Goal: Task Accomplishment & Management: Complete application form

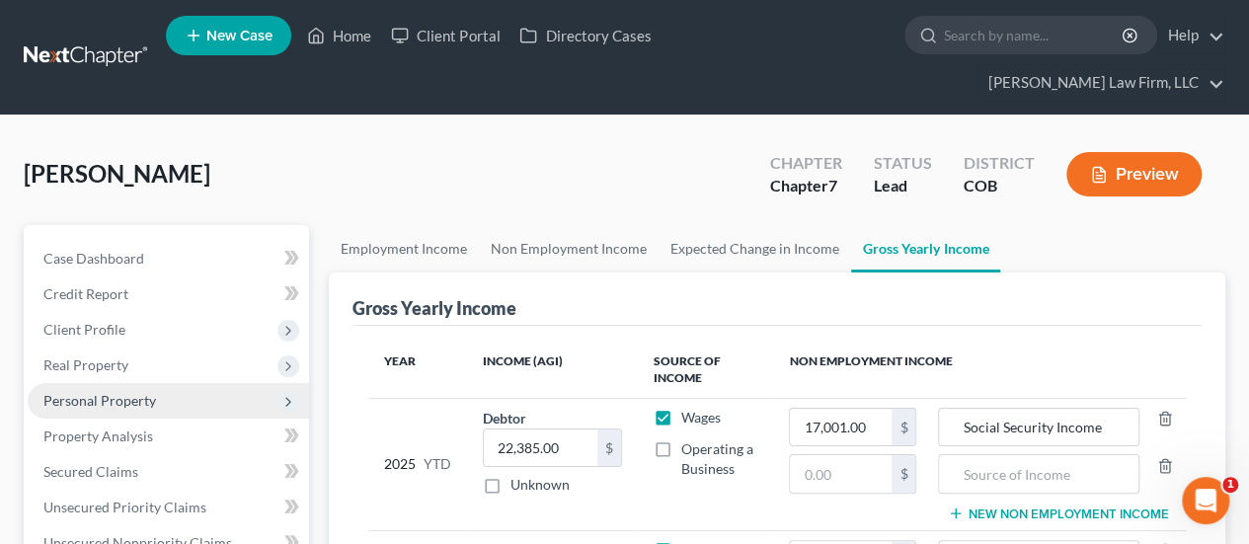
click at [176, 383] on span "Personal Property" at bounding box center [168, 401] width 281 height 36
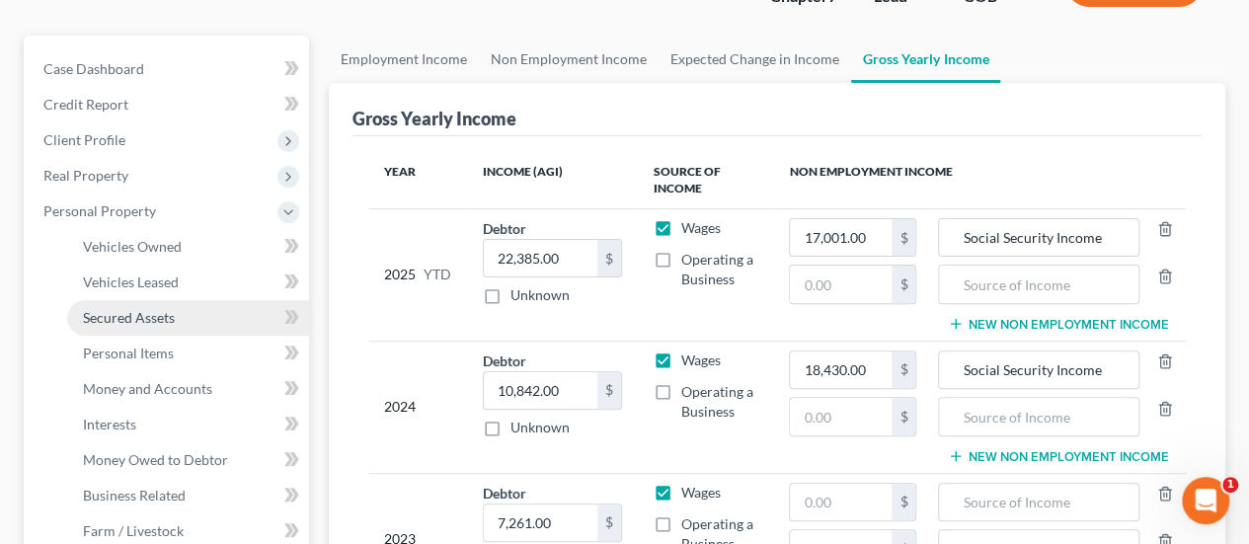
scroll to position [197, 0]
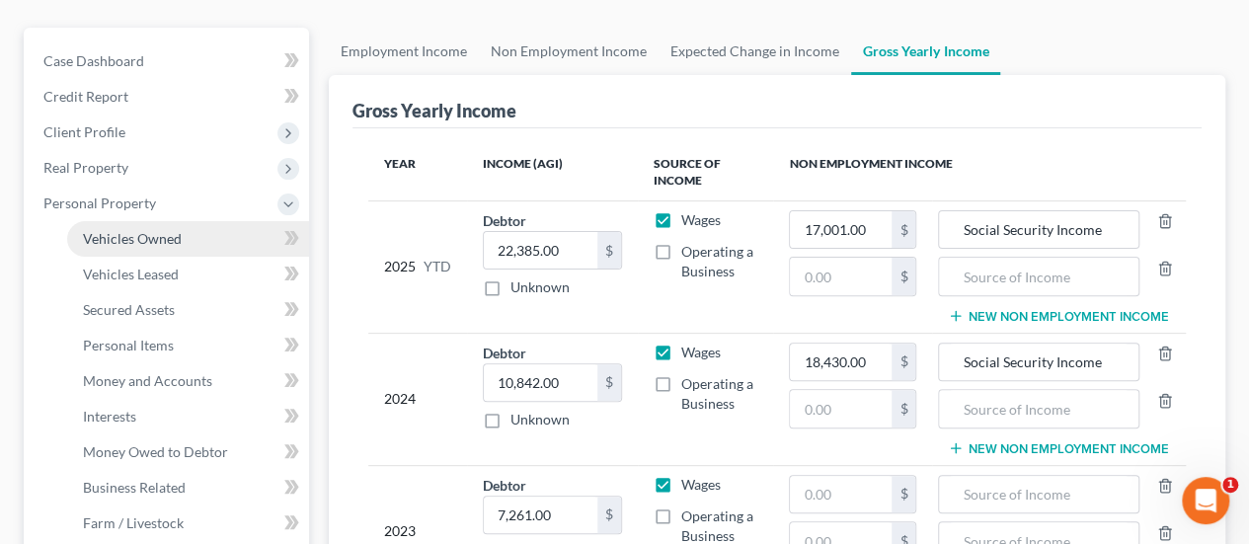
click at [180, 230] on span "Vehicles Owned" at bounding box center [132, 238] width 99 height 17
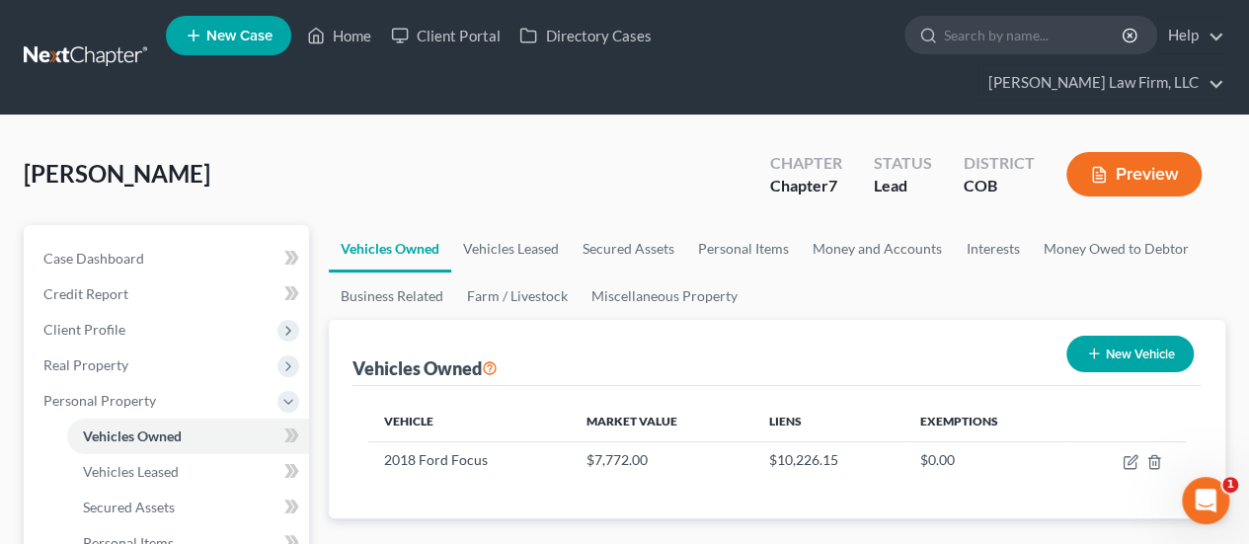
click at [1096, 346] on icon "button" at bounding box center [1094, 354] width 16 height 16
select select "0"
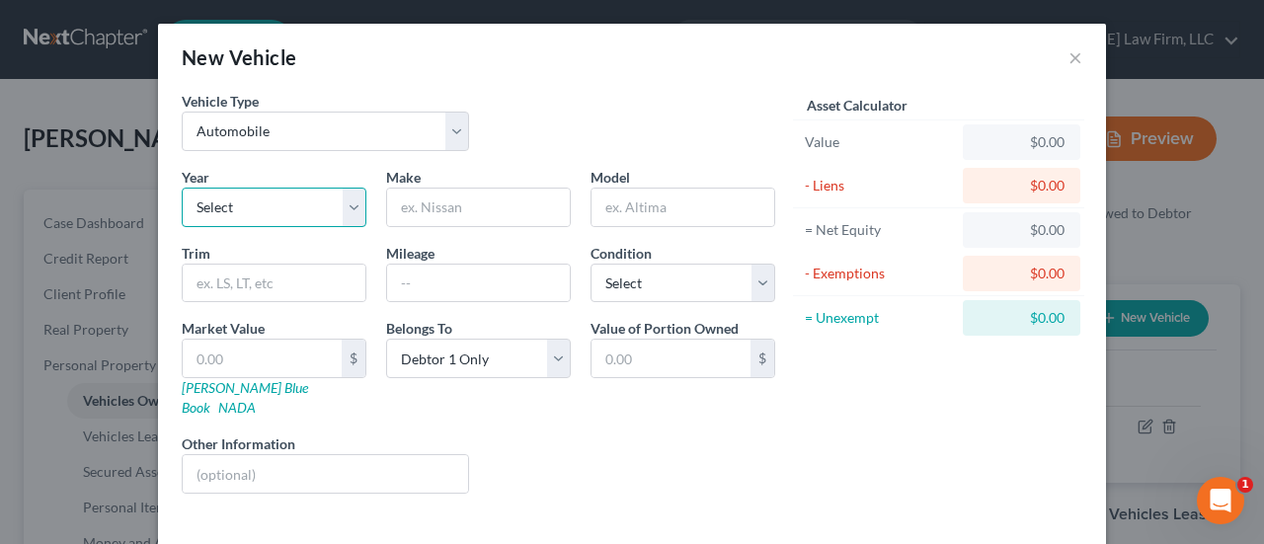
click at [346, 206] on select "Select 2026 2025 2024 2023 2022 2021 2020 2019 2018 2017 2016 2015 2014 2013 20…" at bounding box center [274, 207] width 185 height 39
select select "11"
click at [182, 188] on select "Select 2026 2025 2024 2023 2022 2021 2020 2019 2018 2017 2016 2015 2014 2013 20…" at bounding box center [274, 207] width 185 height 39
click at [530, 200] on input "text" at bounding box center [478, 208] width 183 height 38
type input "Toyota"
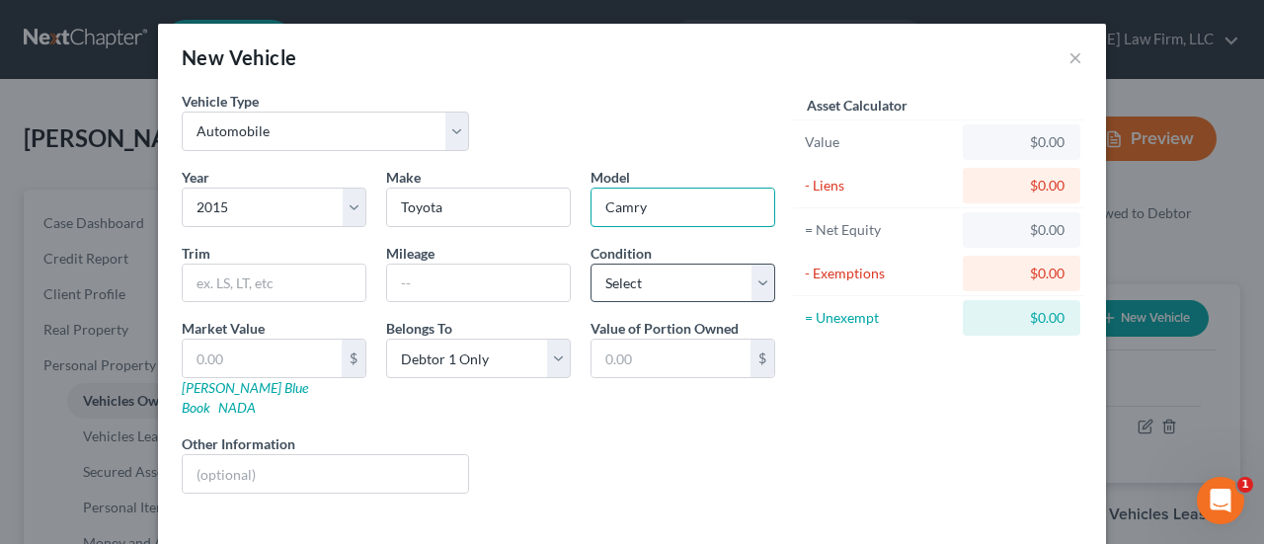
type input "Camry"
click at [750, 275] on select "Select Excellent Very Good Good Fair Poor" at bounding box center [682, 283] width 185 height 39
select select "3"
click at [590, 264] on select "Select Excellent Very Good Good Fair Poor" at bounding box center [682, 283] width 185 height 39
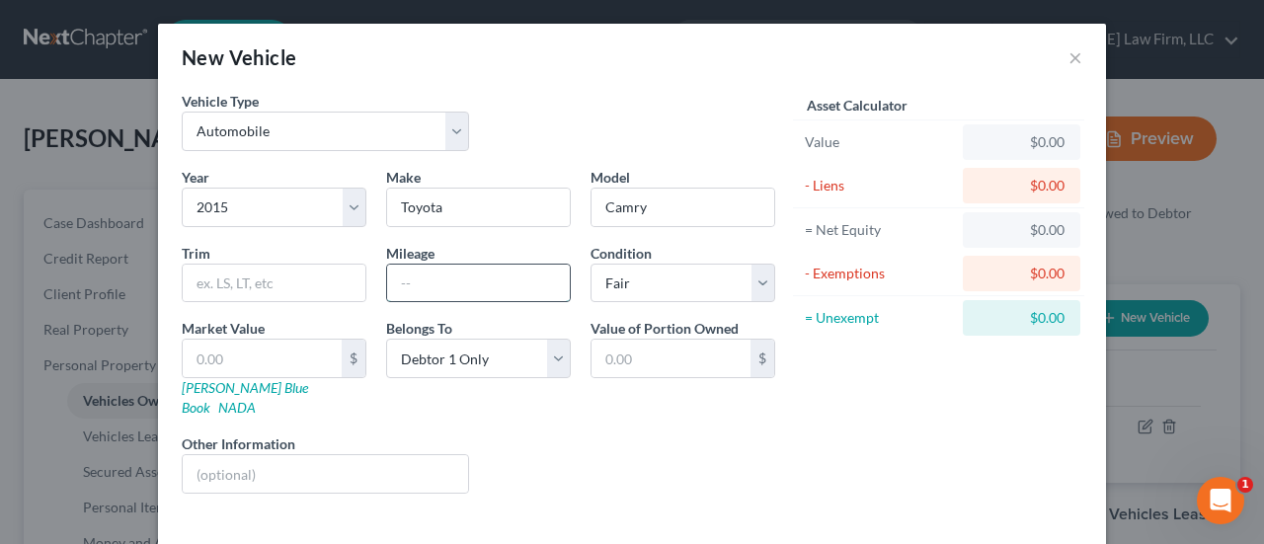
click at [397, 284] on input "text" at bounding box center [478, 284] width 183 height 38
type input "200000"
click at [308, 278] on input "text" at bounding box center [274, 284] width 183 height 38
type input "SE"
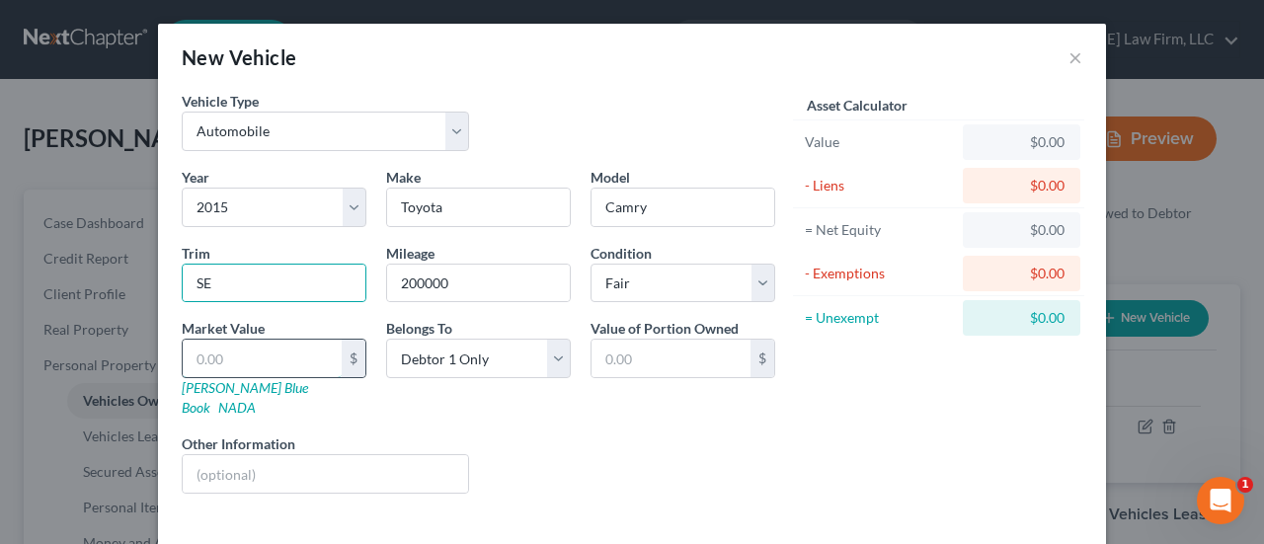
click at [261, 349] on input "text" at bounding box center [262, 359] width 159 height 38
type input "6"
type input "6.00"
type input "60"
type input "60.00"
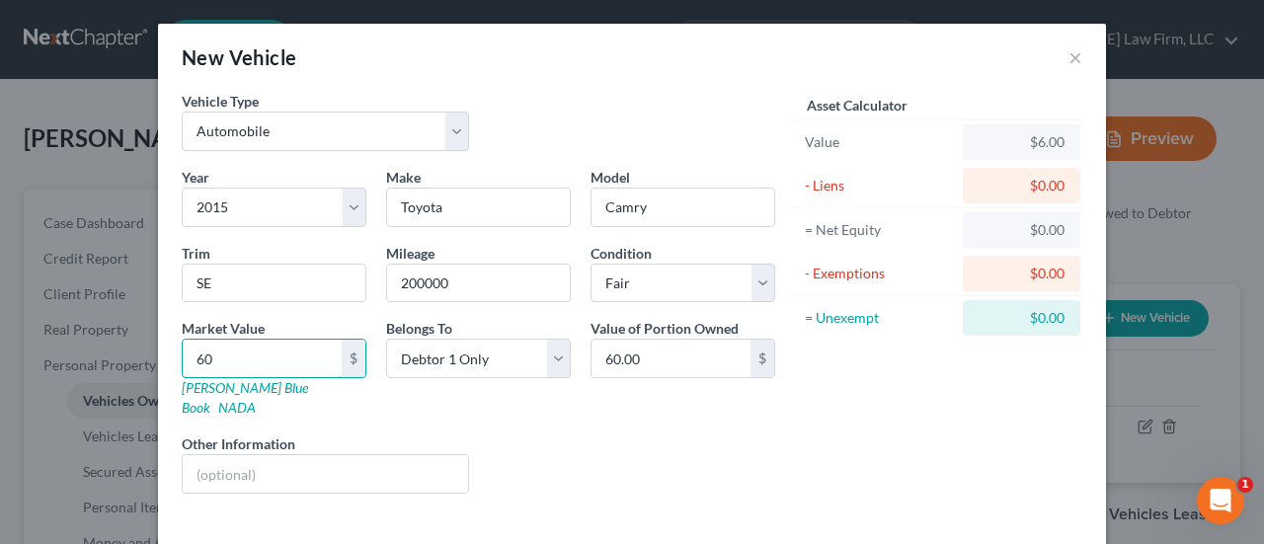
type input "600"
type input "600.00"
type input "6000"
type input "6,000.00"
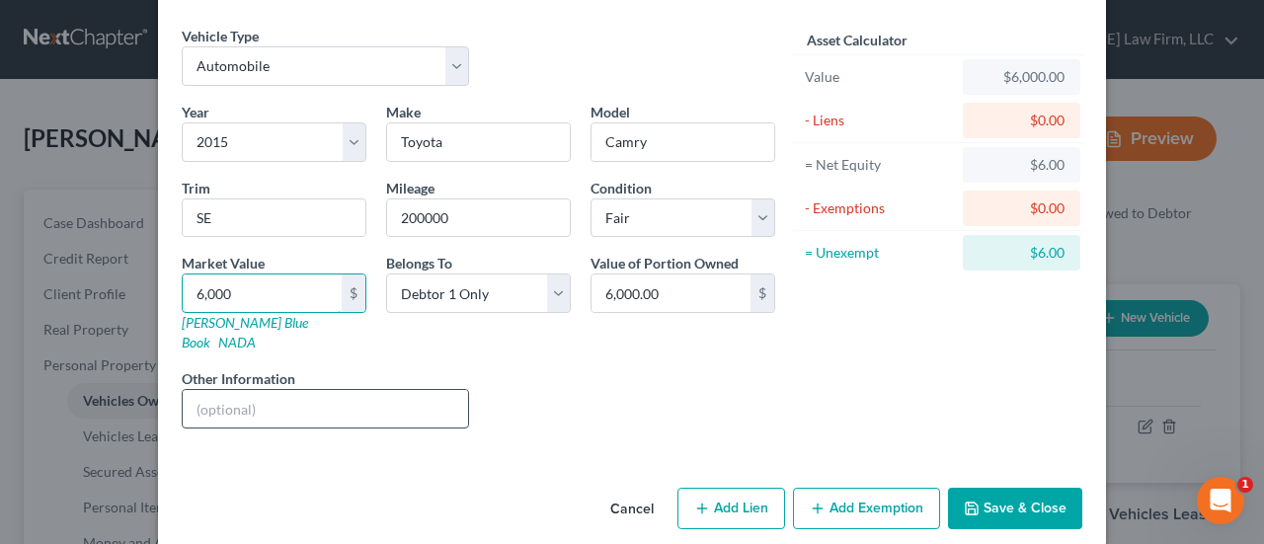
type input "6,000"
click at [402, 390] on input "text" at bounding box center [325, 409] width 285 height 38
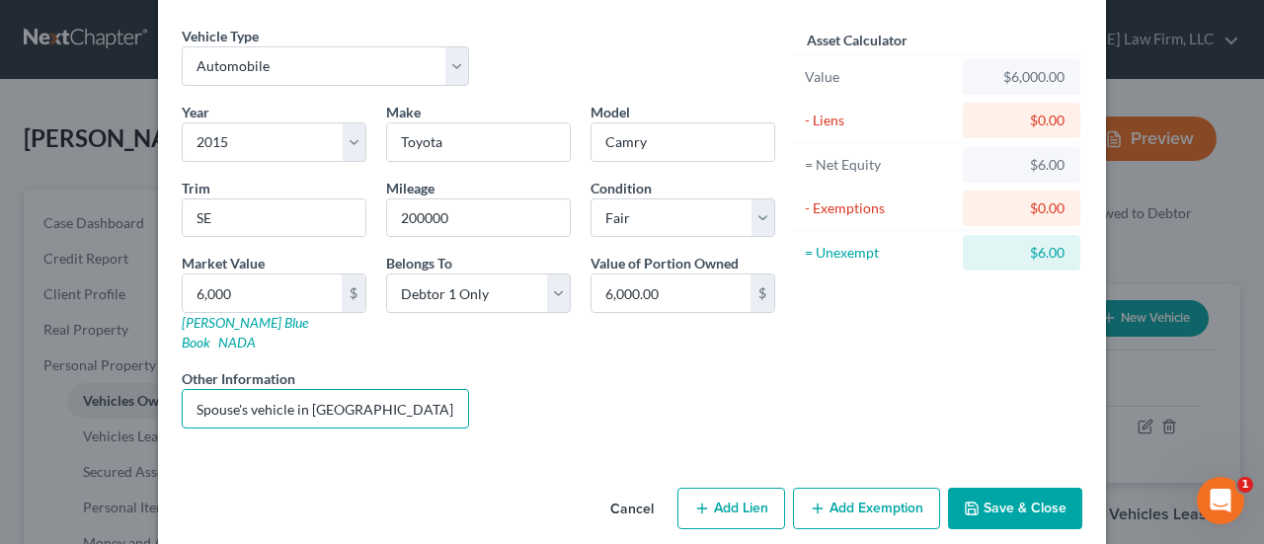
type input "Spouse's vehicle in [GEOGRAPHIC_DATA]"
click at [894, 488] on button "Add Exemption" at bounding box center [866, 508] width 147 height 41
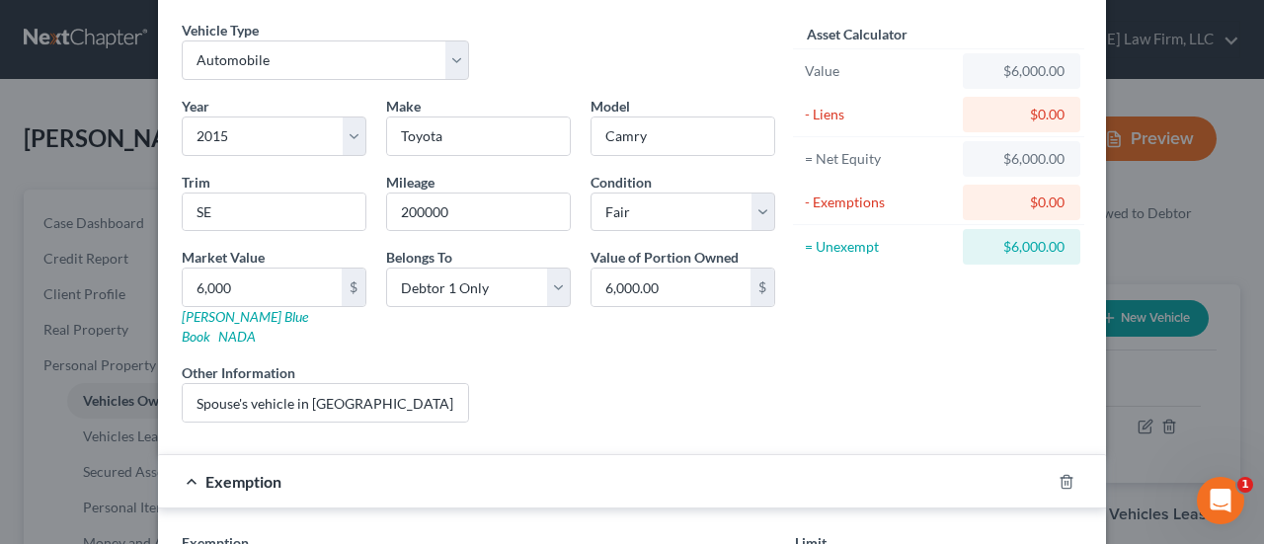
scroll to position [0, 0]
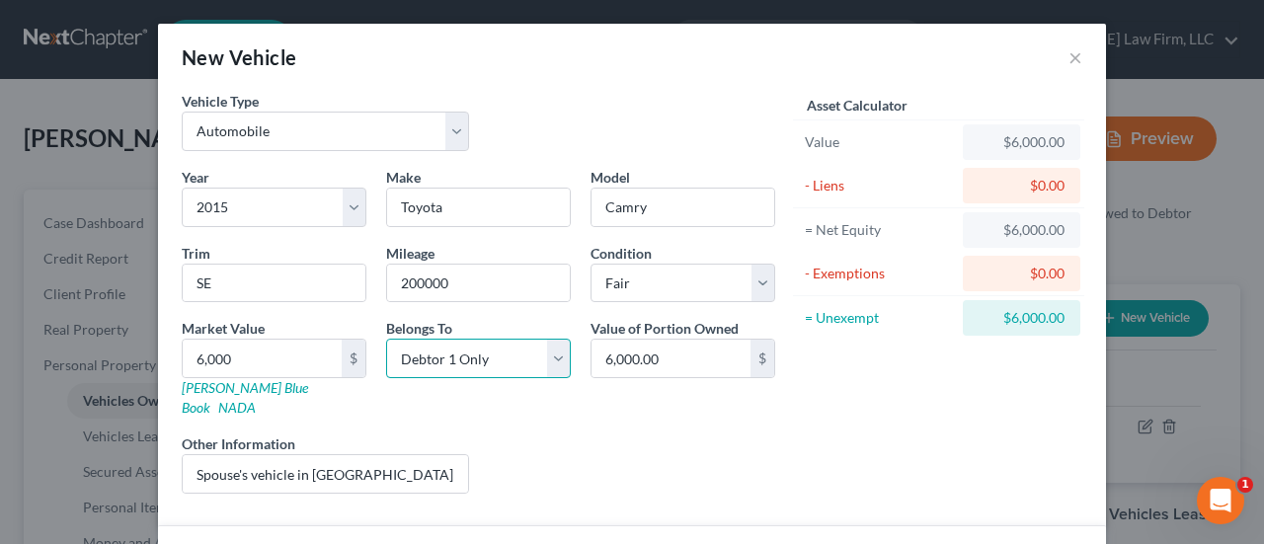
click at [549, 353] on select "Select Debtor 1 Only Debtor 2 Only Debtor 1 And Debtor 2 Only At Least One Of T…" at bounding box center [478, 358] width 185 height 39
select select "3"
click at [386, 339] on select "Select Debtor 1 Only Debtor 2 Only Debtor 1 And Debtor 2 Only At Least One Of T…" at bounding box center [478, 358] width 185 height 39
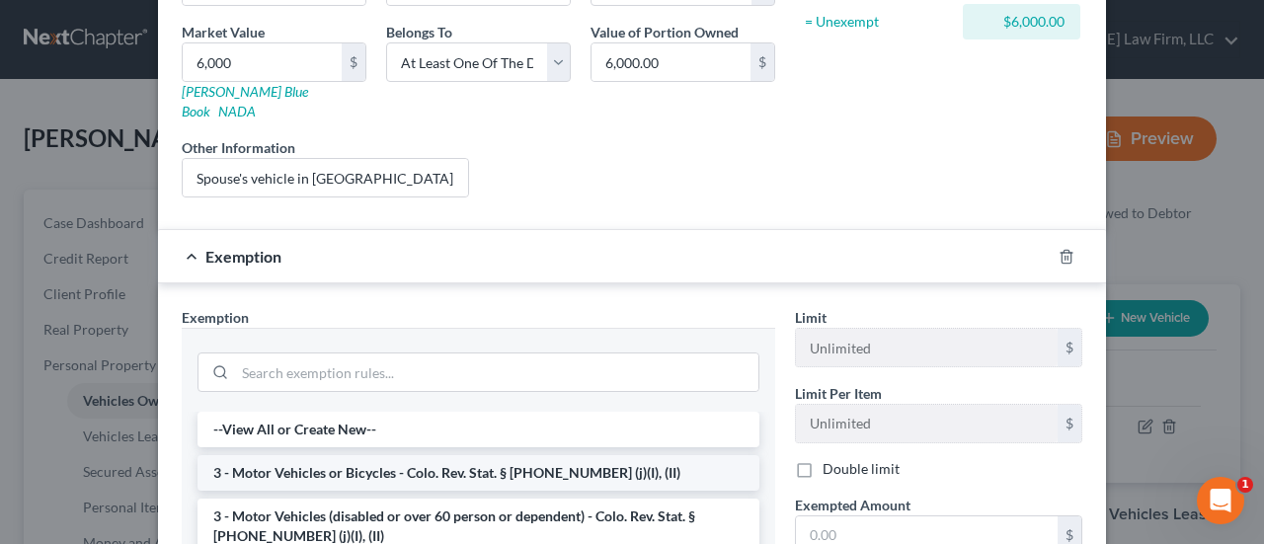
click at [566, 455] on li "3 - Motor Vehicles or Bicycles - Colo. Rev. Stat. § [PHONE_NUMBER] (j)(I), (II)" at bounding box center [478, 473] width 562 height 36
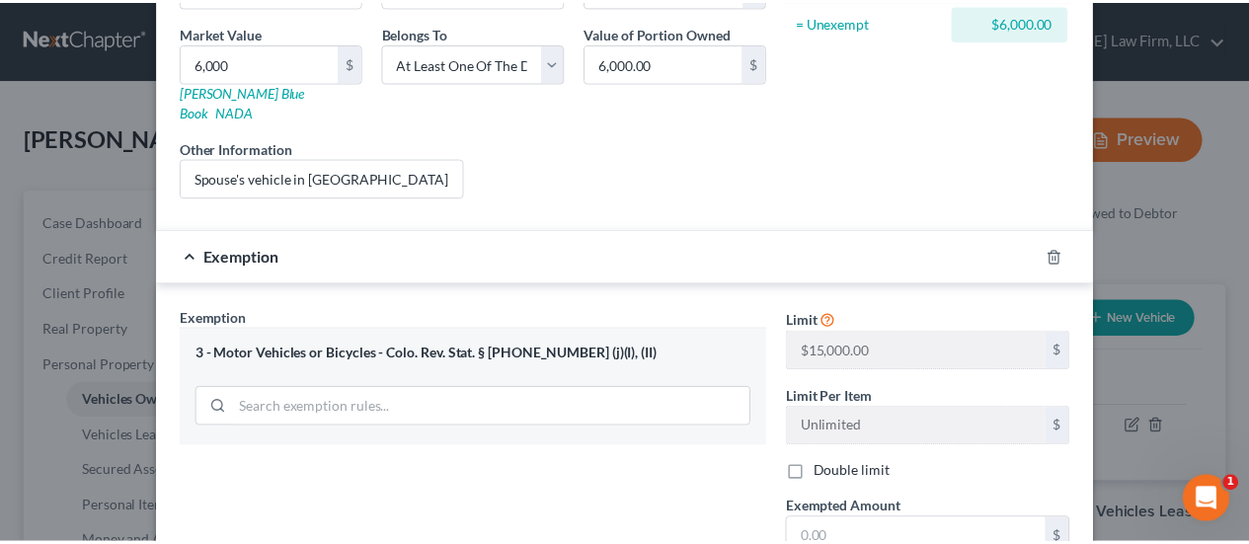
scroll to position [500, 0]
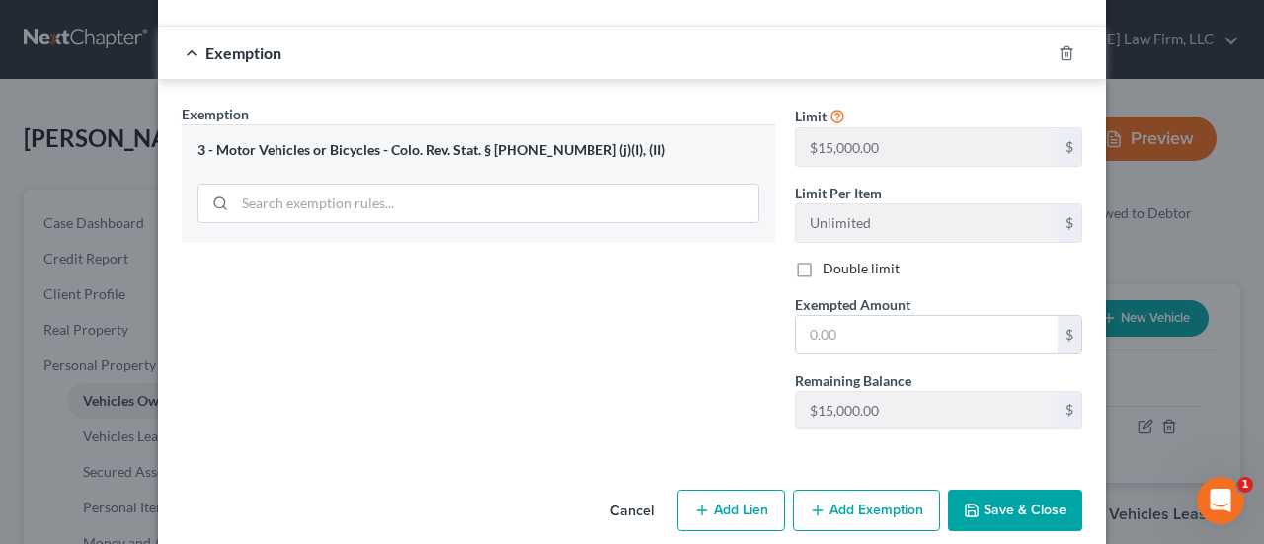
click at [638, 492] on button "Cancel" at bounding box center [631, 511] width 75 height 39
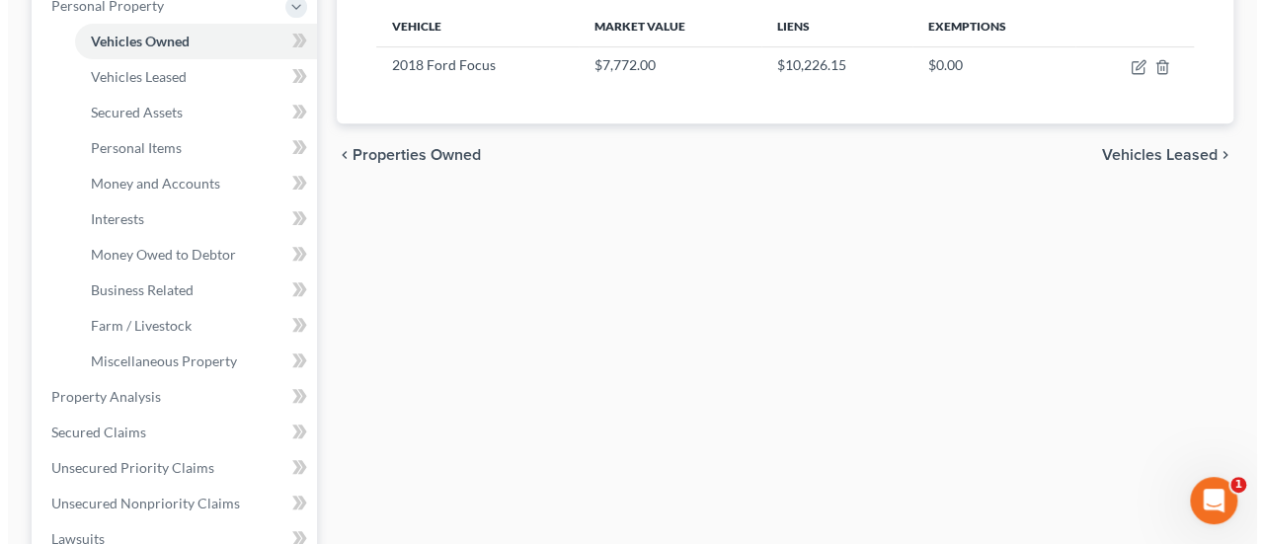
scroll to position [99, 0]
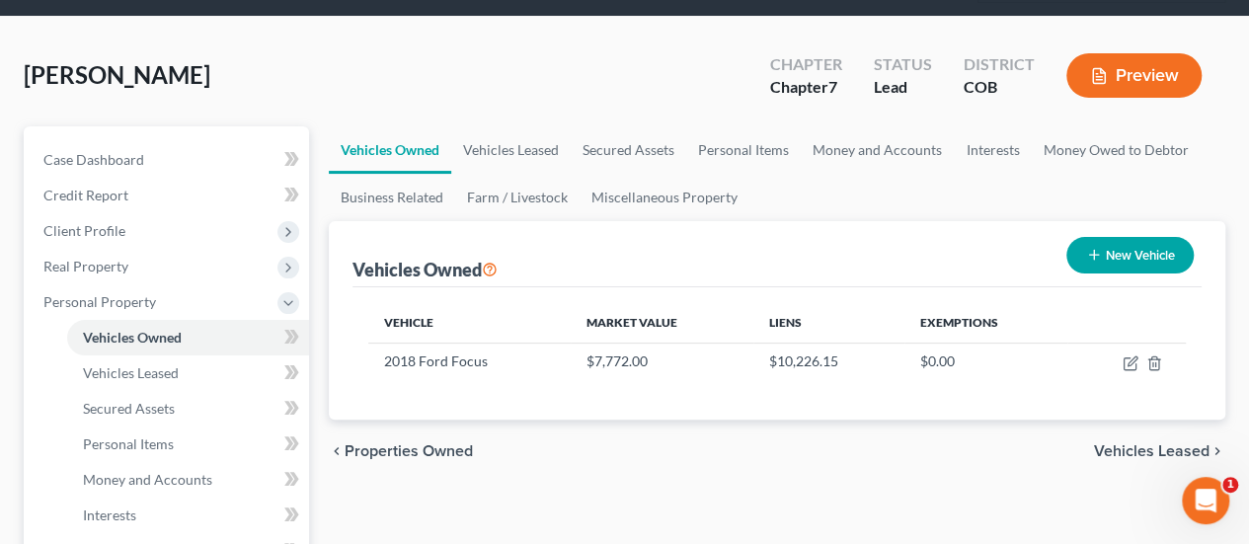
click at [1125, 237] on button "New Vehicle" at bounding box center [1129, 255] width 127 height 37
select select "0"
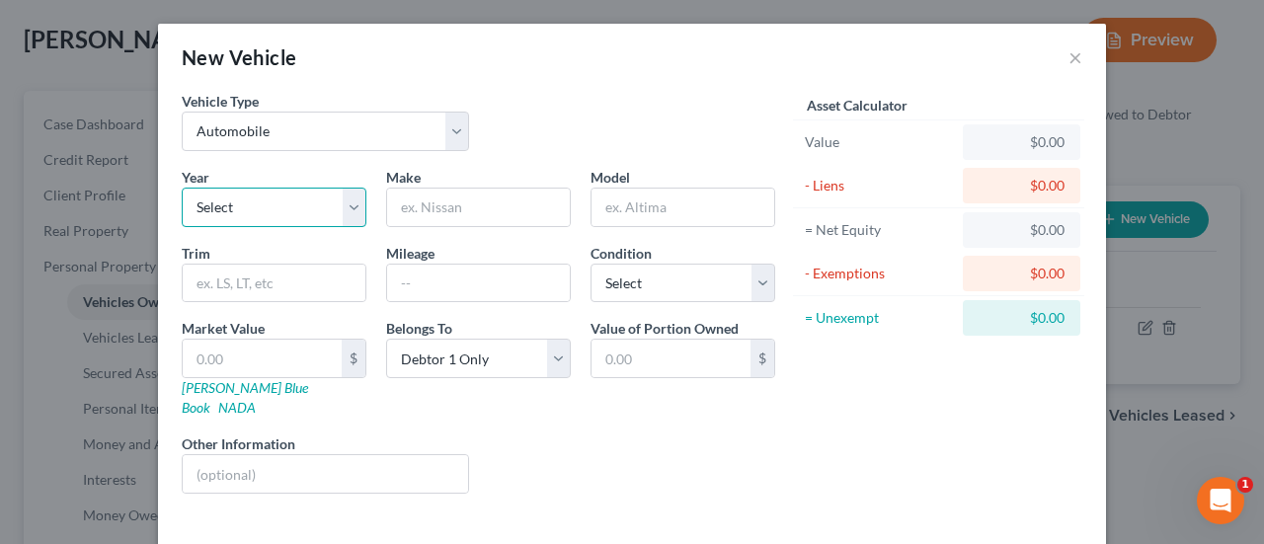
click at [290, 204] on select "Select 2026 2025 2024 2023 2022 2021 2020 2019 2018 2017 2016 2015 2014 2013 20…" at bounding box center [274, 207] width 185 height 39
click at [182, 188] on select "Select 2026 2025 2024 2023 2022 2021 2020 2019 2018 2017 2016 2015 2014 2013 20…" at bounding box center [274, 207] width 185 height 39
click at [344, 209] on select "Select 2026 2025 2024 2023 2022 2021 2020 2019 2018 2017 2016 2015 2014 2013 20…" at bounding box center [274, 207] width 185 height 39
select select "11"
click at [182, 188] on select "Select 2026 2025 2024 2023 2022 2021 2020 2019 2018 2017 2016 2015 2014 2013 20…" at bounding box center [274, 207] width 185 height 39
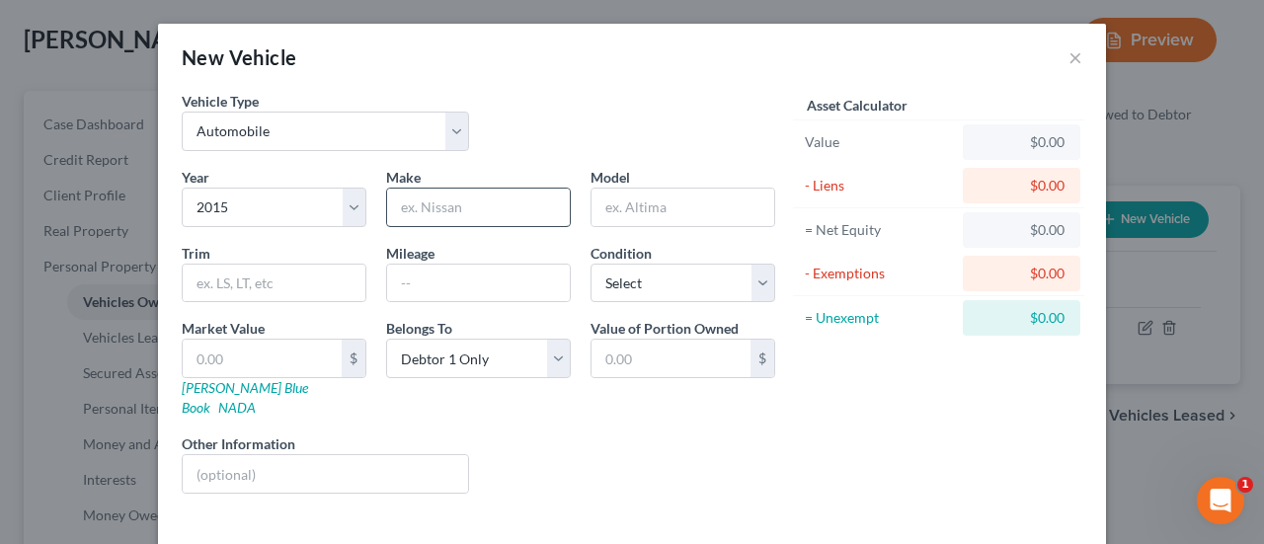
click at [435, 199] on input "text" at bounding box center [478, 208] width 183 height 38
type input "Toyota"
type input "Camry"
click at [259, 289] on input "text" at bounding box center [274, 284] width 183 height 38
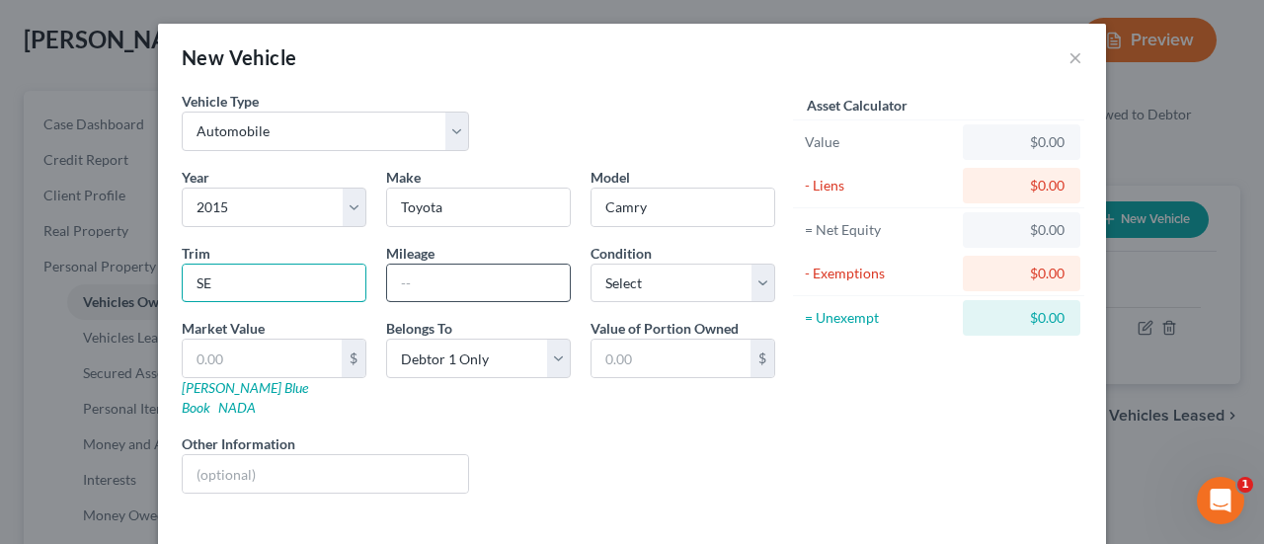
type input "SE"
click at [447, 282] on input "text" at bounding box center [478, 284] width 183 height 38
type input "200000"
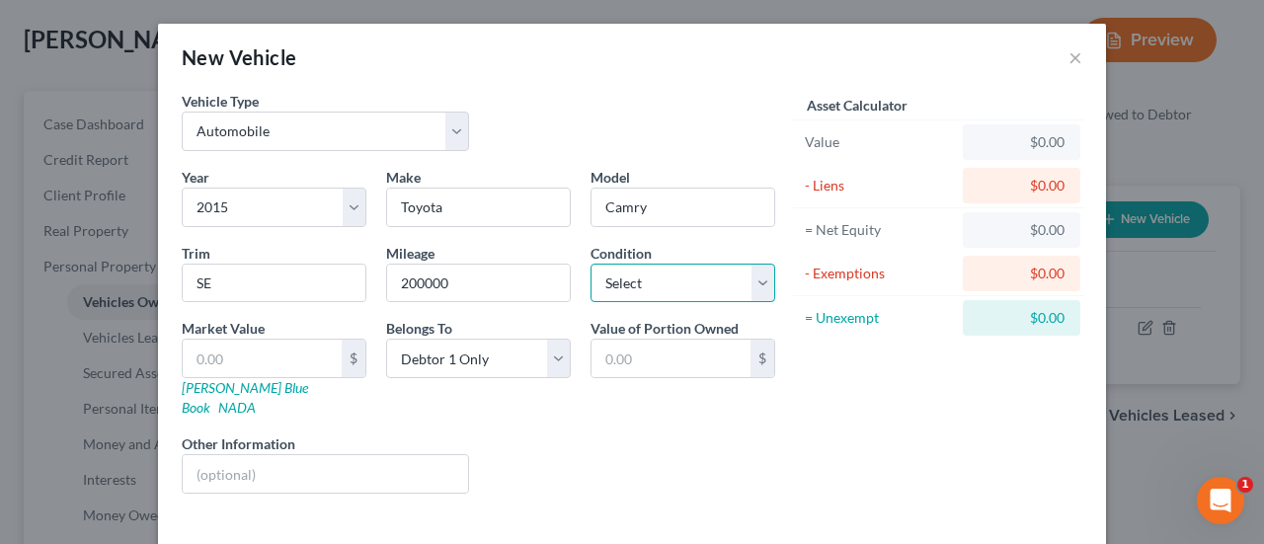
click at [756, 269] on select "Select Excellent Very Good Good Fair Poor" at bounding box center [682, 283] width 185 height 39
select select "3"
click at [590, 264] on select "Select Excellent Very Good Good Fair Poor" at bounding box center [682, 283] width 185 height 39
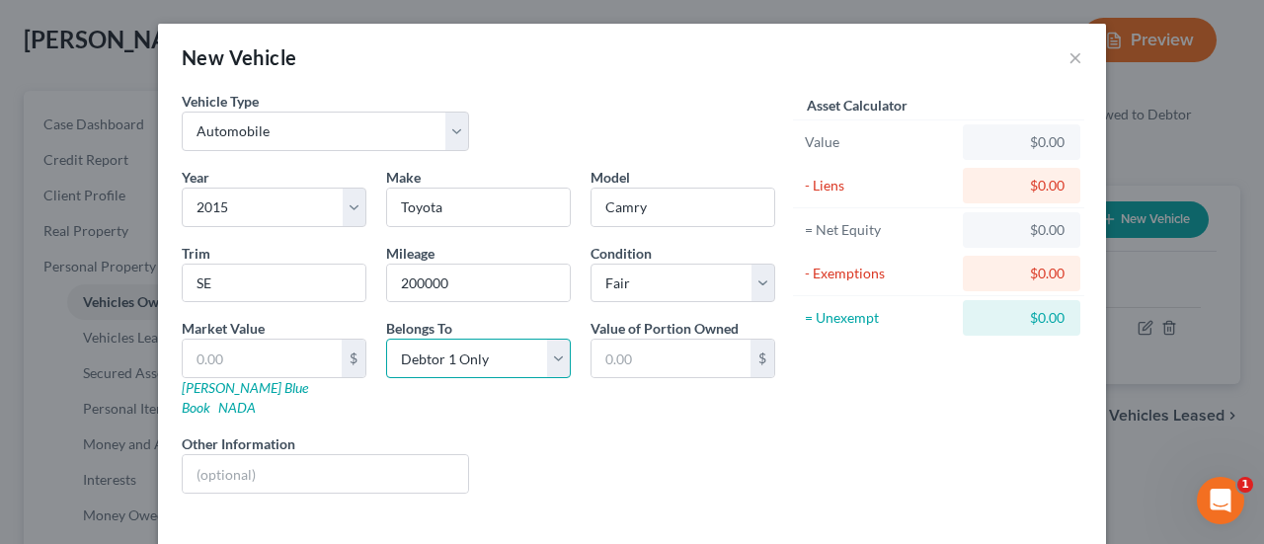
click at [551, 348] on select "Select Debtor 1 Only Debtor 2 Only Debtor 1 And Debtor 2 Only At Least One Of T…" at bounding box center [478, 358] width 185 height 39
select select "3"
click at [386, 339] on select "Select Debtor 1 Only Debtor 2 Only Debtor 1 And Debtor 2 Only At Least One Of T…" at bounding box center [478, 358] width 185 height 39
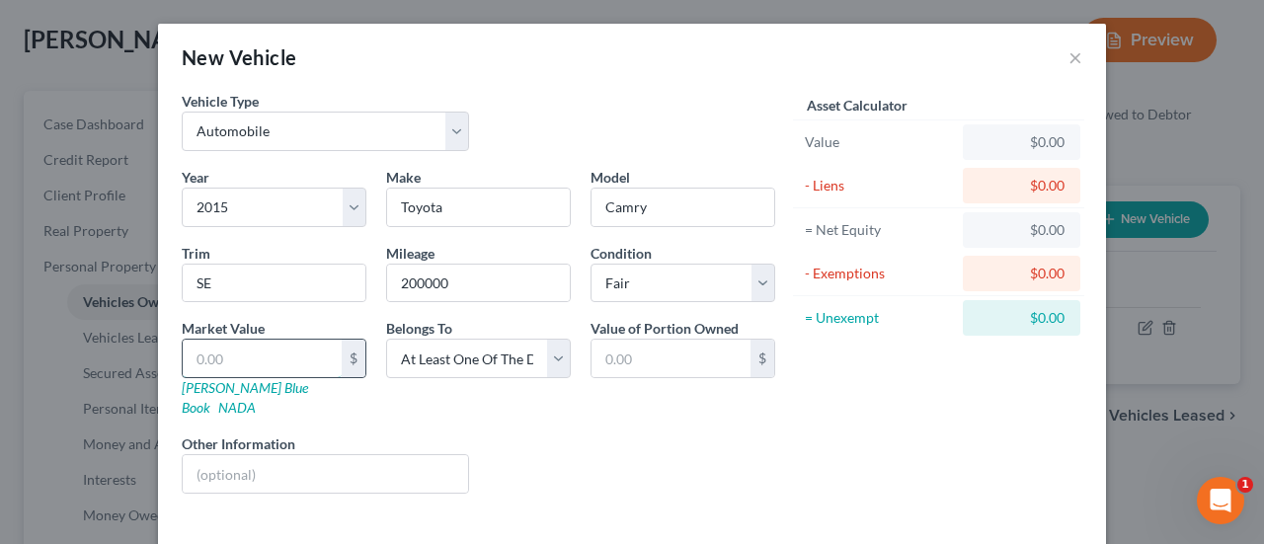
click at [290, 346] on input "text" at bounding box center [262, 359] width 159 height 38
type input "6"
type input "6.00"
type input "60"
type input "60.00"
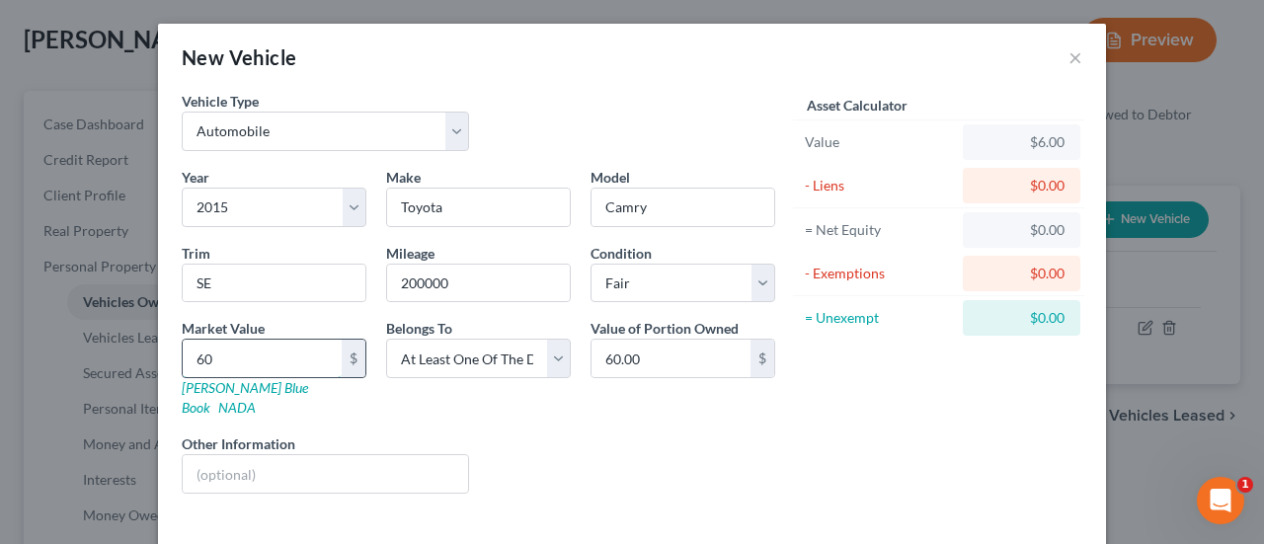
type input "600"
type input "600.00"
type input "6000"
type input "6,000.00"
type input "6,000"
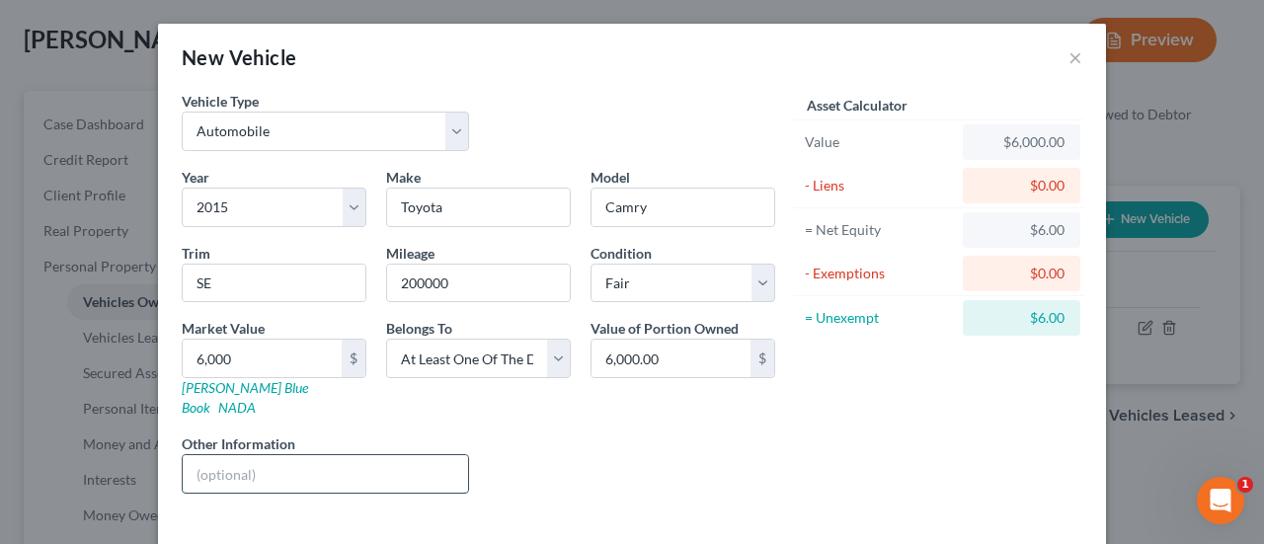
click at [441, 455] on input "text" at bounding box center [325, 474] width 285 height 38
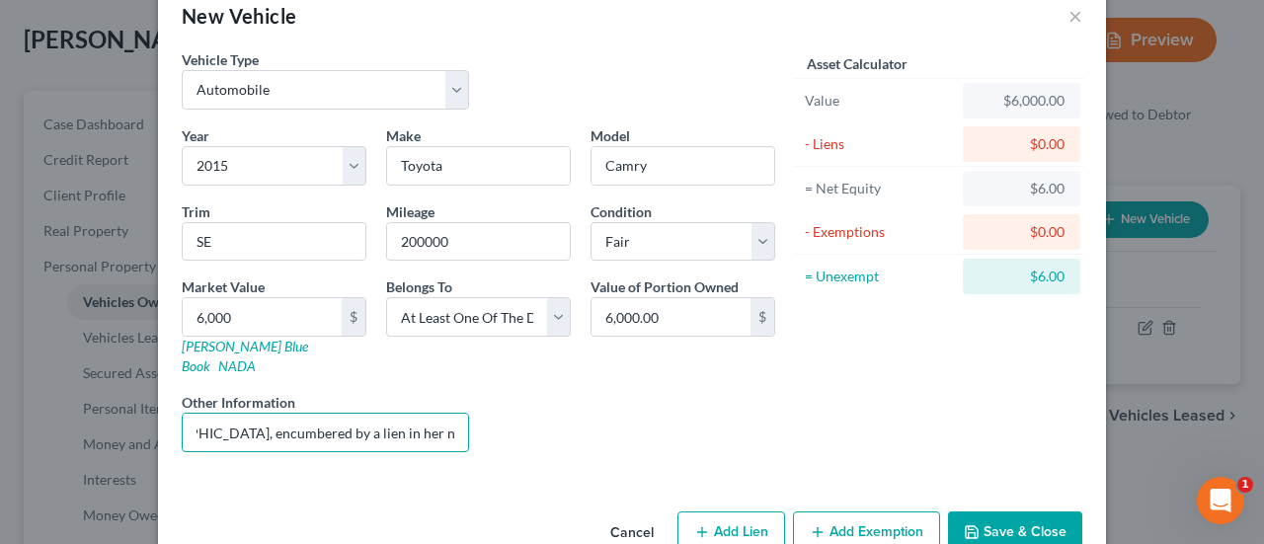
scroll to position [65, 0]
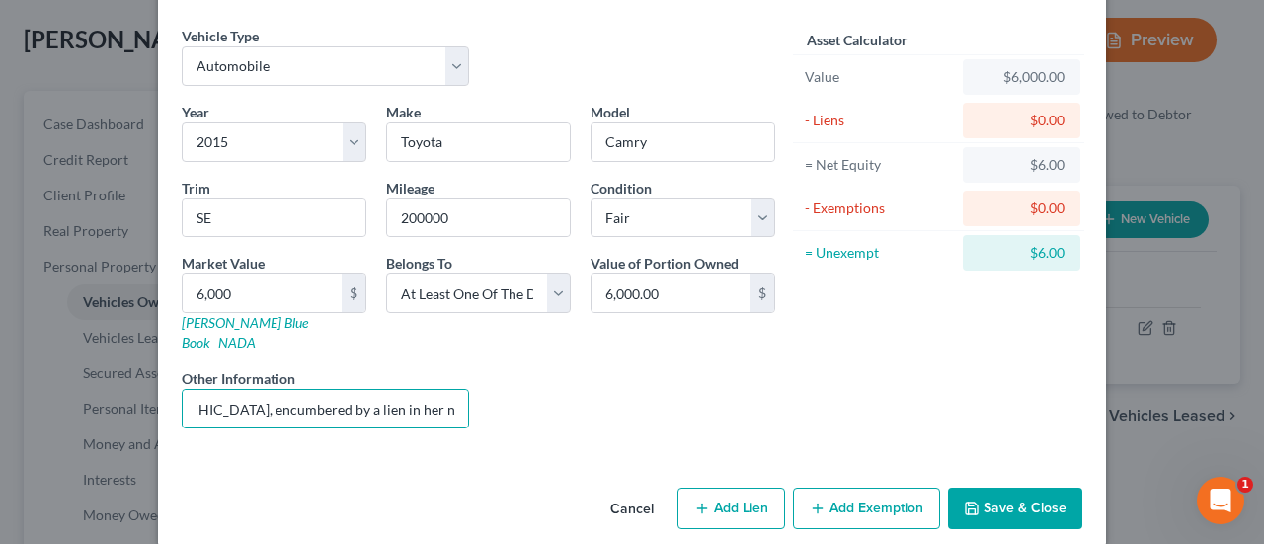
type input "Spouse's vehicle in [GEOGRAPHIC_DATA], encumbered by a lien in her name in [GEO…"
click at [890, 488] on button "Add Exemption" at bounding box center [866, 508] width 147 height 41
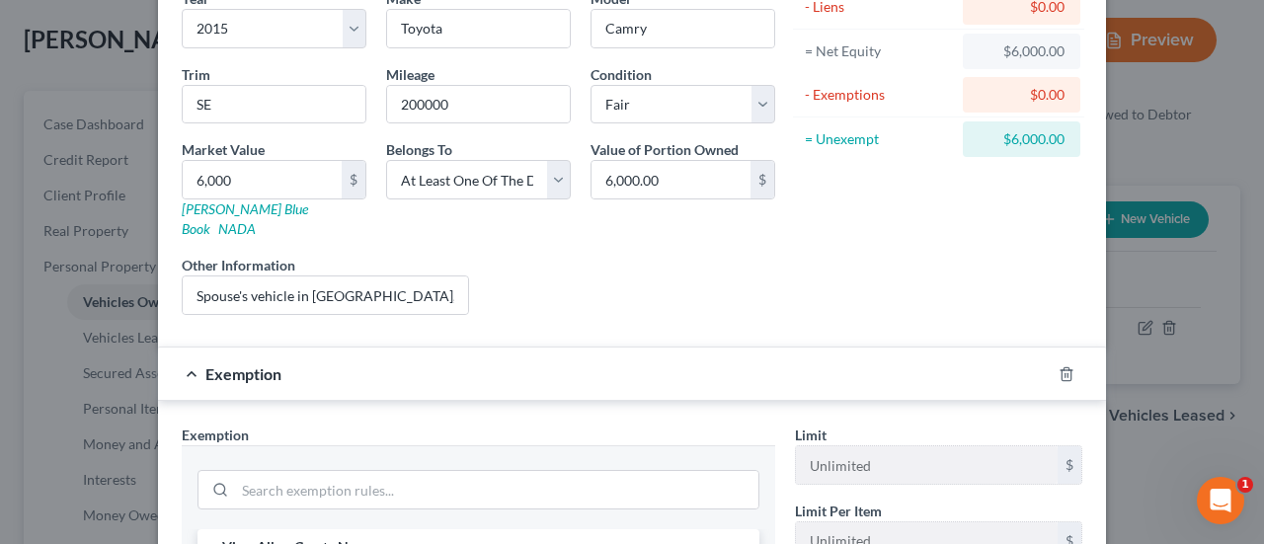
scroll to position [263, 0]
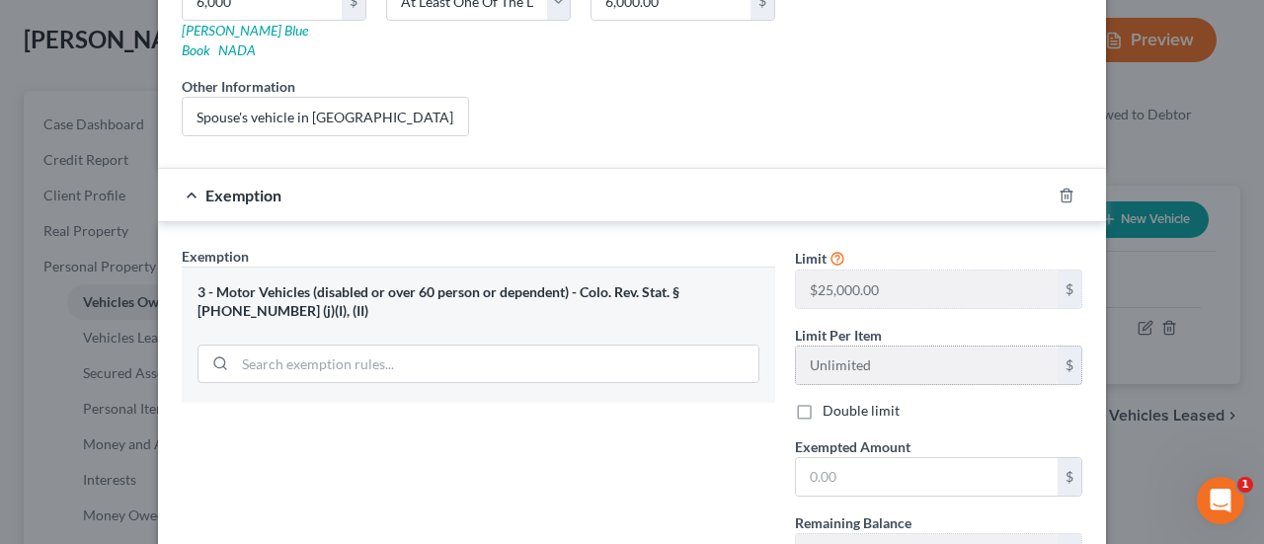
scroll to position [460, 0]
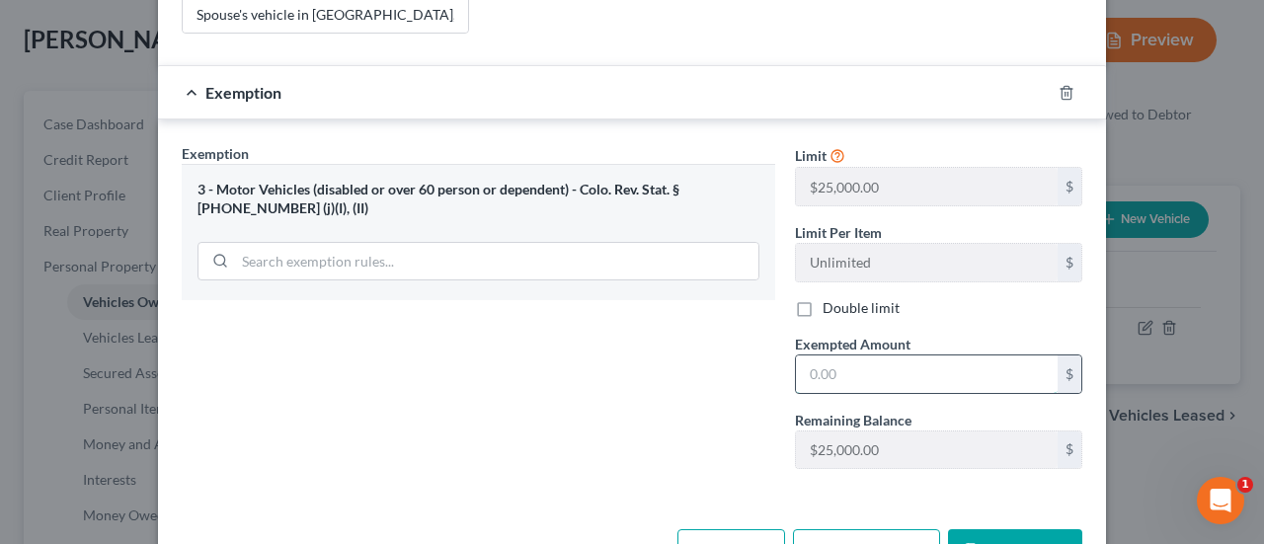
click at [867, 355] on input "text" at bounding box center [927, 374] width 262 height 38
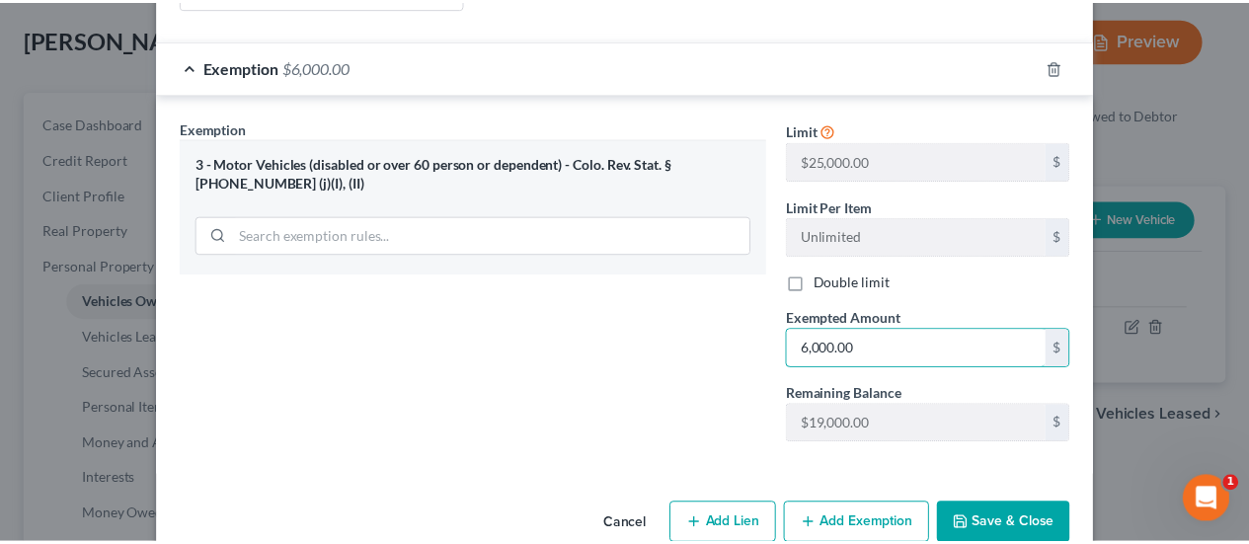
scroll to position [500, 0]
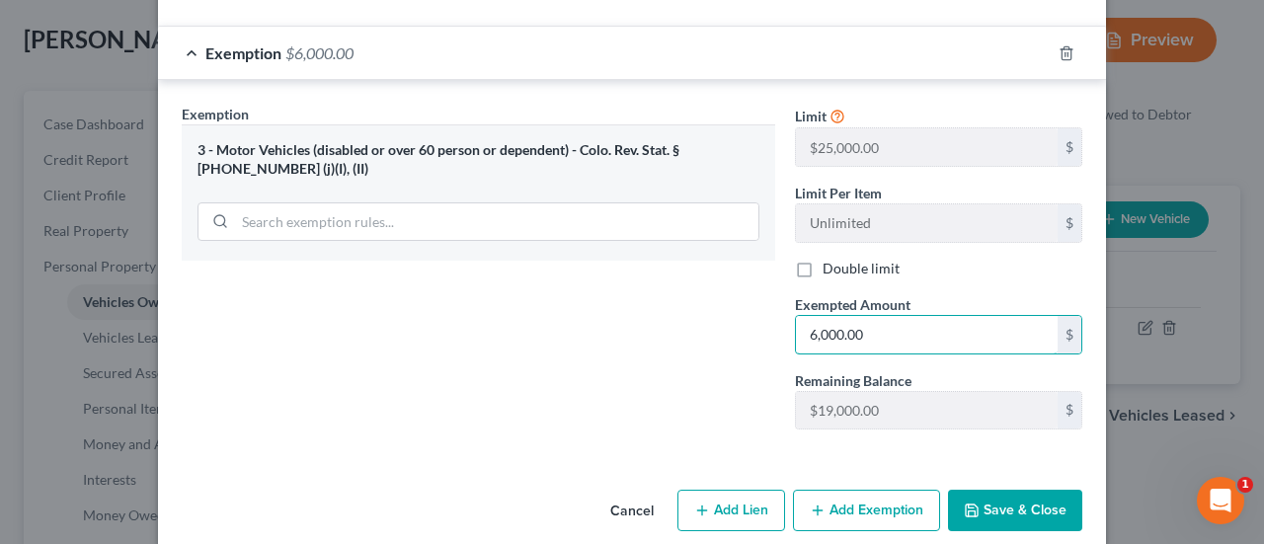
type input "6,000.00"
click at [1059, 490] on button "Save & Close" at bounding box center [1015, 510] width 134 height 41
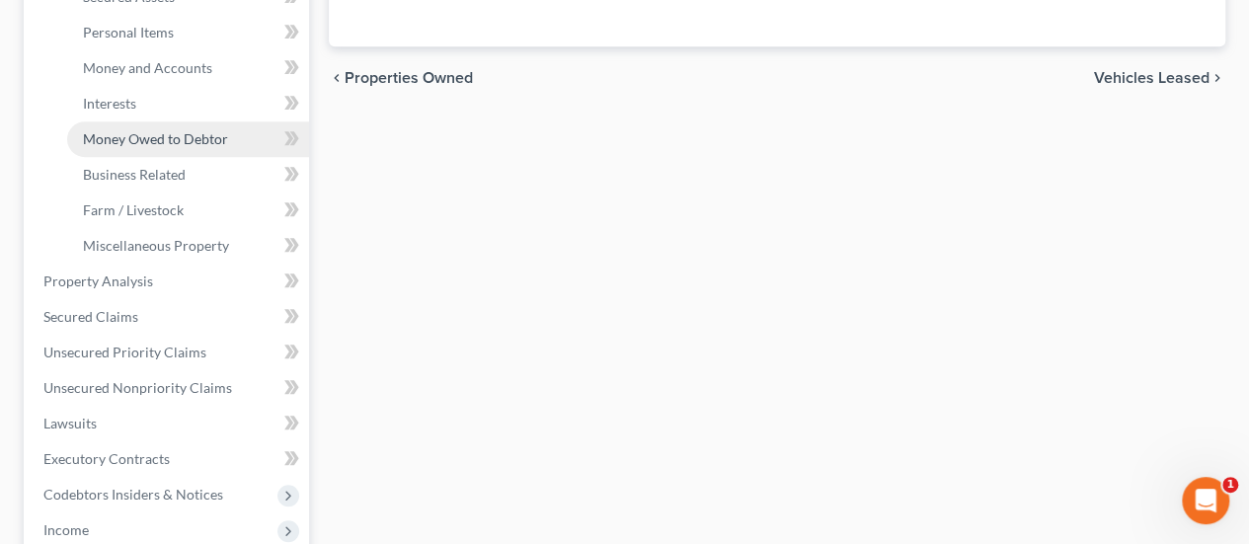
scroll to position [592, 0]
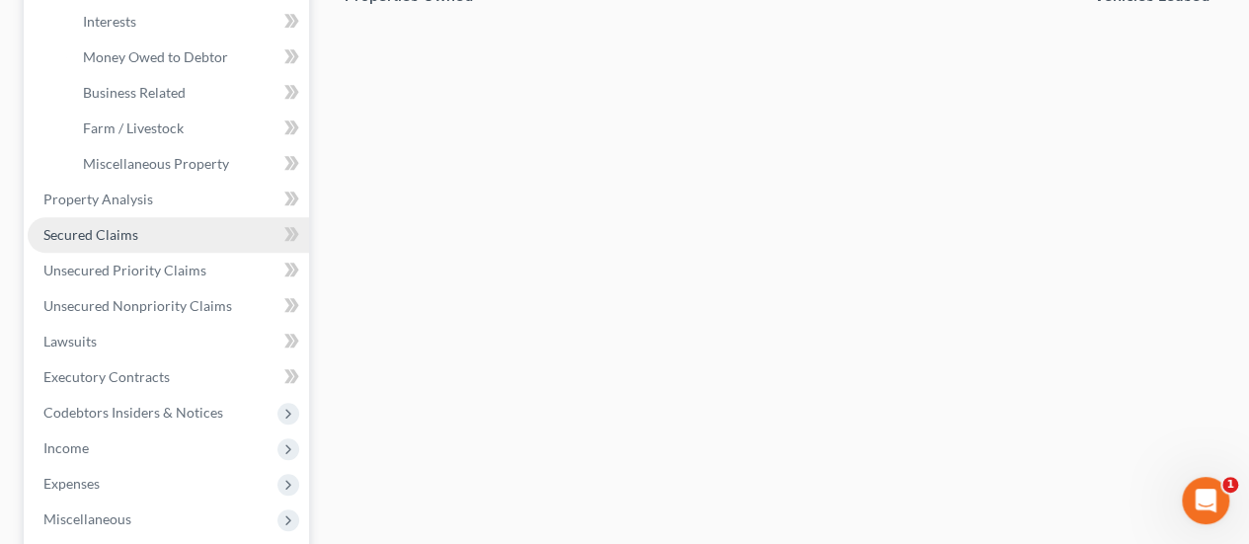
click at [125, 226] on span "Secured Claims" at bounding box center [90, 234] width 95 height 17
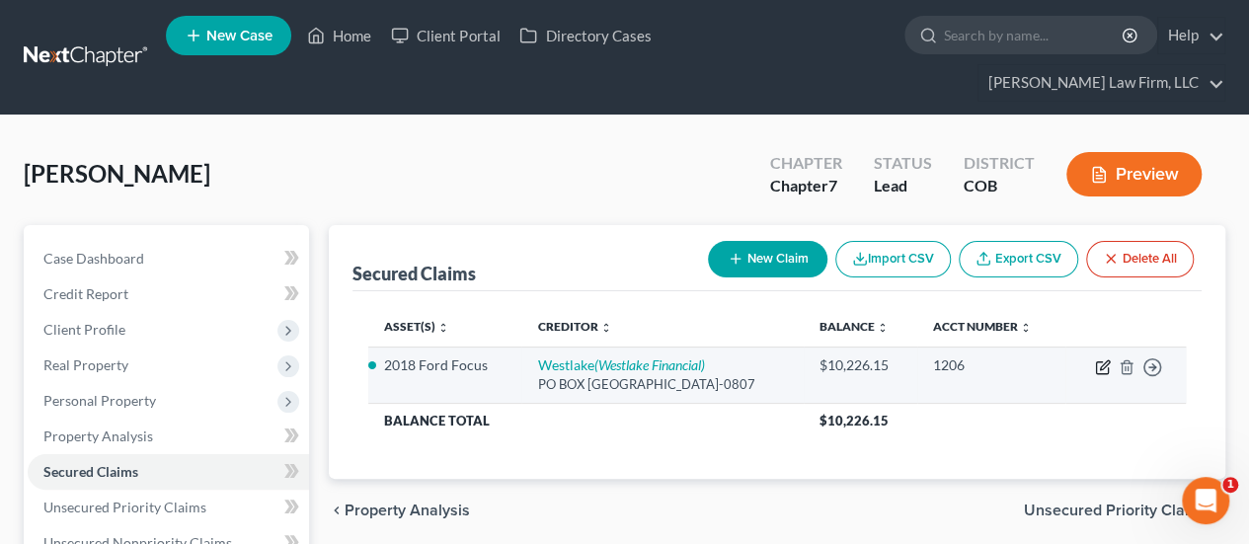
click at [1101, 359] on icon "button" at bounding box center [1103, 367] width 16 height 16
select select "4"
select select "2"
select select "4"
select select "0"
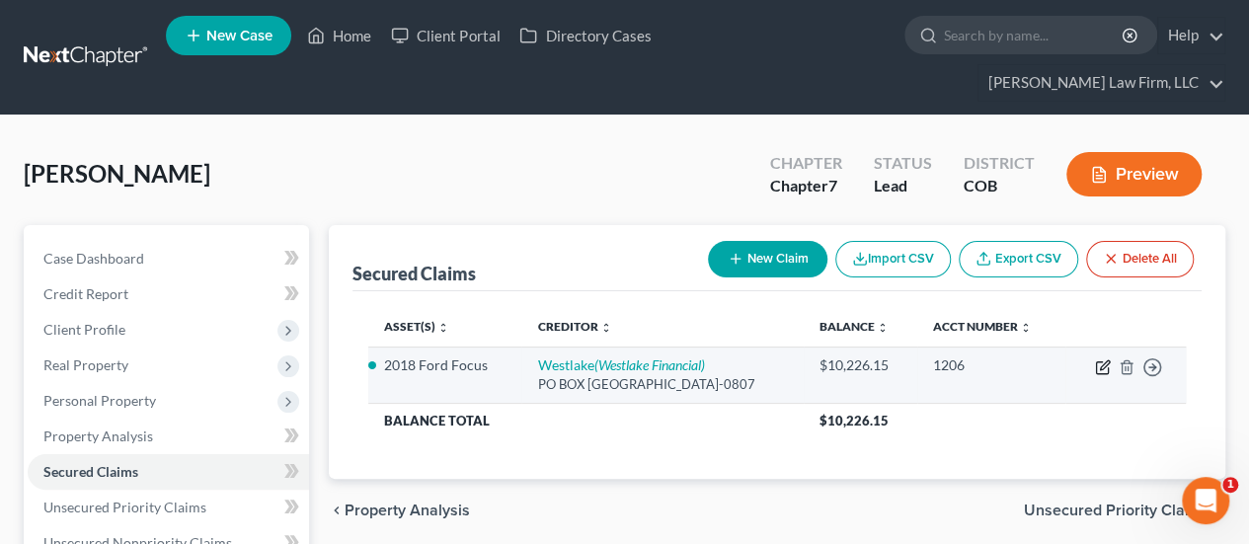
select select "0"
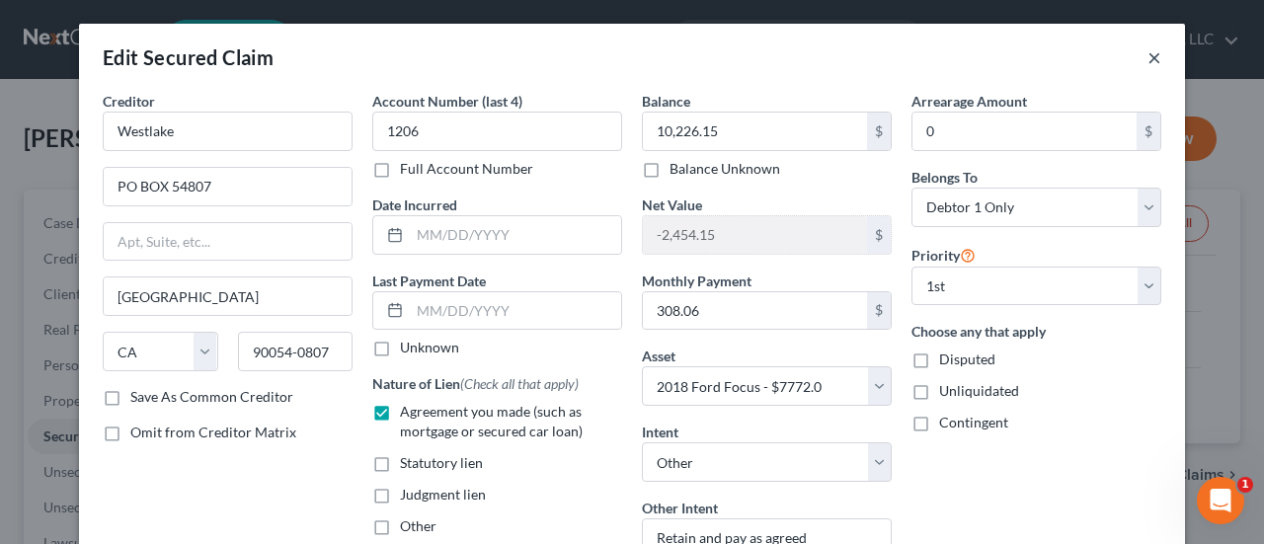
click at [1147, 53] on button "×" at bounding box center [1154, 57] width 14 height 24
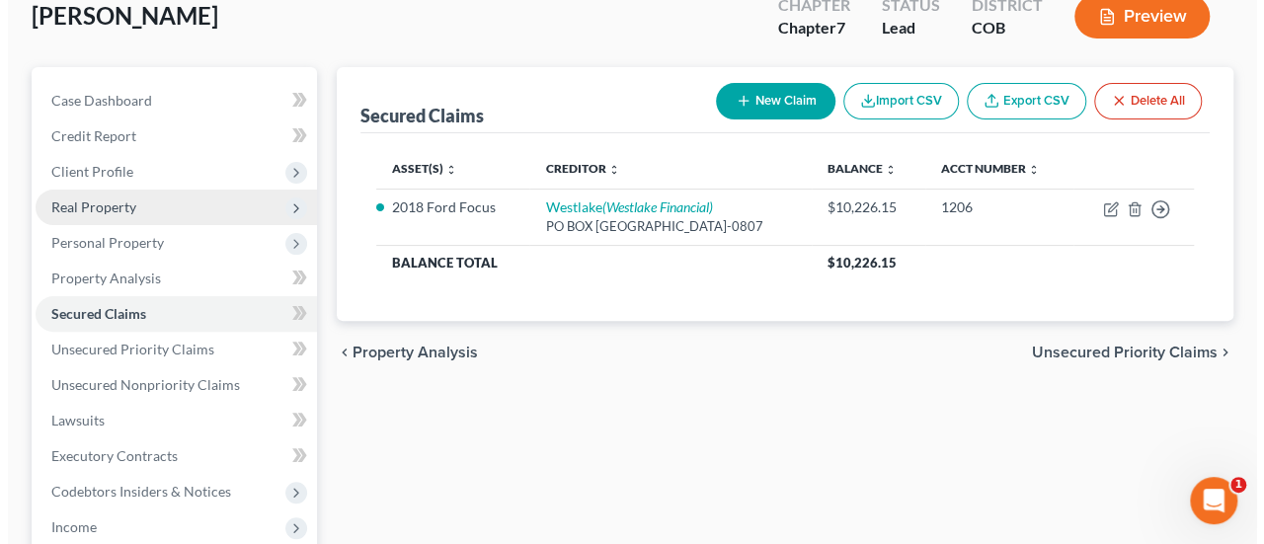
scroll to position [99, 0]
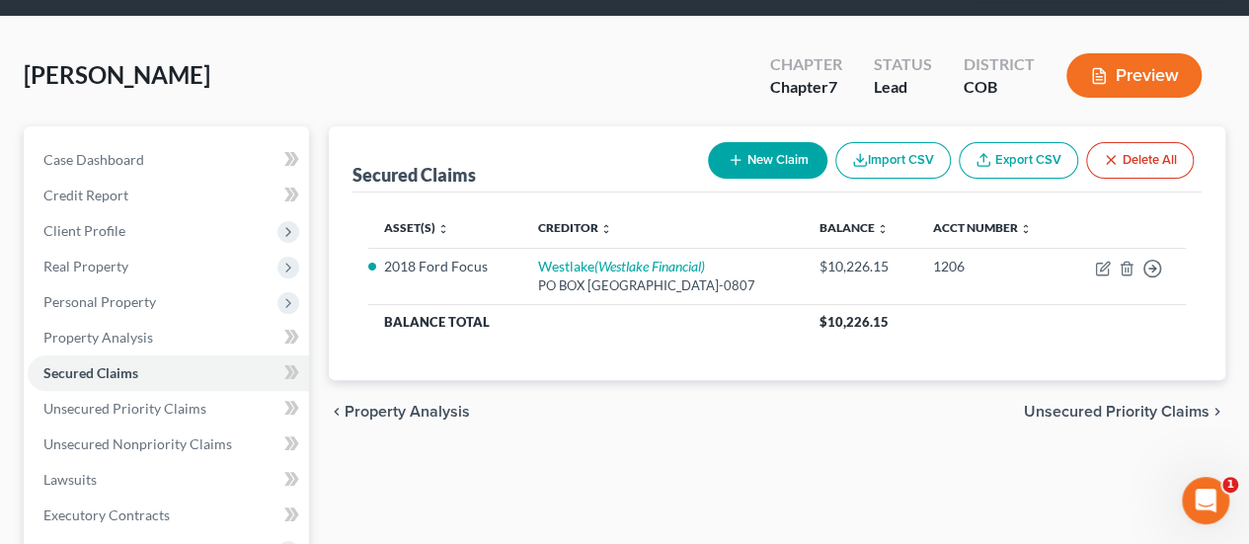
click at [746, 142] on button "New Claim" at bounding box center [767, 160] width 119 height 37
select select "0"
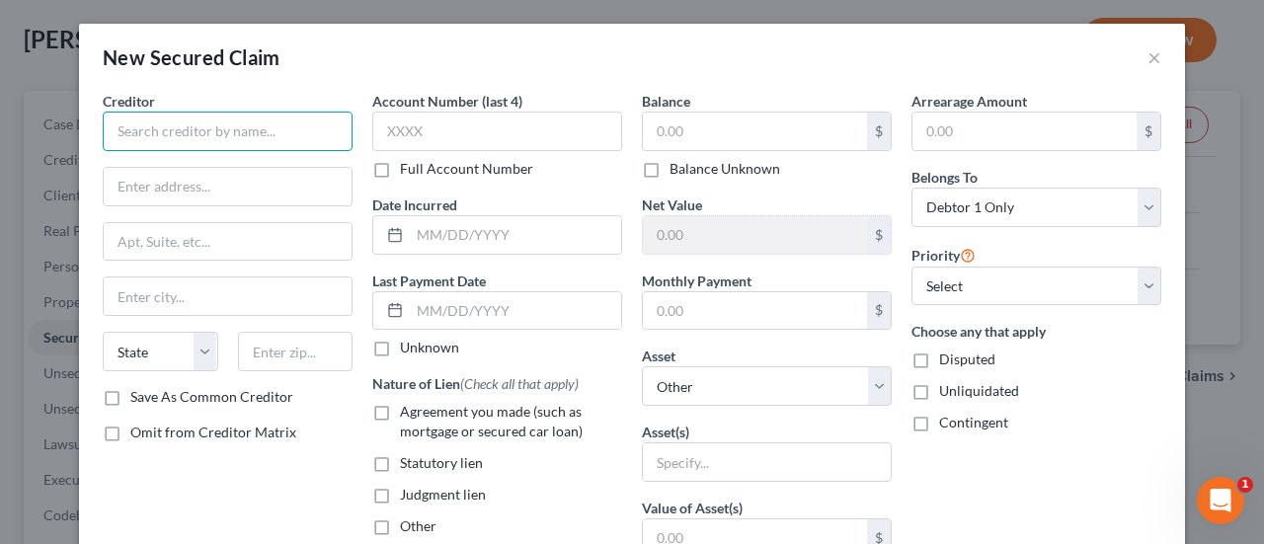
click at [294, 133] on input "text" at bounding box center [228, 131] width 250 height 39
type input "Lender in [GEOGRAPHIC_DATA]"
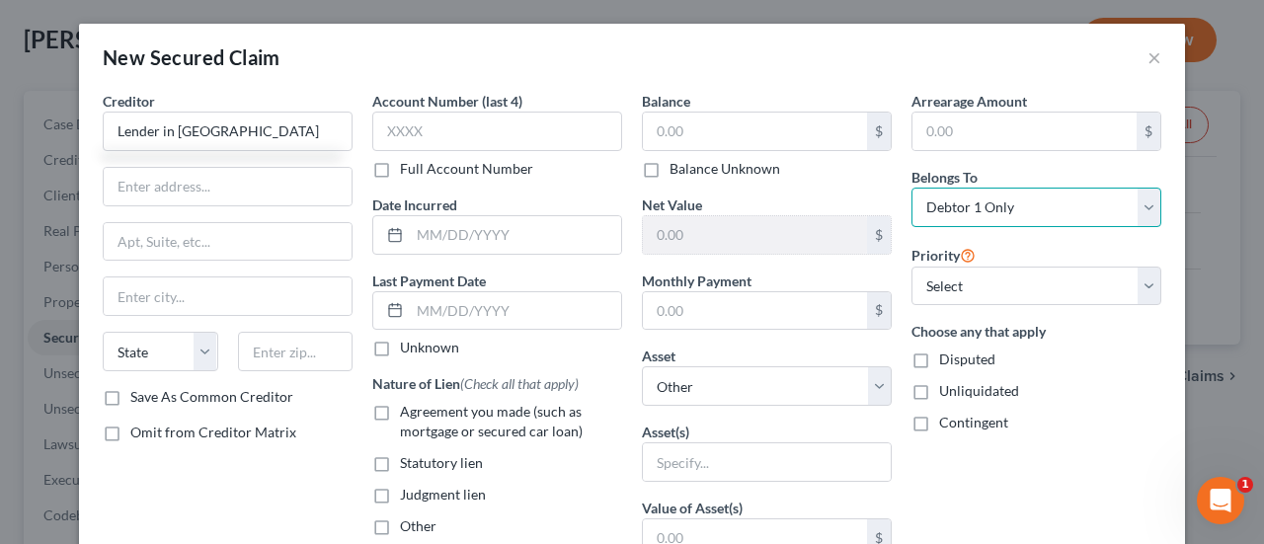
click at [1141, 204] on select "Select Debtor 1 Only Debtor 2 Only Debtor 1 And Debtor 2 Only At Least One Of T…" at bounding box center [1036, 207] width 250 height 39
select select "3"
click at [911, 188] on select "Select Debtor 1 Only Debtor 2 Only Debtor 1 And Debtor 2 Only At Least One Of T…" at bounding box center [1036, 207] width 250 height 39
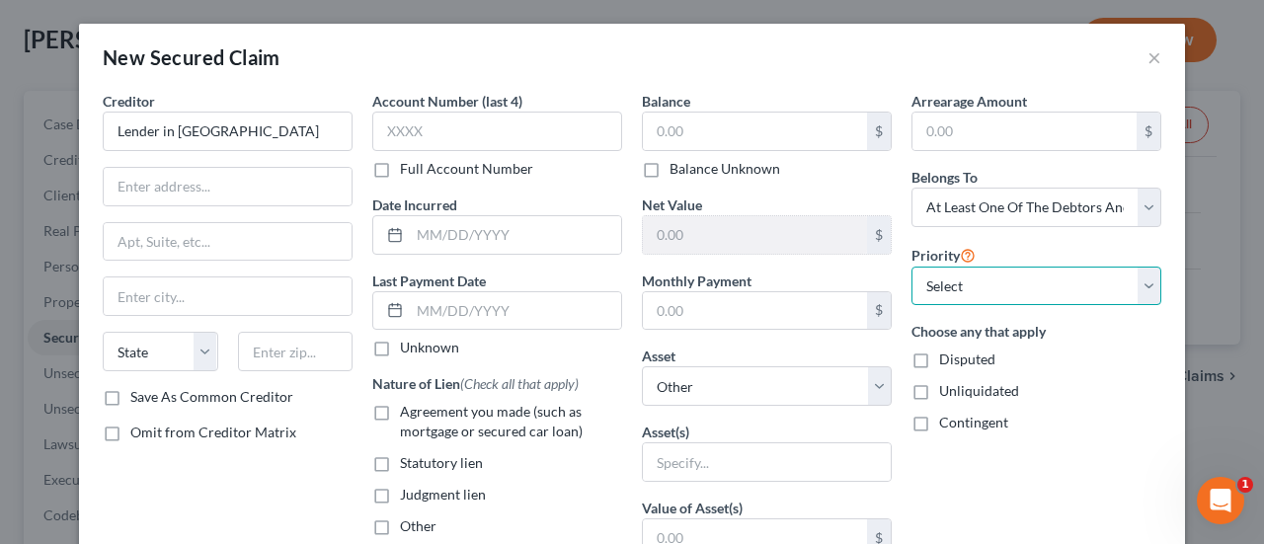
click at [1137, 289] on select "Select 1st 2nd 3rd 4th 5th 6th 7th 8th 9th 10th 11th 12th 13th 14th 15th 16th 1…" at bounding box center [1036, 286] width 250 height 39
select select "0"
click at [911, 267] on select "Select 1st 2nd 3rd 4th 5th 6th 7th 8th 9th 10th 11th 12th 13th 14th 15th 16th 1…" at bounding box center [1036, 286] width 250 height 39
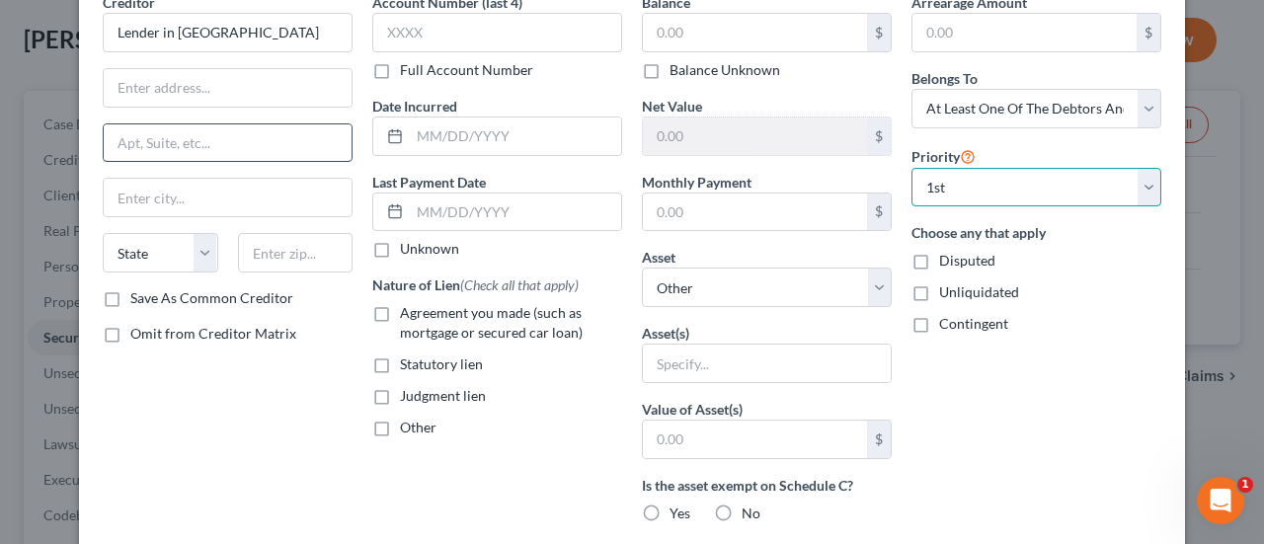
scroll to position [197, 0]
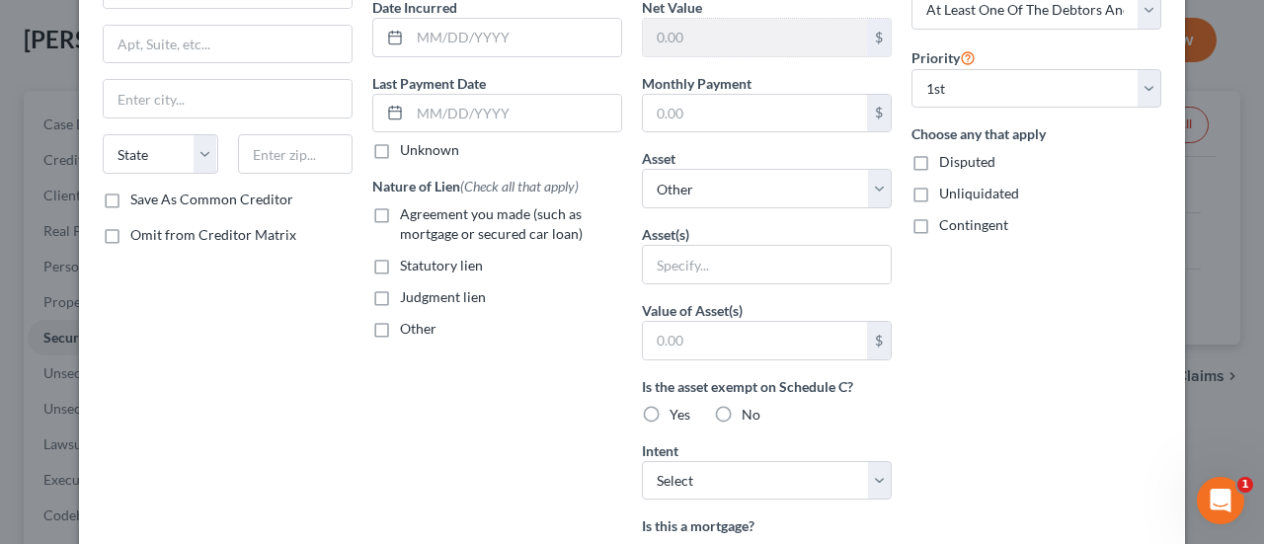
click at [400, 212] on label "Agreement you made (such as mortgage or secured car loan)" at bounding box center [511, 223] width 222 height 39
click at [408, 212] on input "Agreement you made (such as mortgage or secured car loan)" at bounding box center [414, 210] width 13 height 13
checkbox input "true"
click at [869, 180] on select "Select Other Multiple Assets 2018 Ford Focus - $7772.0 Electronics - I pad I ph…" at bounding box center [767, 188] width 250 height 39
select select "6"
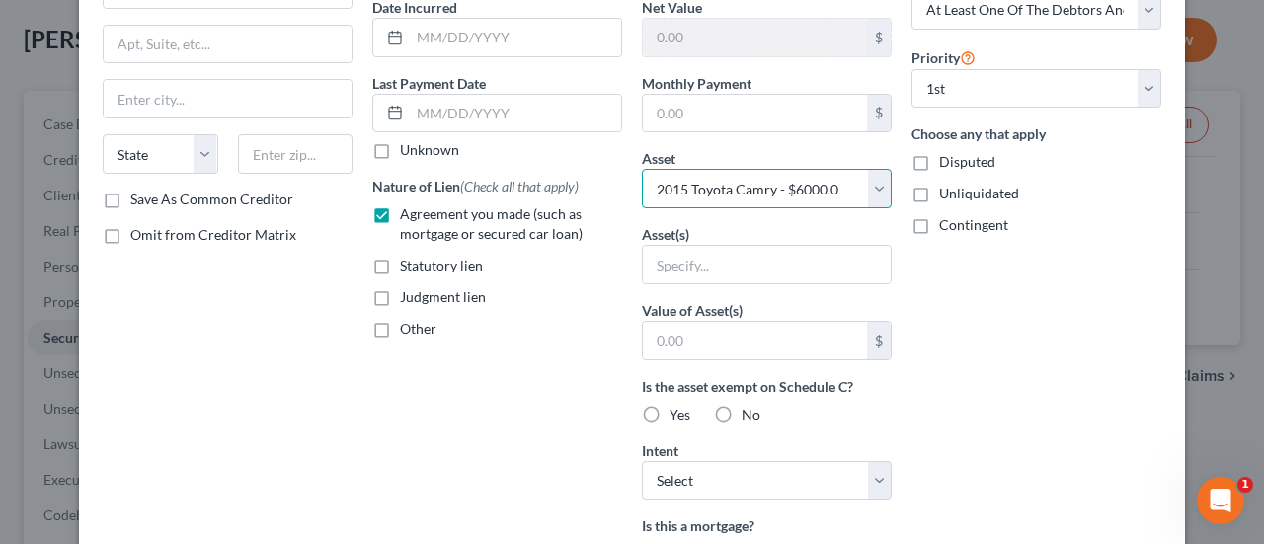
click at [642, 169] on select "Select Other Multiple Assets 2018 Ford Focus - $7772.0 Electronics - I pad I ph…" at bounding box center [767, 188] width 250 height 39
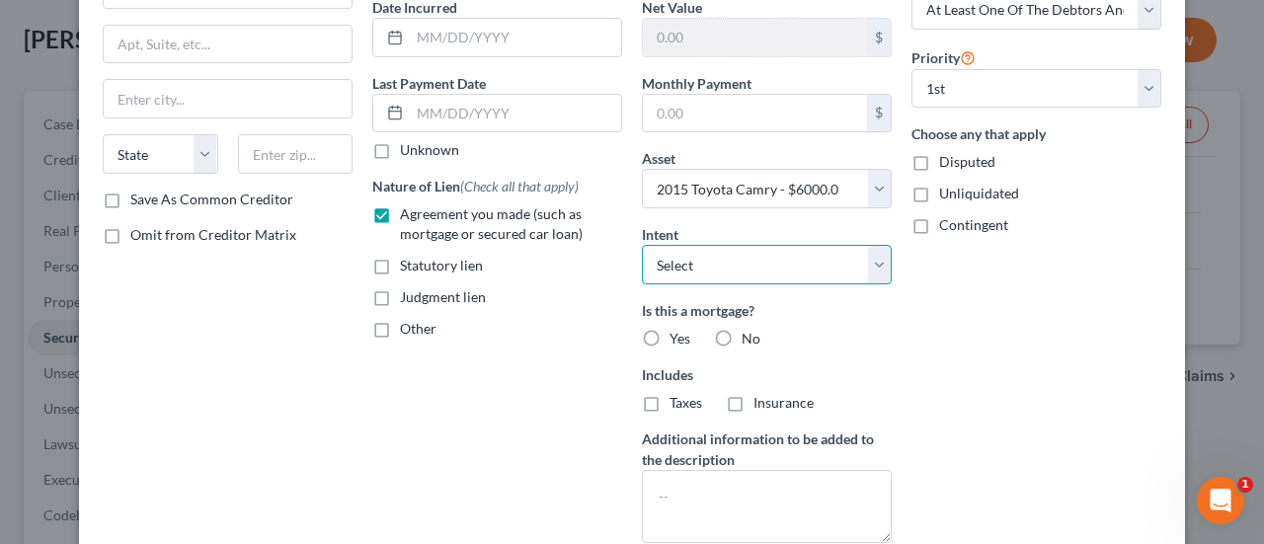
click at [875, 258] on select "Select Surrender Redeem Reaffirm Avoid Other" at bounding box center [767, 264] width 250 height 39
select select "4"
click at [642, 245] on select "Select Surrender Redeem Reaffirm Avoid Other" at bounding box center [767, 264] width 250 height 39
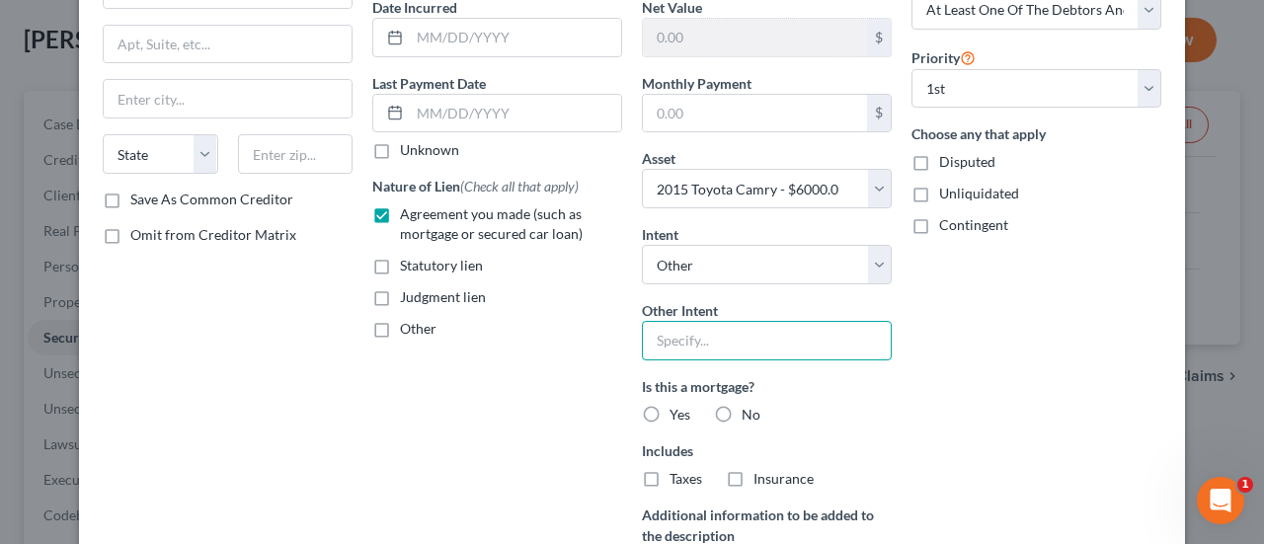
click at [718, 335] on input "text" at bounding box center [767, 340] width 250 height 39
type input "Retain and pay as agreed"
click at [741, 411] on label "No" at bounding box center [750, 415] width 19 height 20
click at [749, 411] on input "No" at bounding box center [755, 411] width 13 height 13
radio input "true"
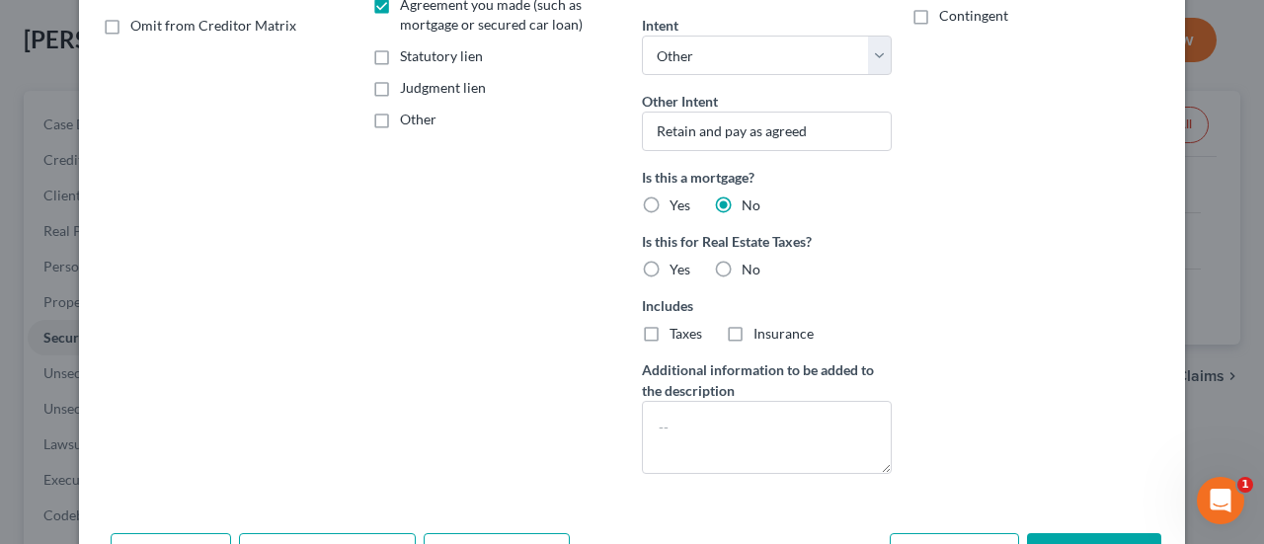
scroll to position [471, 0]
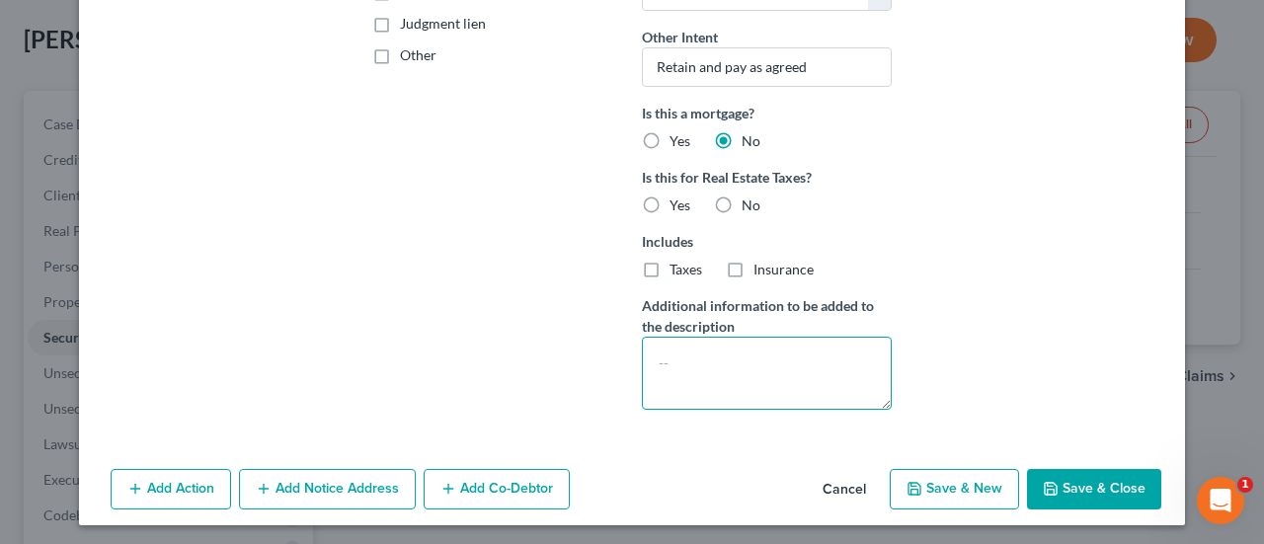
click at [664, 354] on textarea at bounding box center [767, 373] width 250 height 73
type textarea "S"
drag, startPoint x: 817, startPoint y: 356, endPoint x: 837, endPoint y: 350, distance: 20.6
click at [831, 351] on textarea "Non-Filing Spouse's Vehicle in [GEOGRAPHIC_DATA]" at bounding box center [767, 373] width 250 height 73
click at [817, 354] on textarea "Non-Filing Spouse's Vehiclewith lender in [GEOGRAPHIC_DATA]" at bounding box center [767, 373] width 250 height 73
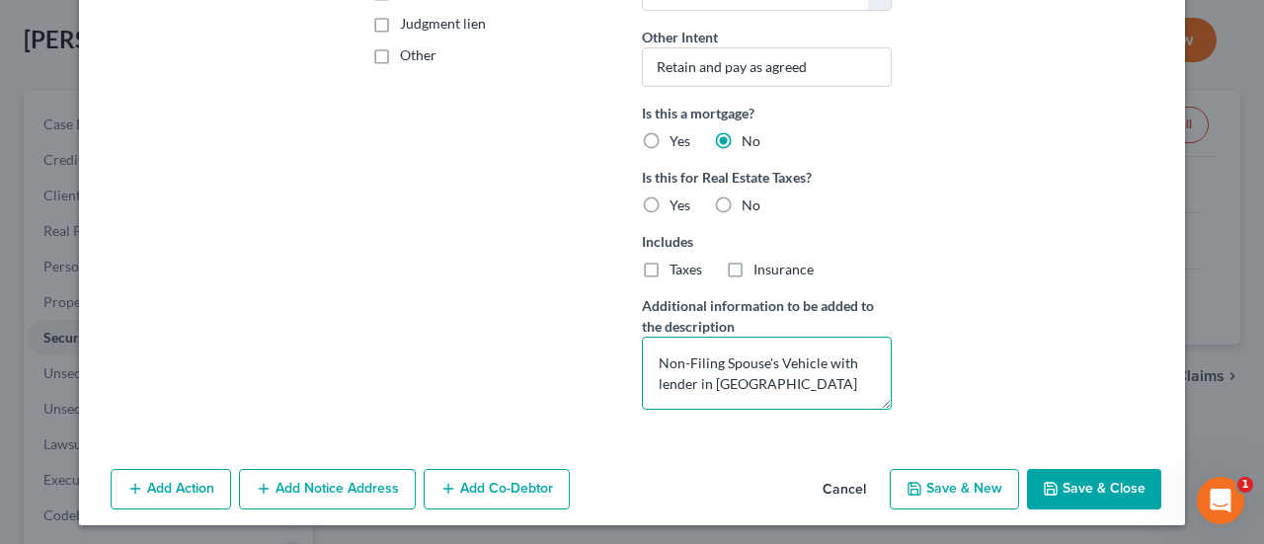
type textarea "Non-Filing Spouse's Vehicle with lender in [GEOGRAPHIC_DATA]"
click at [1108, 469] on button "Save & Close" at bounding box center [1094, 489] width 134 height 41
select select
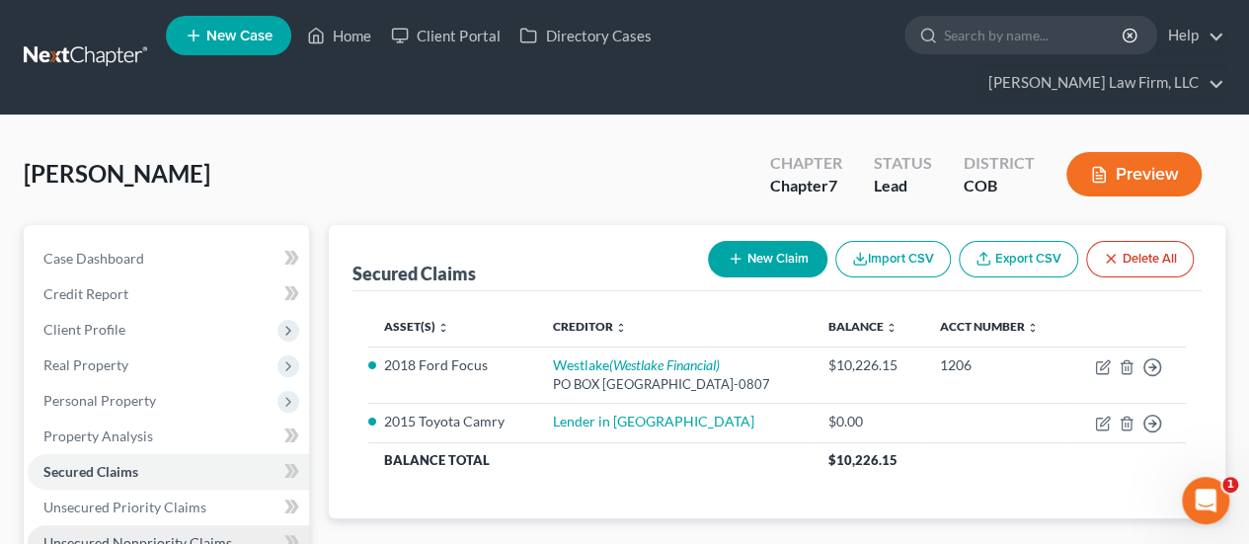
scroll to position [494, 0]
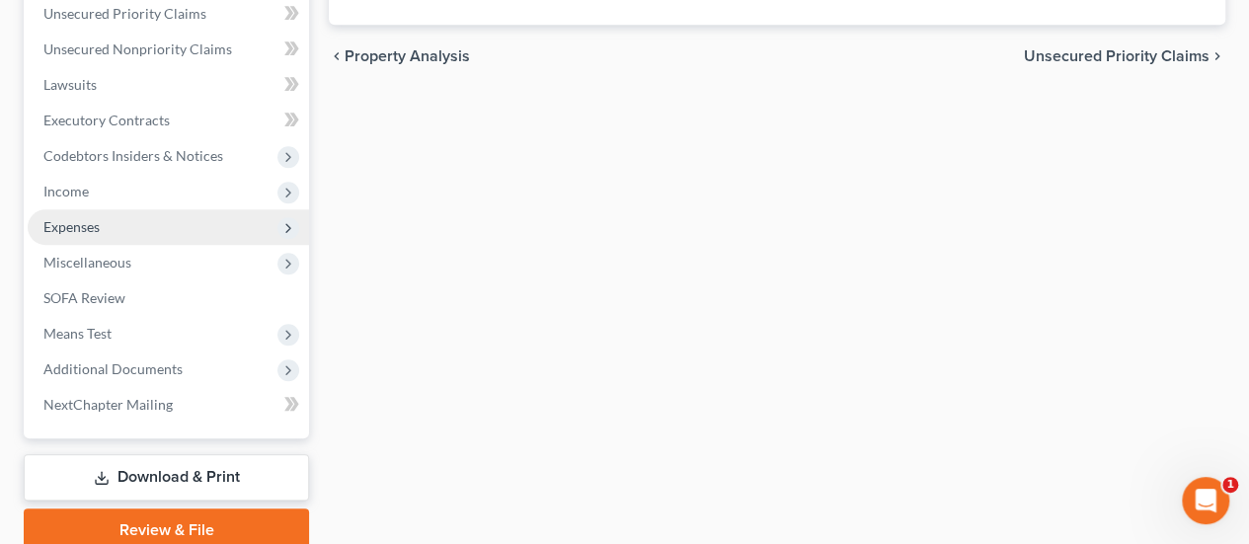
click at [143, 209] on span "Expenses" at bounding box center [168, 227] width 281 height 36
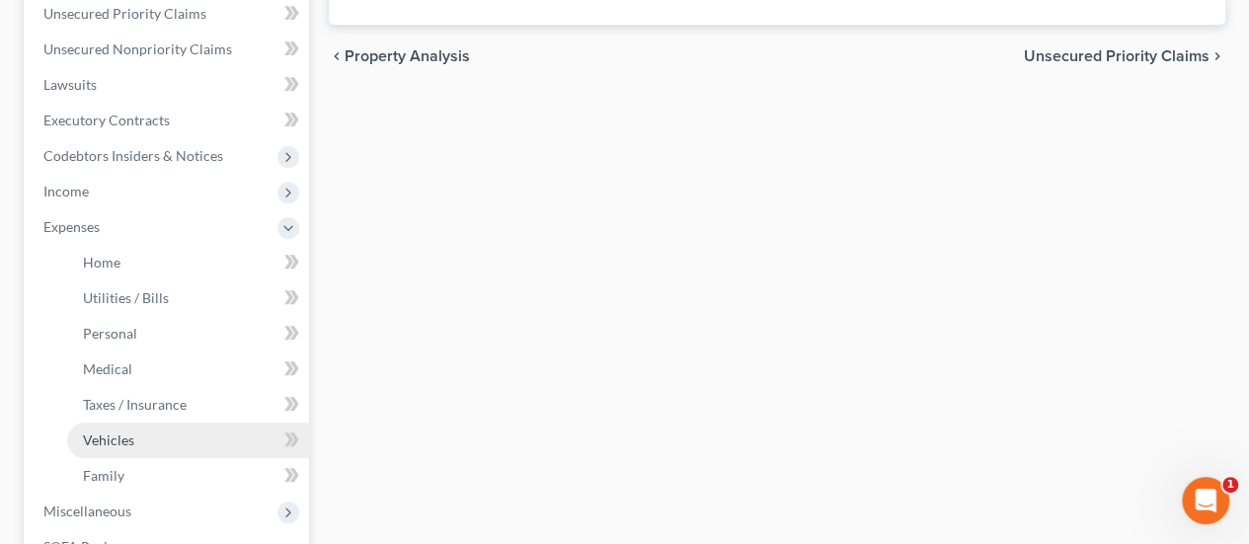
click at [125, 431] on span "Vehicles" at bounding box center [108, 439] width 51 height 17
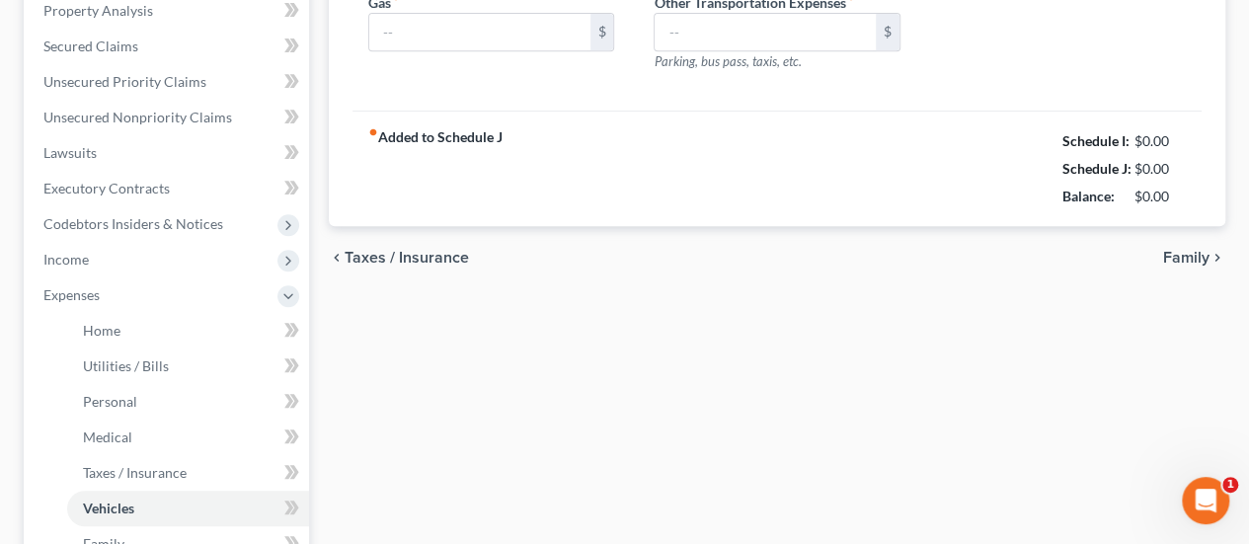
type input "125.00"
type input "250.00"
type input "50.00"
type input "0.00"
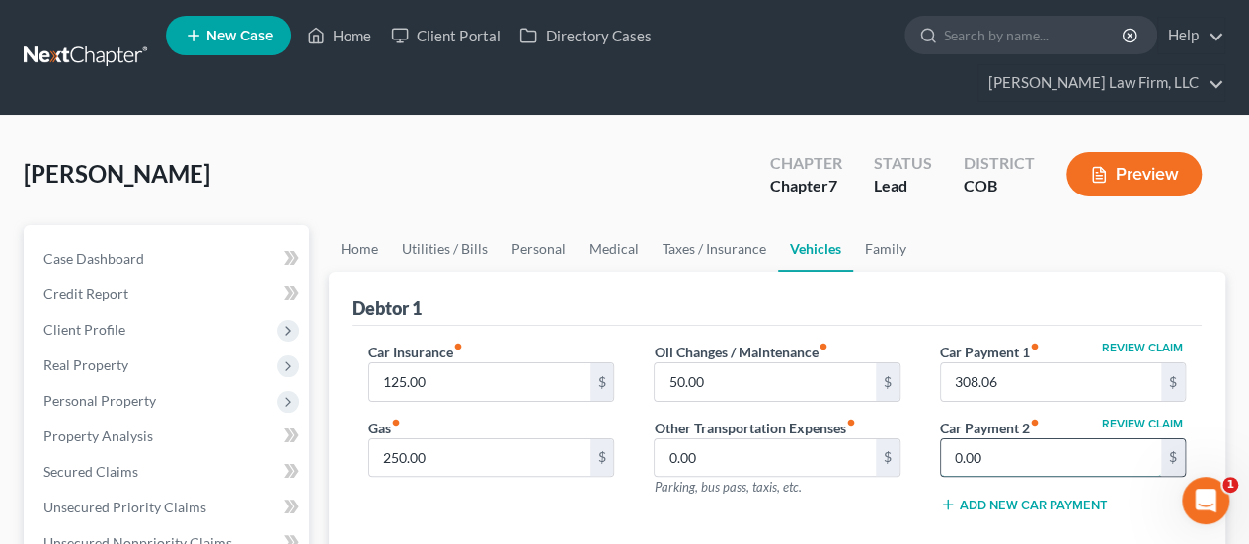
click at [1055, 439] on input "0.00" at bounding box center [1051, 458] width 220 height 38
type input "225.00"
click at [1121, 418] on button "Review Claim" at bounding box center [1142, 424] width 87 height 12
select select "4"
select select "3"
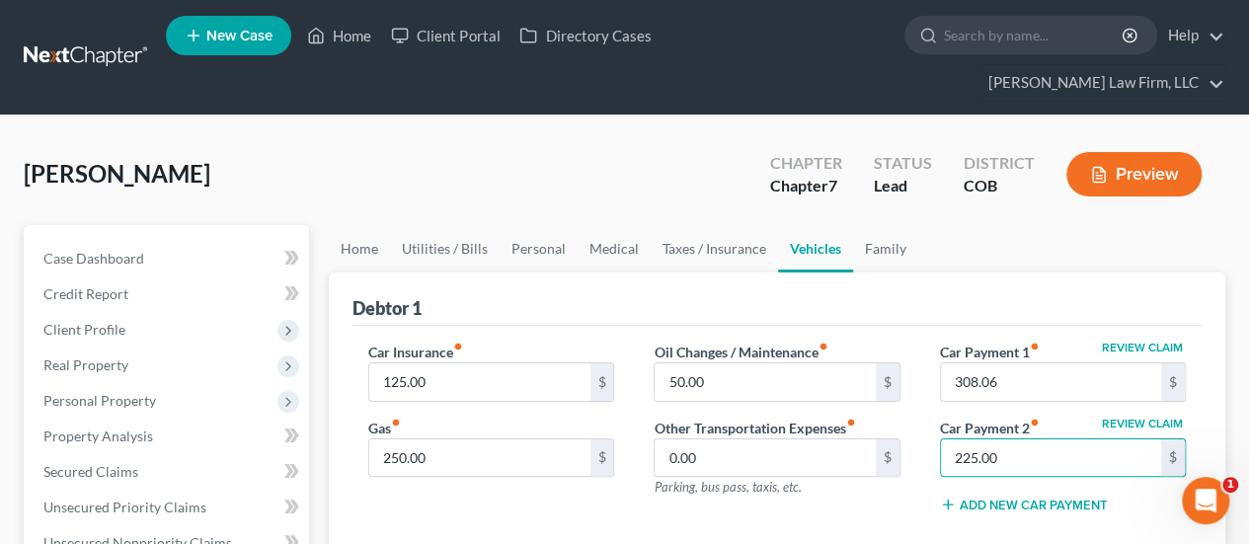
select select "0"
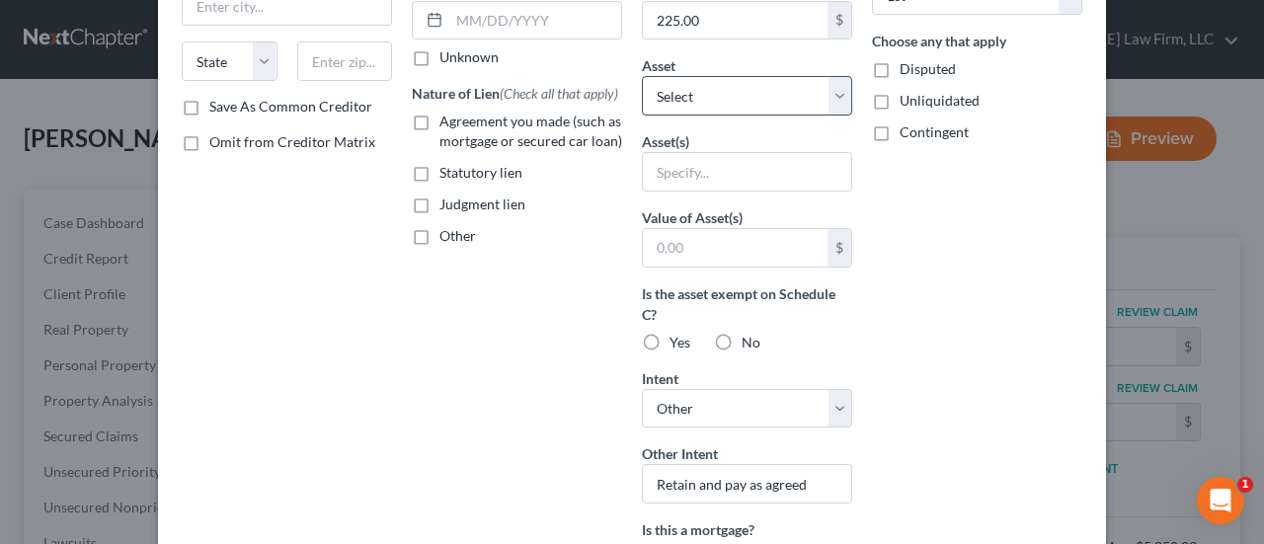
scroll to position [296, 0]
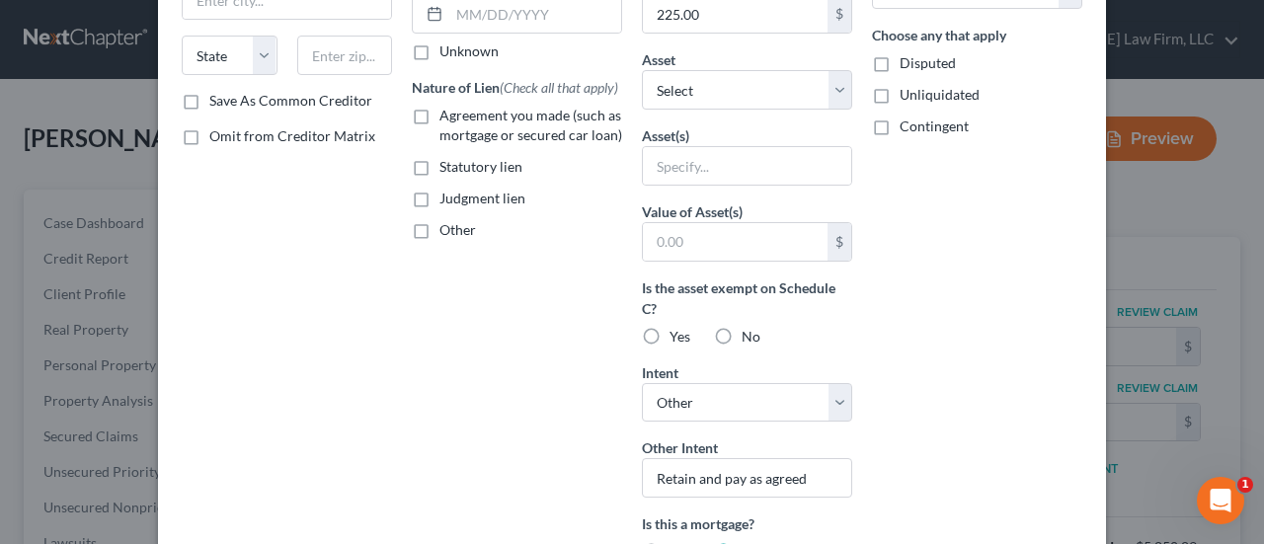
click at [669, 329] on label "Yes" at bounding box center [679, 337] width 21 height 20
click at [677, 329] on input "Yes" at bounding box center [683, 333] width 13 height 13
radio input "true"
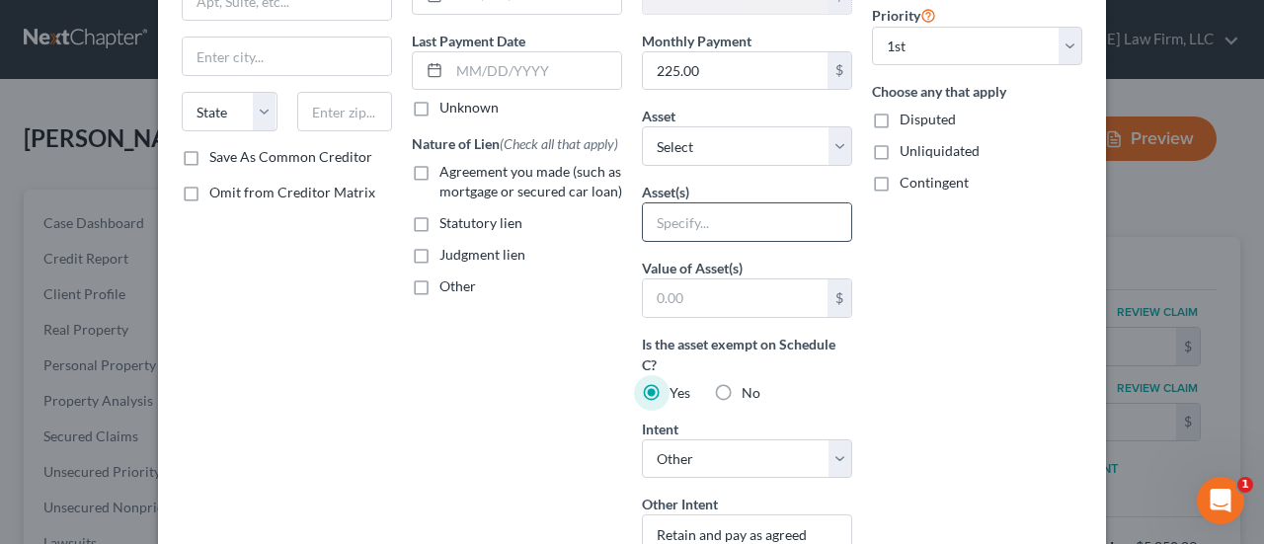
scroll to position [197, 0]
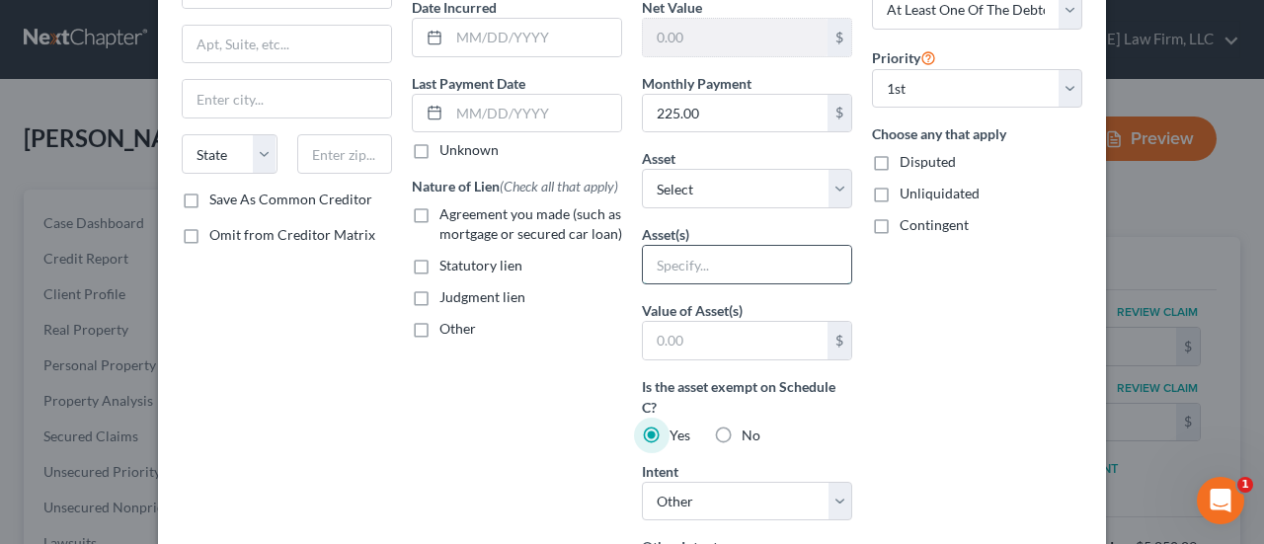
click at [695, 257] on input "text" at bounding box center [747, 265] width 208 height 38
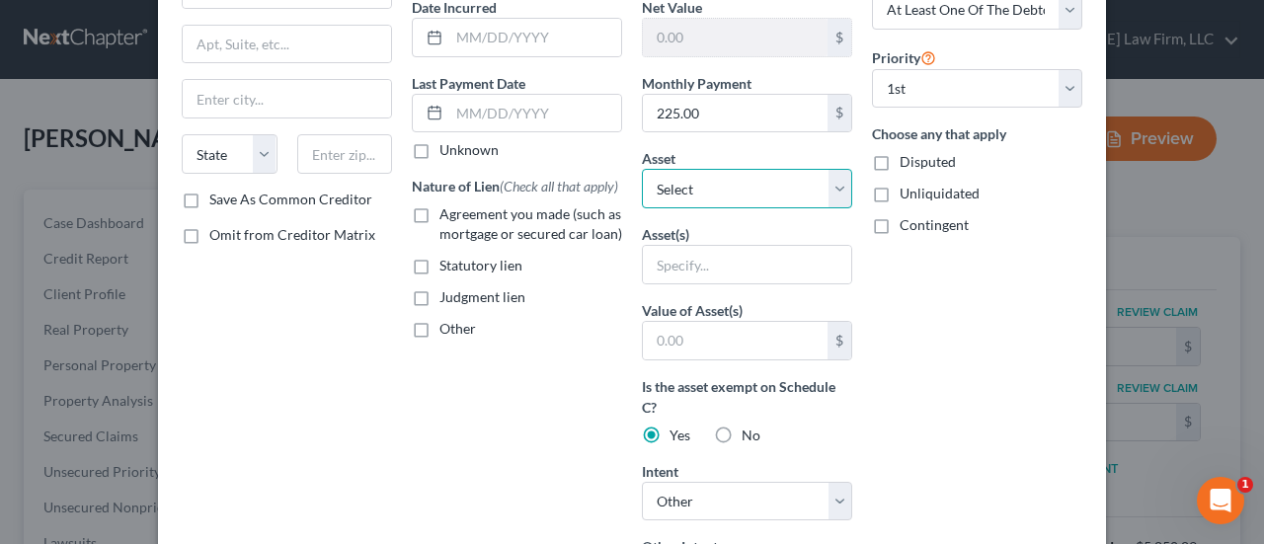
click at [728, 189] on select "Select Other Multiple Assets 2018 Ford Focus - $7772.0 Electronics - I pad I ph…" at bounding box center [747, 188] width 210 height 39
select select "6"
click at [642, 169] on select "Select Other Multiple Assets 2018 Ford Focus - $7772.0 Electronics - I pad I ph…" at bounding box center [747, 188] width 210 height 39
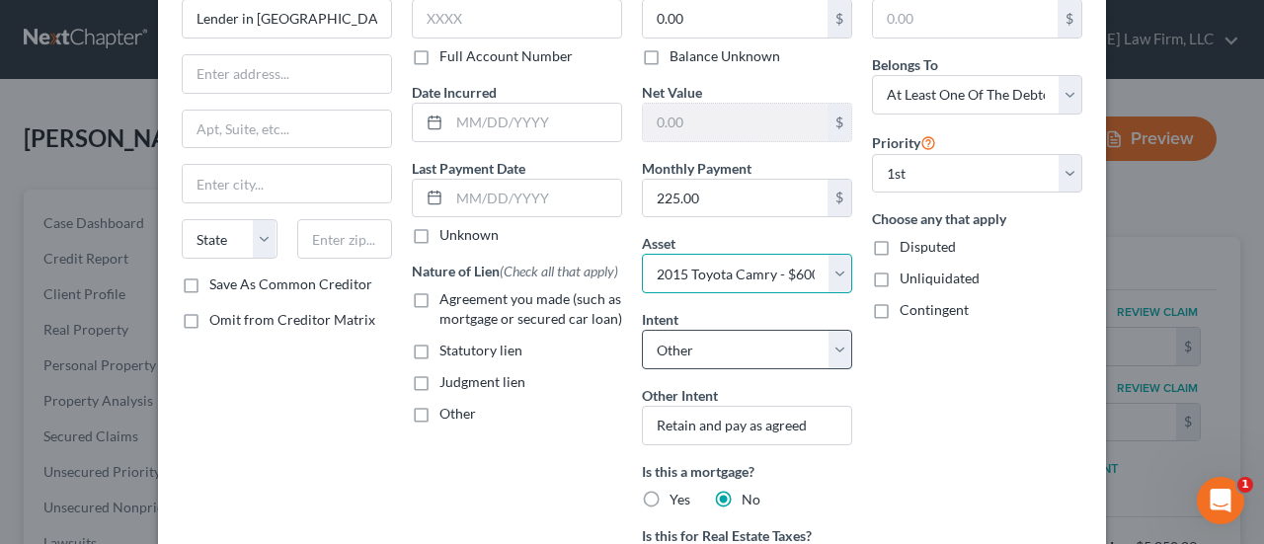
scroll to position [0, 0]
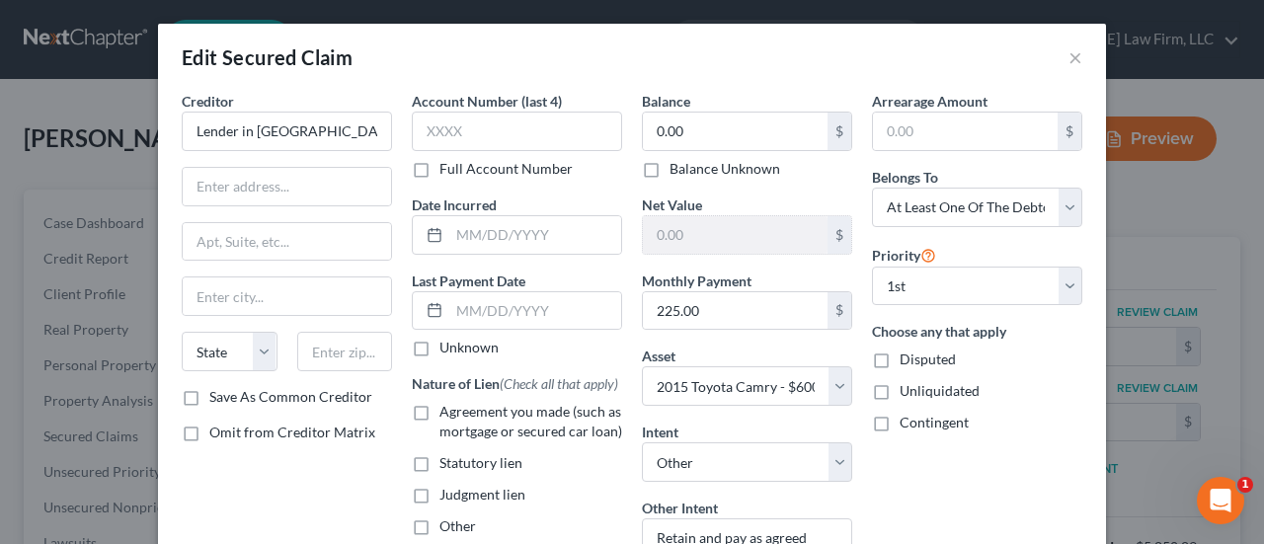
click at [439, 409] on label "Agreement you made (such as mortgage or secured car loan)" at bounding box center [530, 421] width 183 height 39
click at [447, 409] on input "Agreement you made (such as mortgage or secured car loan)" at bounding box center [453, 408] width 13 height 13
checkbox input "true"
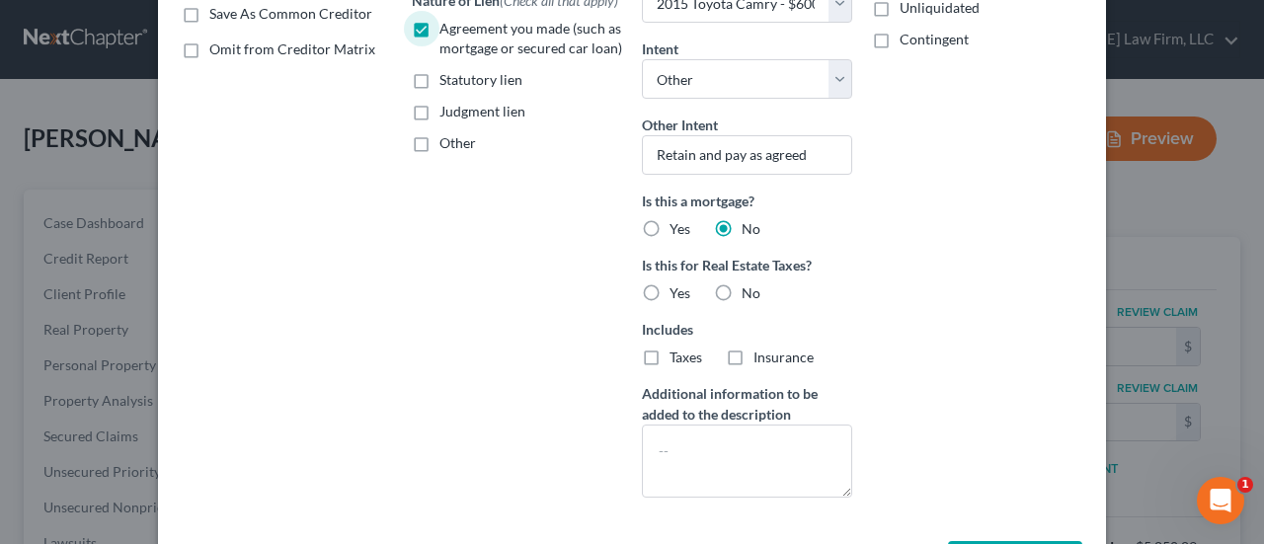
scroll to position [395, 0]
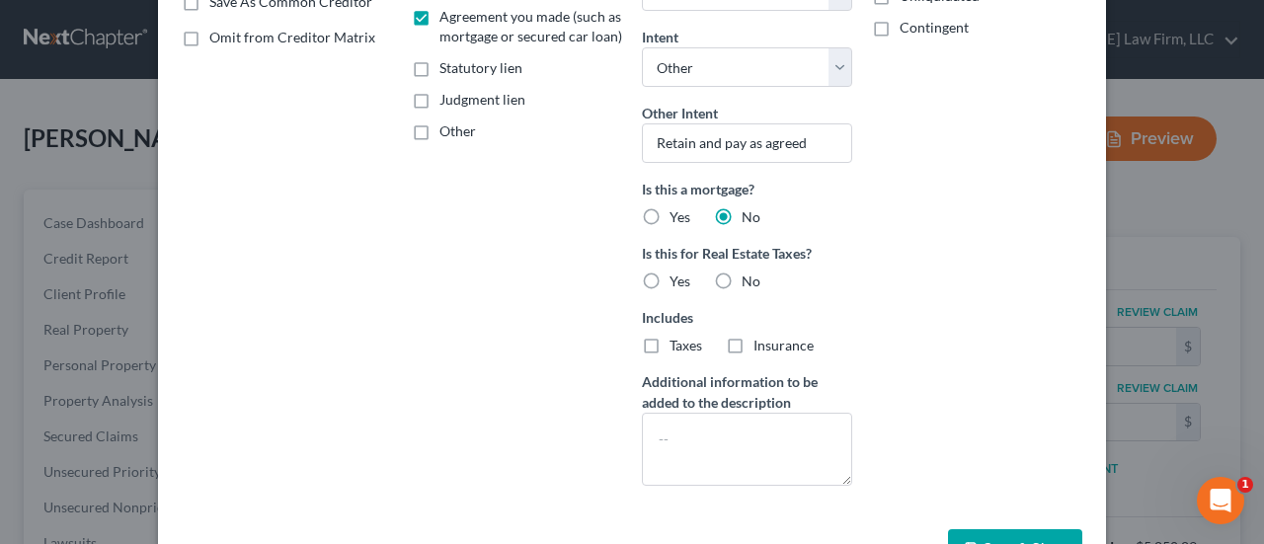
click at [209, 35] on label "Omit from Creditor Matrix" at bounding box center [292, 38] width 166 height 20
click at [217, 35] on input "Omit from Creditor Matrix" at bounding box center [223, 34] width 13 height 13
checkbox input "true"
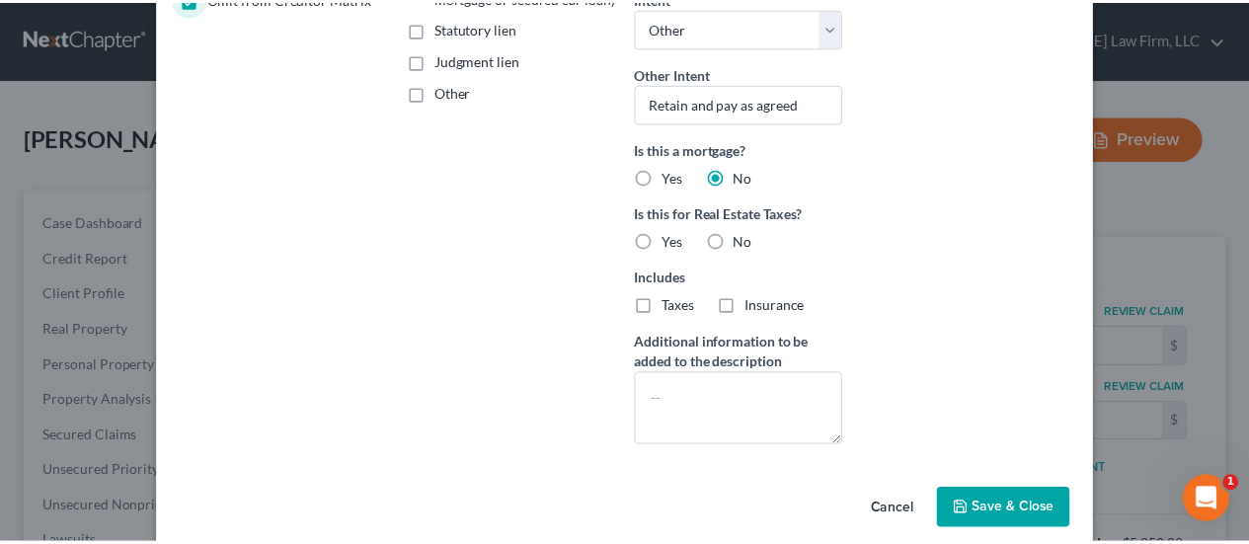
scroll to position [455, 0]
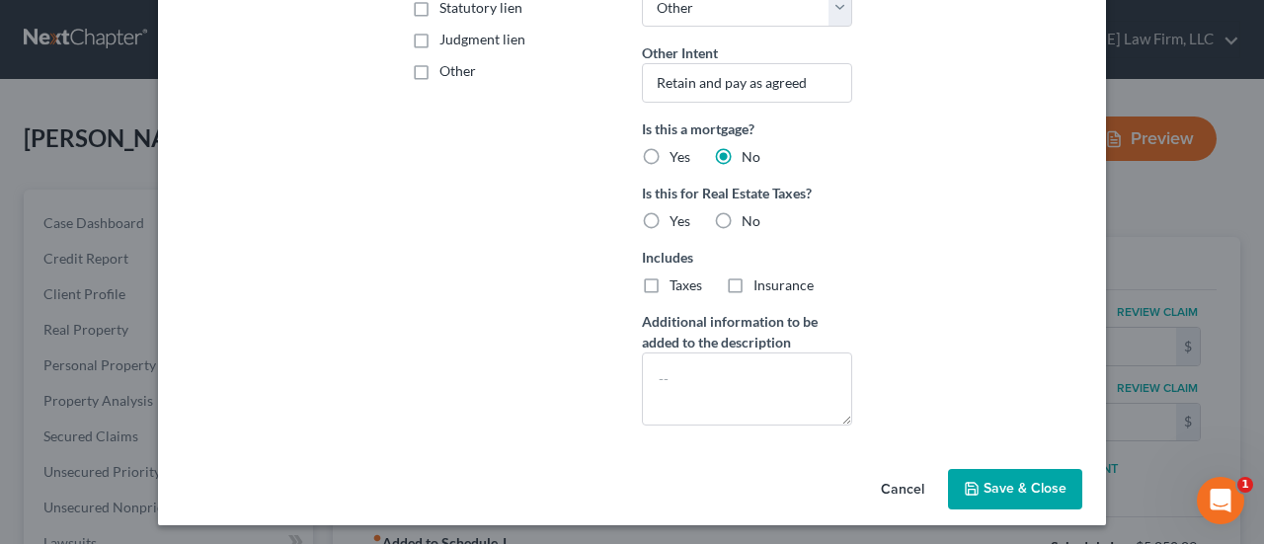
click at [1020, 481] on span "Save & Close" at bounding box center [1024, 489] width 83 height 17
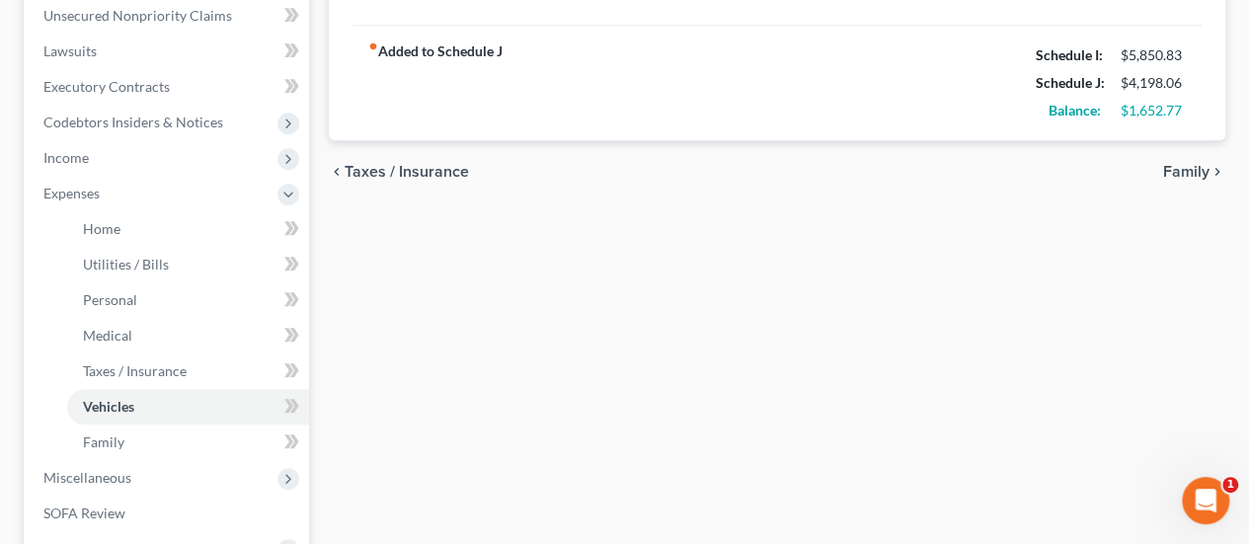
scroll to position [592, 0]
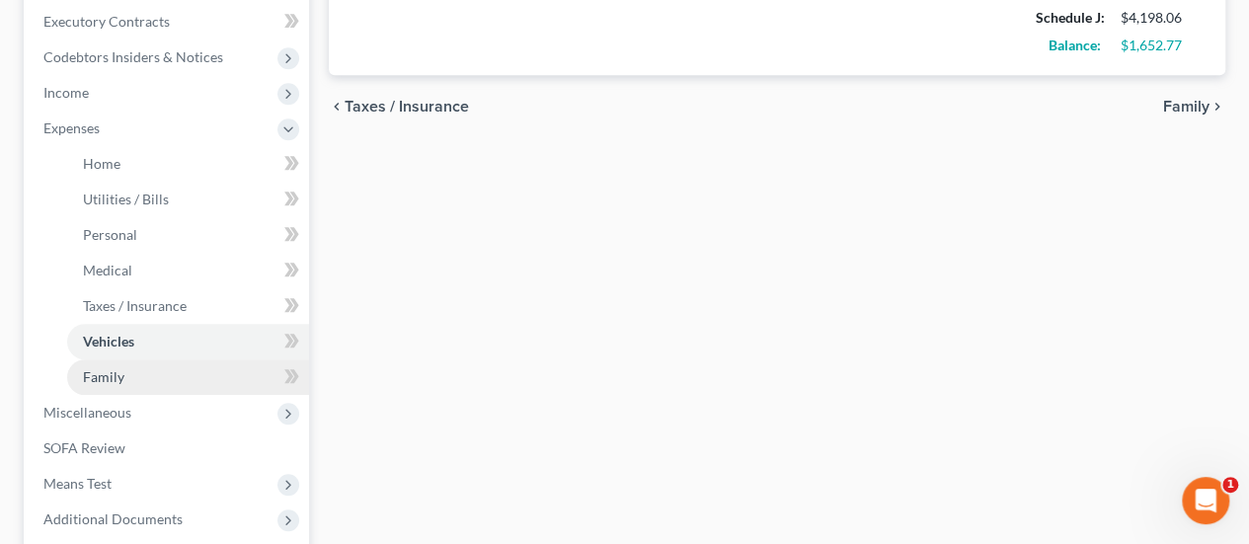
click at [133, 359] on link "Family" at bounding box center [188, 377] width 242 height 36
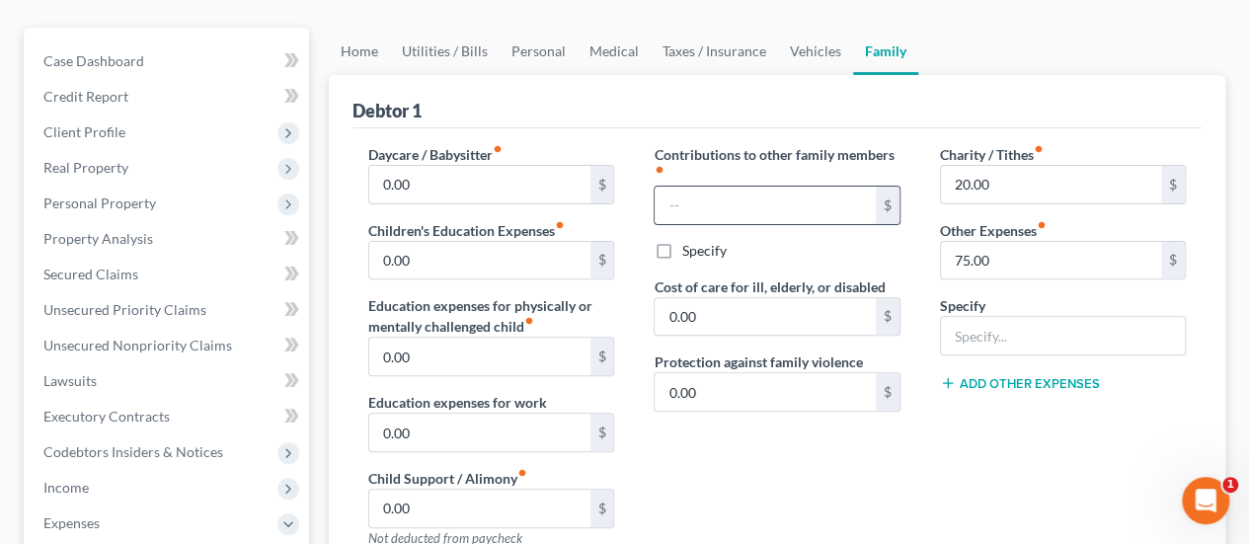
scroll to position [592, 0]
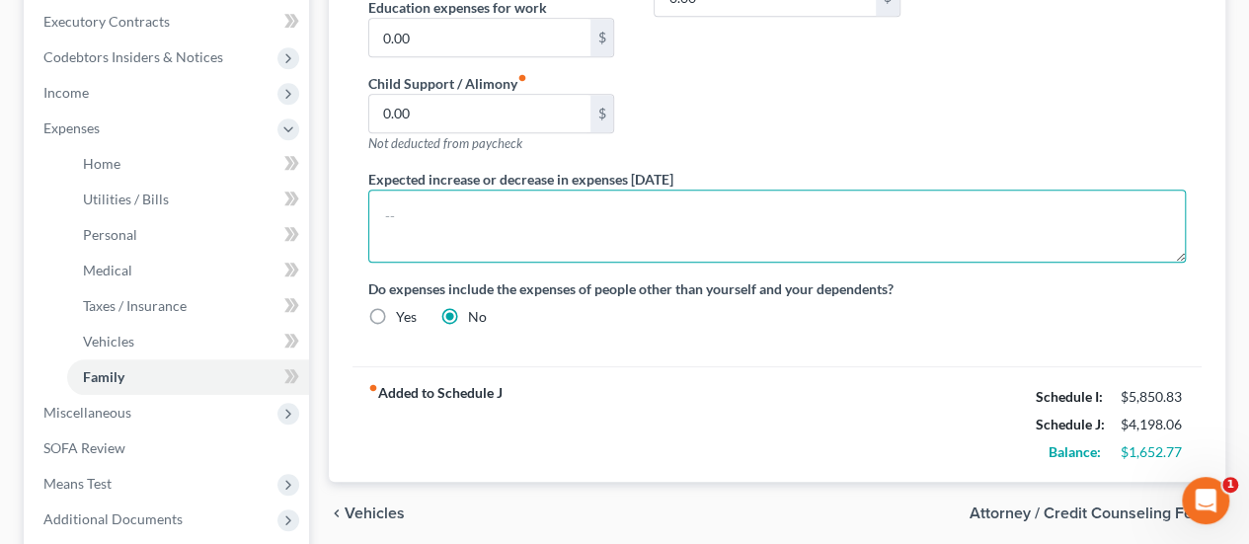
click at [457, 190] on textarea at bounding box center [776, 226] width 817 height 73
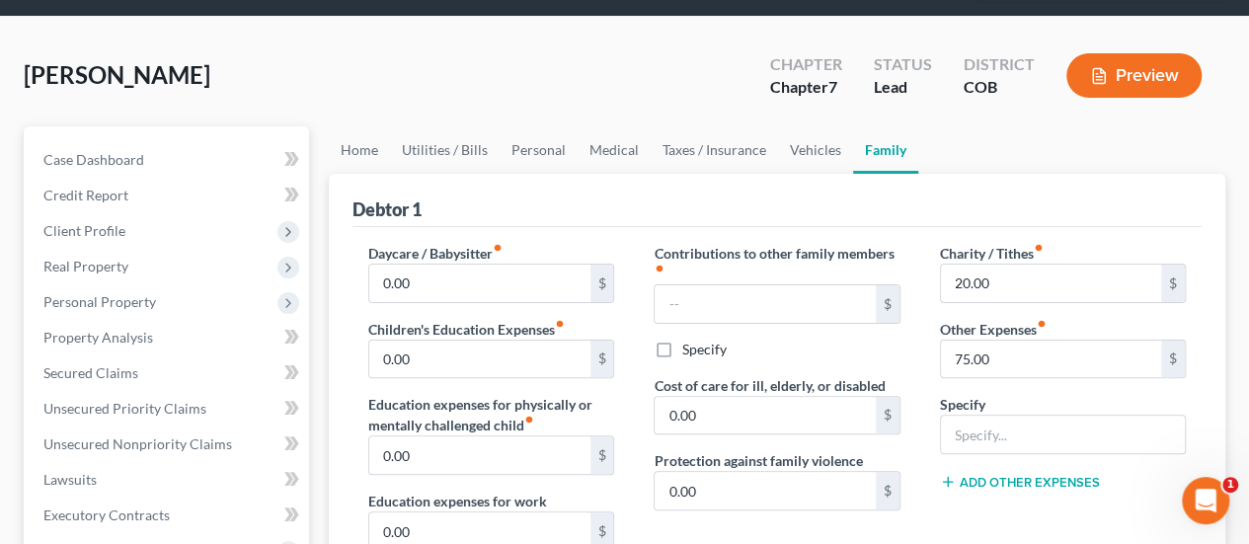
scroll to position [99, 0]
click at [466, 126] on link "Utilities / Bills" at bounding box center [445, 149] width 110 height 47
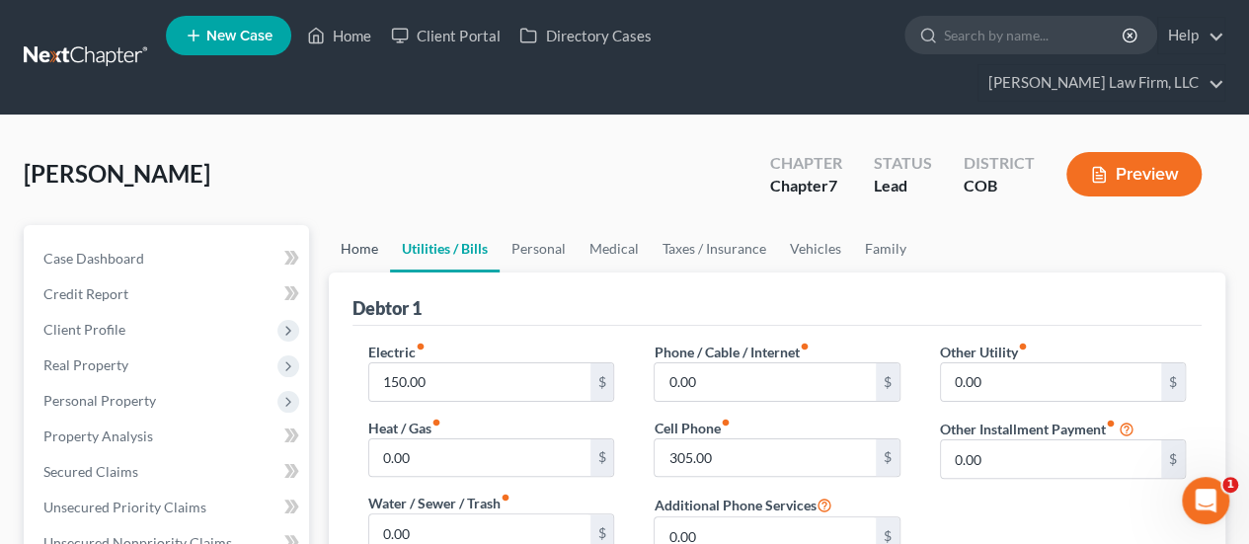
click at [370, 225] on link "Home" at bounding box center [359, 248] width 61 height 47
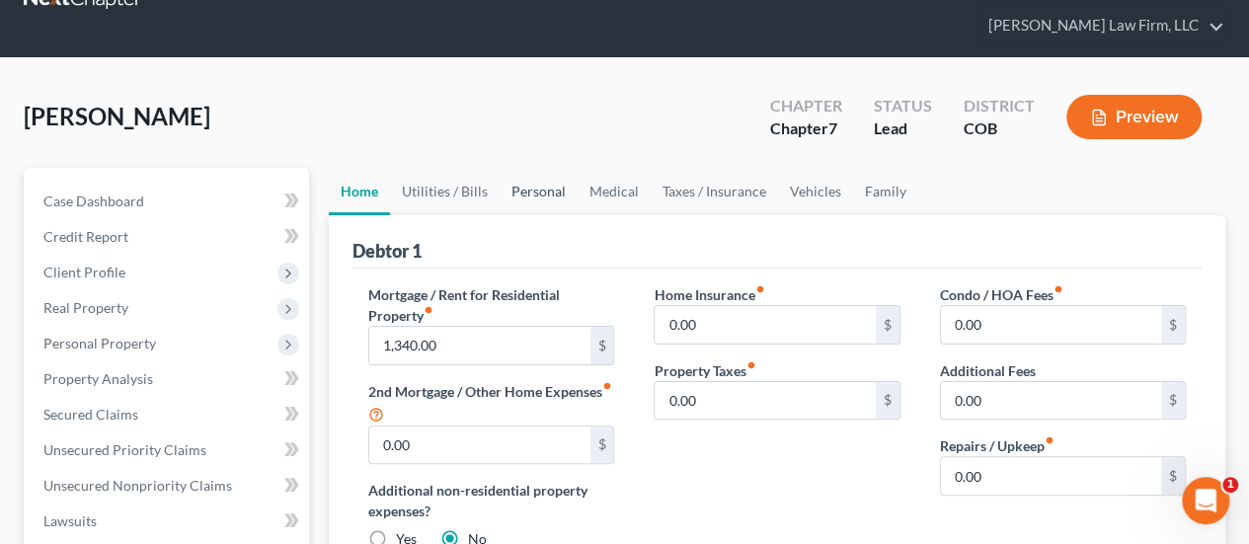
scroll to position [99, 0]
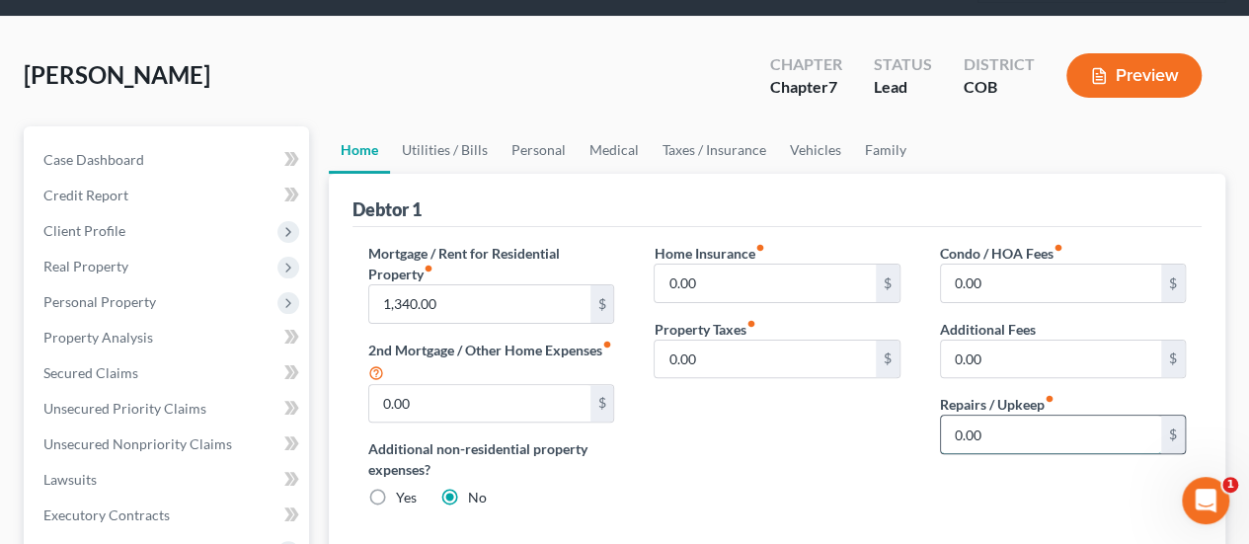
click at [955, 416] on input "0.00" at bounding box center [1051, 435] width 220 height 38
type input "20.00"
click at [438, 126] on link "Utilities / Bills" at bounding box center [445, 149] width 110 height 47
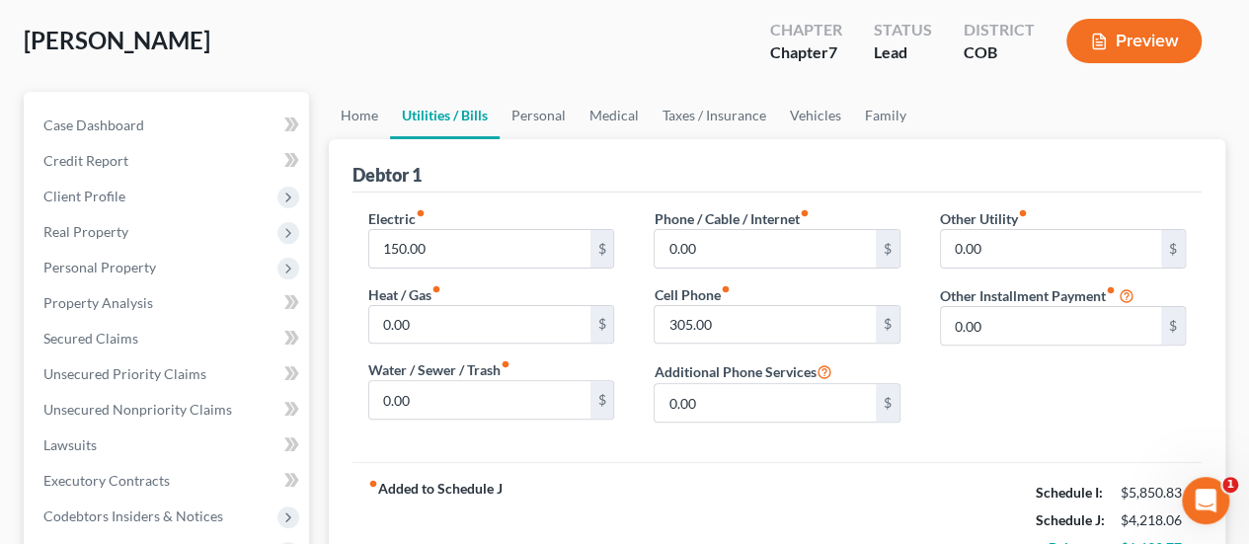
scroll to position [99, 0]
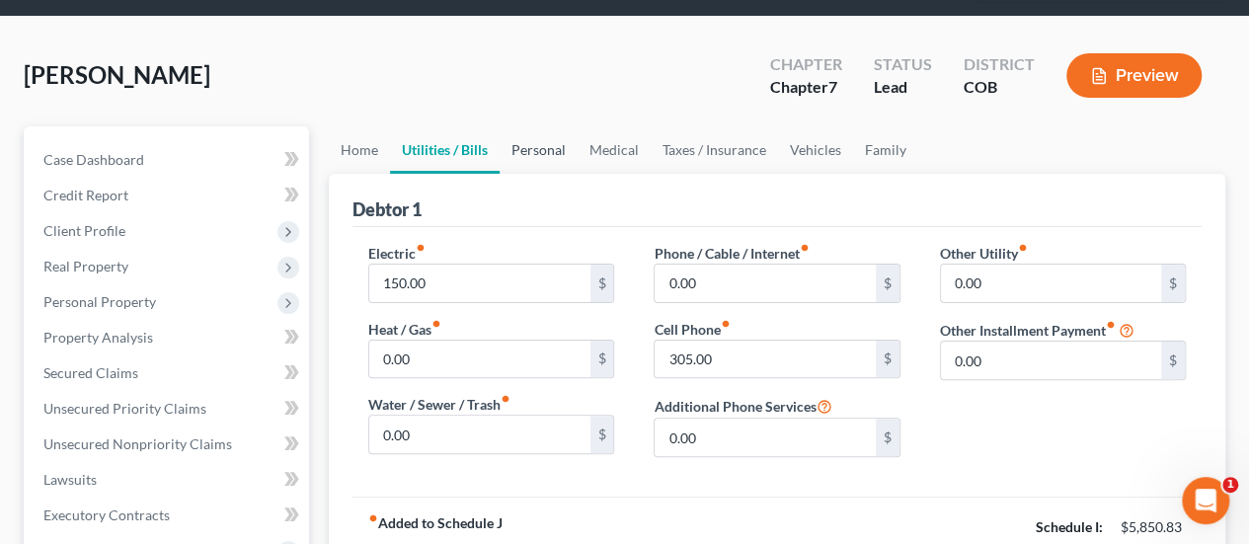
click at [547, 126] on link "Personal" at bounding box center [539, 149] width 78 height 47
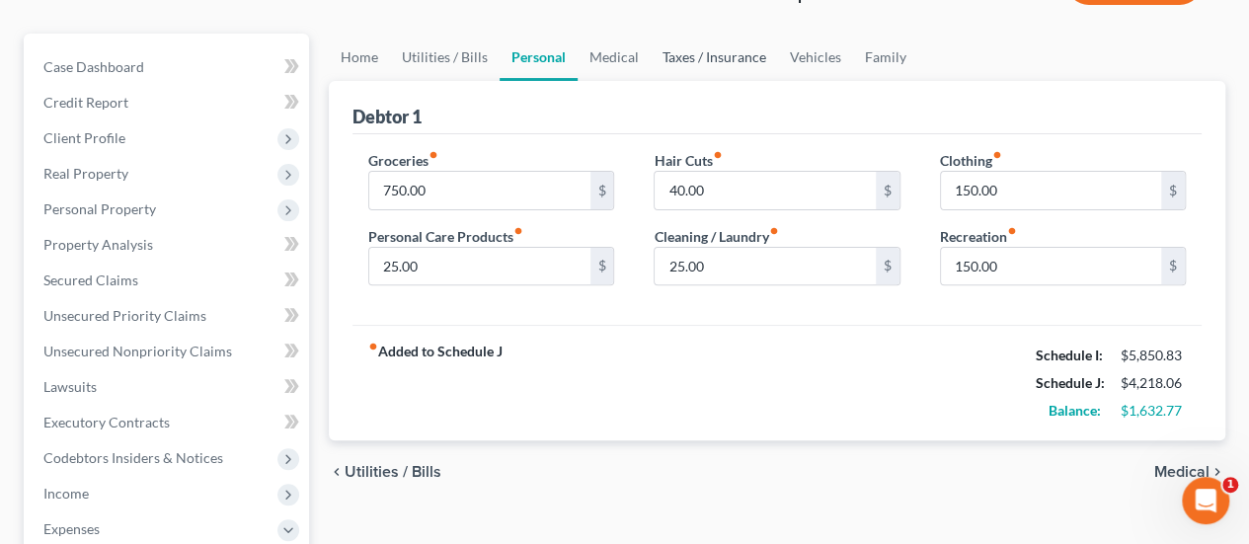
scroll to position [197, 0]
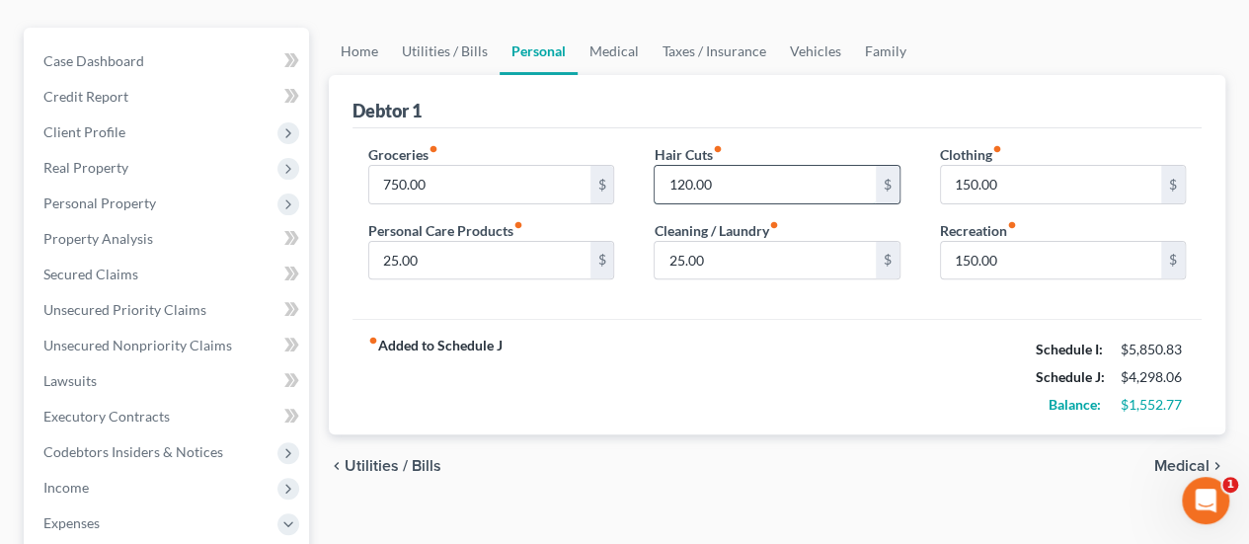
click at [685, 166] on input "120.00" at bounding box center [764, 185] width 220 height 38
type input "125.00"
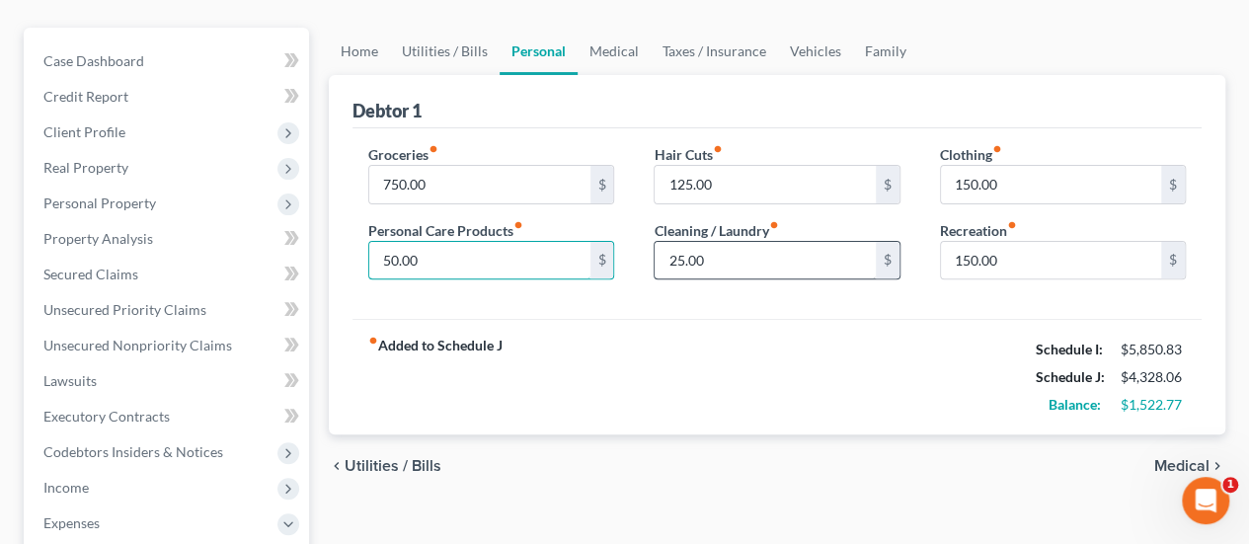
type input "50.00"
click at [721, 242] on input "25.00" at bounding box center [764, 261] width 220 height 38
drag, startPoint x: 661, startPoint y: 216, endPoint x: 713, endPoint y: 215, distance: 51.3
click at [713, 242] on input "30.00" at bounding box center [764, 261] width 220 height 38
type input "50.00"
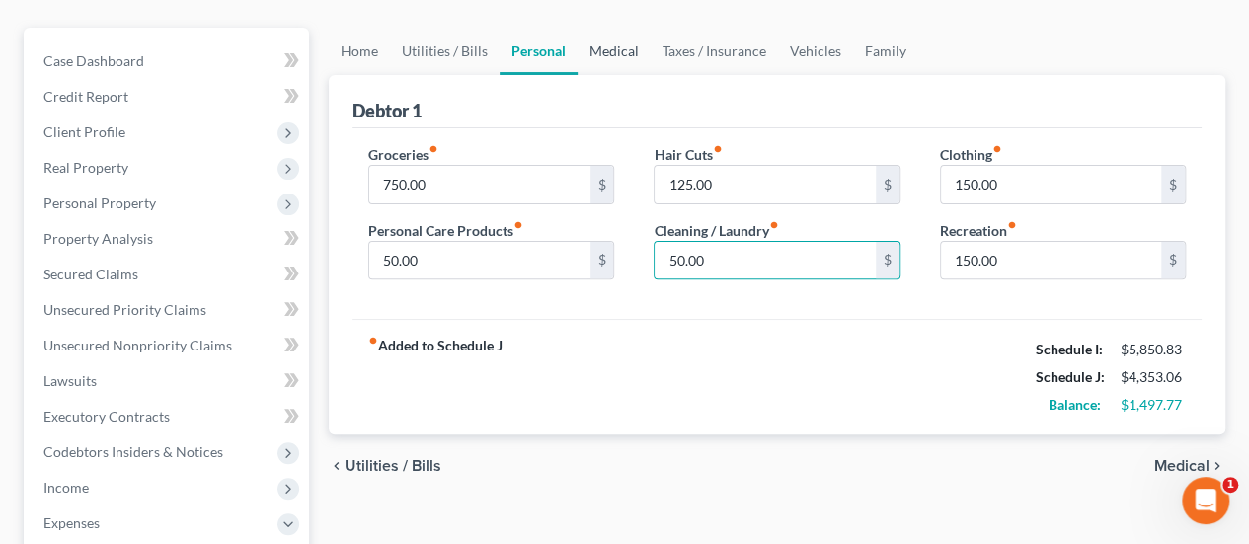
click at [605, 28] on link "Medical" at bounding box center [613, 51] width 73 height 47
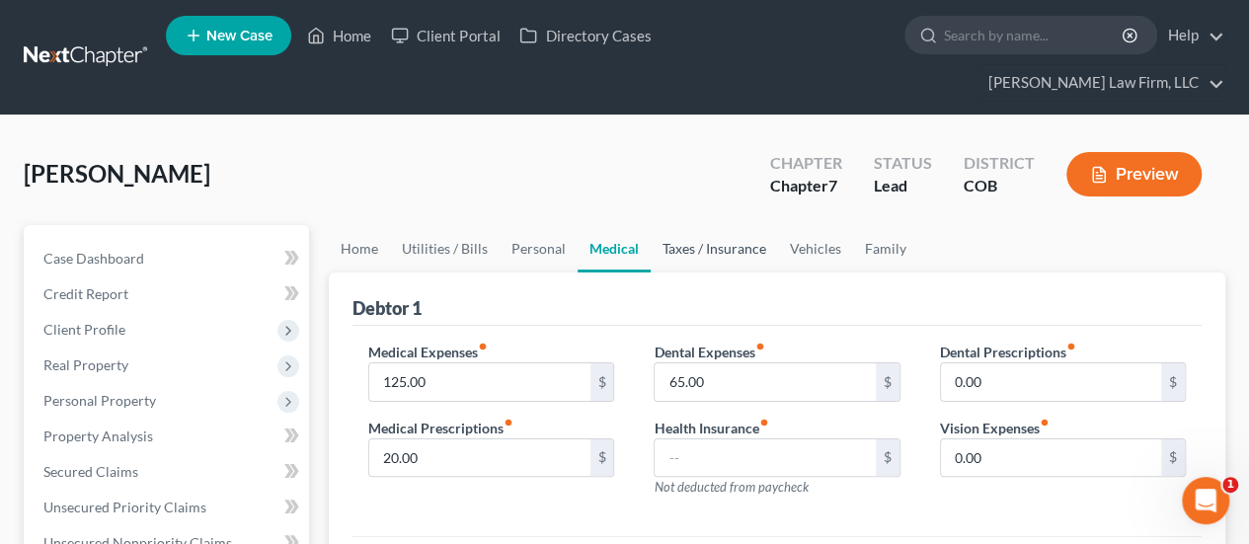
click at [695, 225] on link "Taxes / Insurance" at bounding box center [714, 248] width 127 height 47
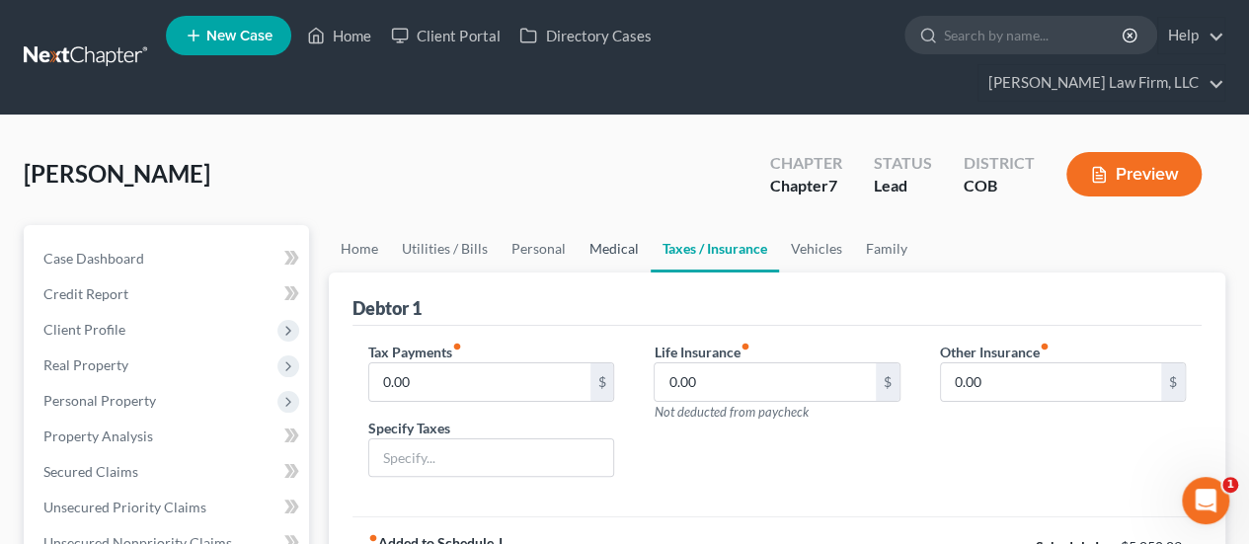
click at [621, 225] on link "Medical" at bounding box center [613, 248] width 73 height 47
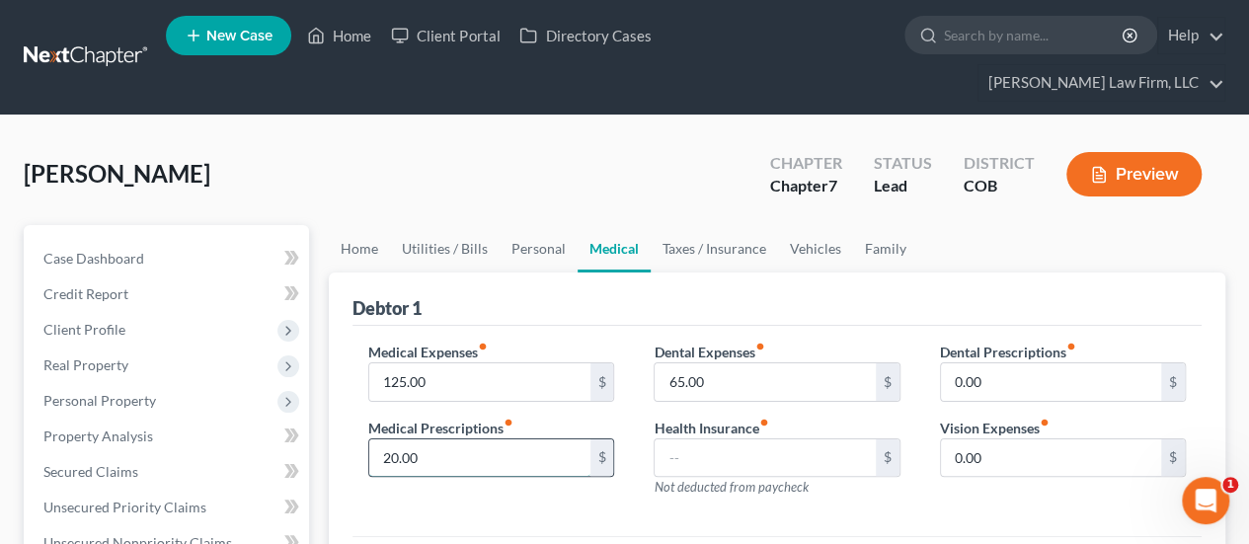
click at [380, 439] on input "20.00" at bounding box center [479, 458] width 220 height 38
type input "100"
click at [737, 439] on input "text" at bounding box center [764, 458] width 220 height 38
click at [653, 487] on div "Medical Expenses fiber_manual_record 125.00 $ Medical Prescriptions fiber_manua…" at bounding box center [776, 431] width 849 height 211
click at [713, 225] on link "Taxes / Insurance" at bounding box center [714, 248] width 127 height 47
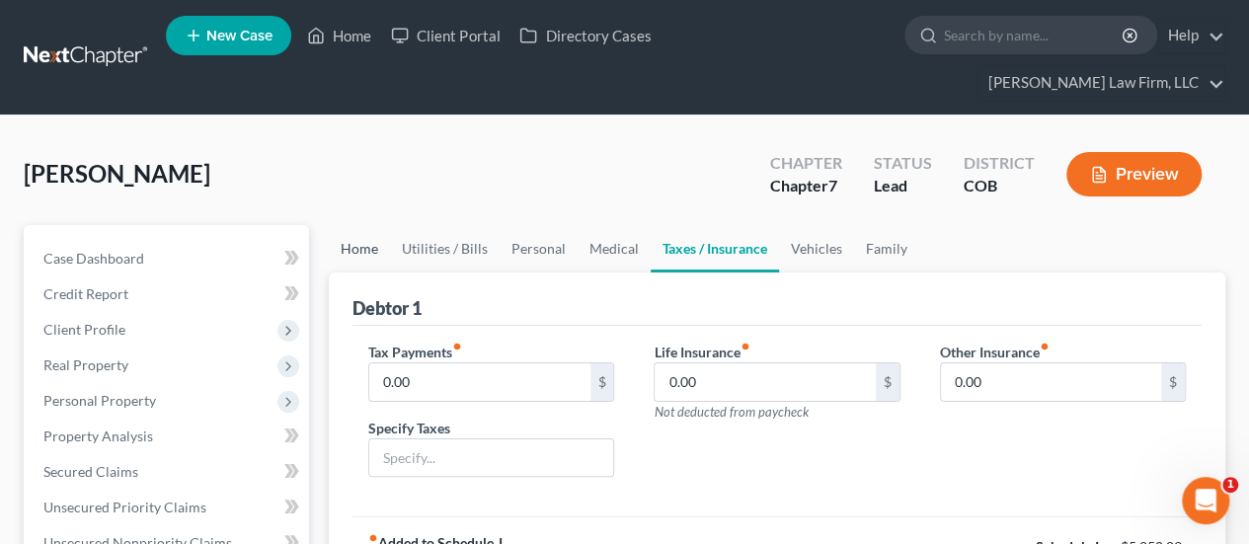
click at [371, 225] on link "Home" at bounding box center [359, 248] width 61 height 47
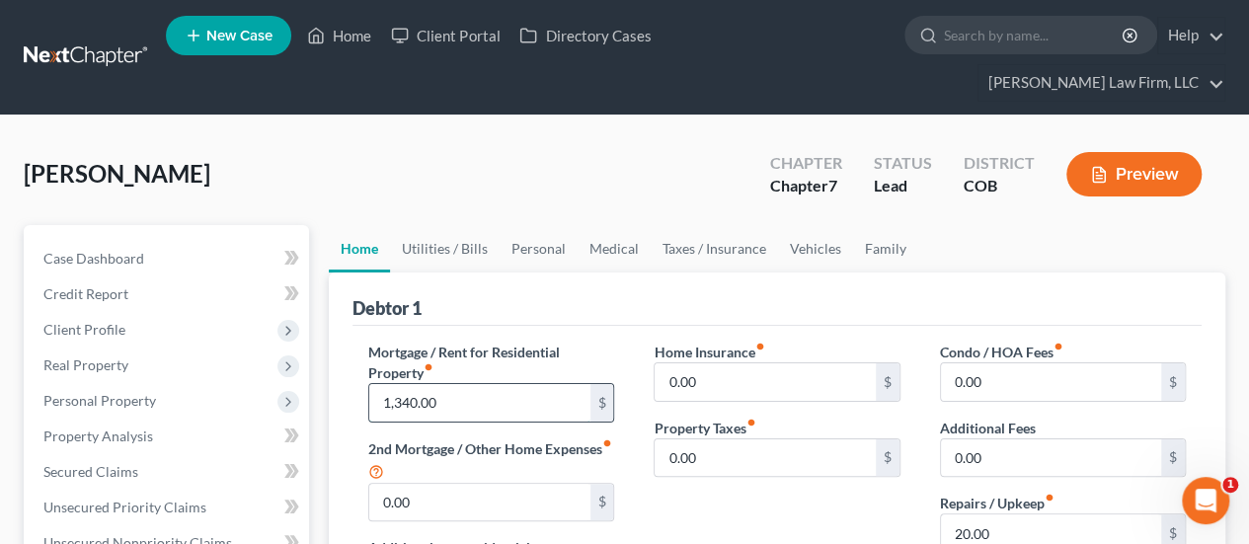
click at [446, 384] on input "1,340.00" at bounding box center [479, 403] width 220 height 38
click at [533, 384] on input "1,340.00" at bounding box center [479, 403] width 220 height 38
drag, startPoint x: 383, startPoint y: 359, endPoint x: 507, endPoint y: 360, distance: 124.4
click at [507, 384] on input "1,340.00" at bounding box center [479, 403] width 220 height 38
type input "915"
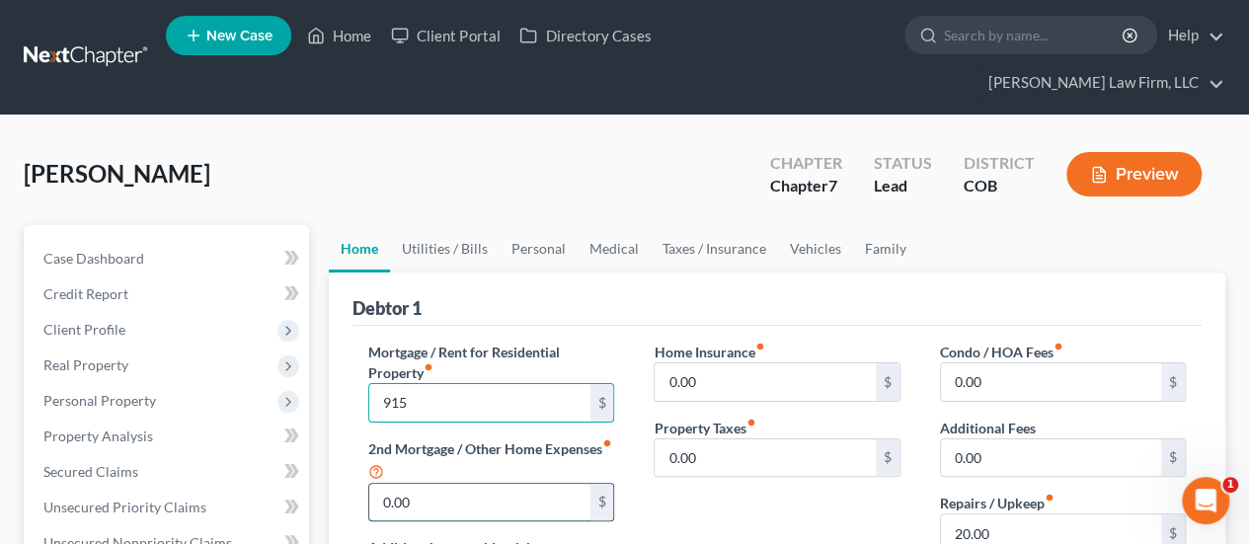
click at [484, 484] on input "0.00" at bounding box center [479, 503] width 220 height 38
type input "425.00"
click at [457, 384] on input "915" at bounding box center [479, 403] width 220 height 38
click at [440, 384] on input "915" at bounding box center [479, 403] width 220 height 38
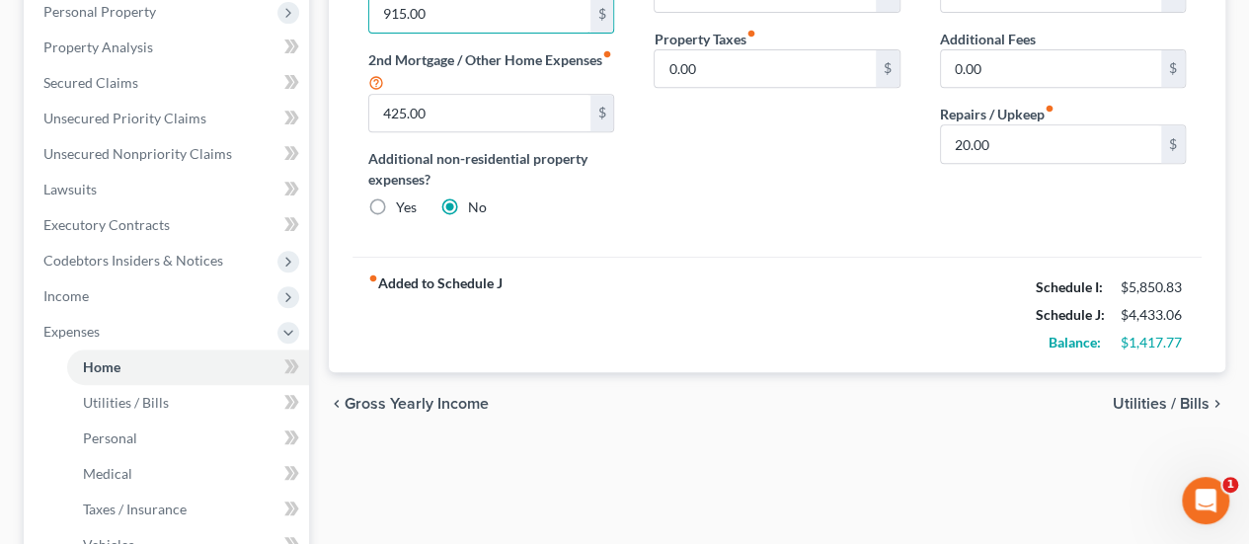
scroll to position [395, 0]
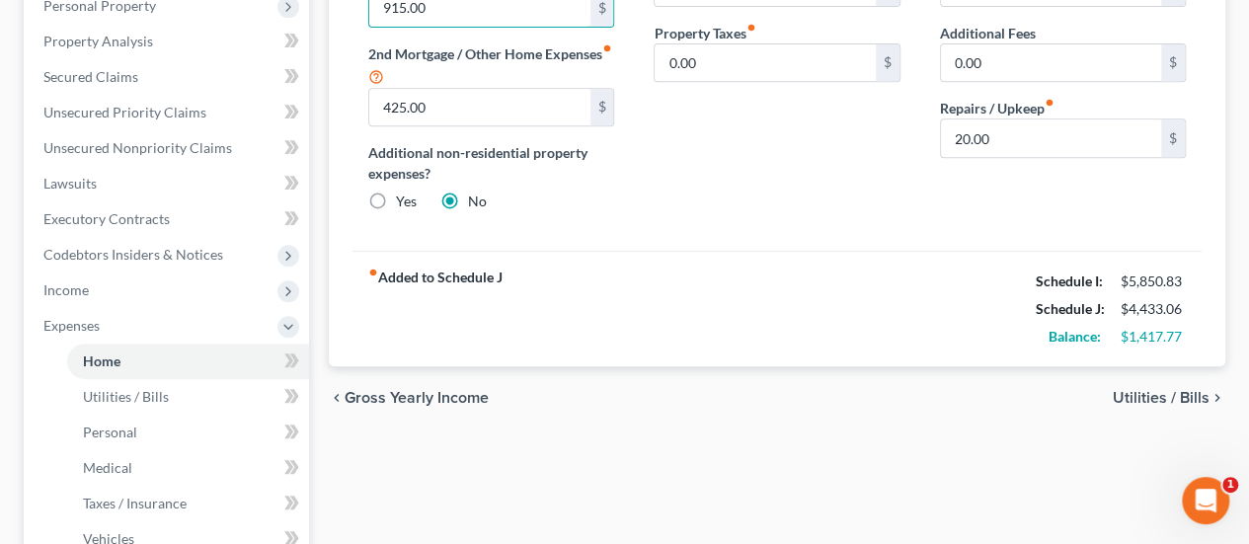
type input "915.00"
drag, startPoint x: 1121, startPoint y: 295, endPoint x: 1185, endPoint y: 295, distance: 63.2
click at [1185, 327] on div "$1,417.77" at bounding box center [1153, 337] width 85 height 20
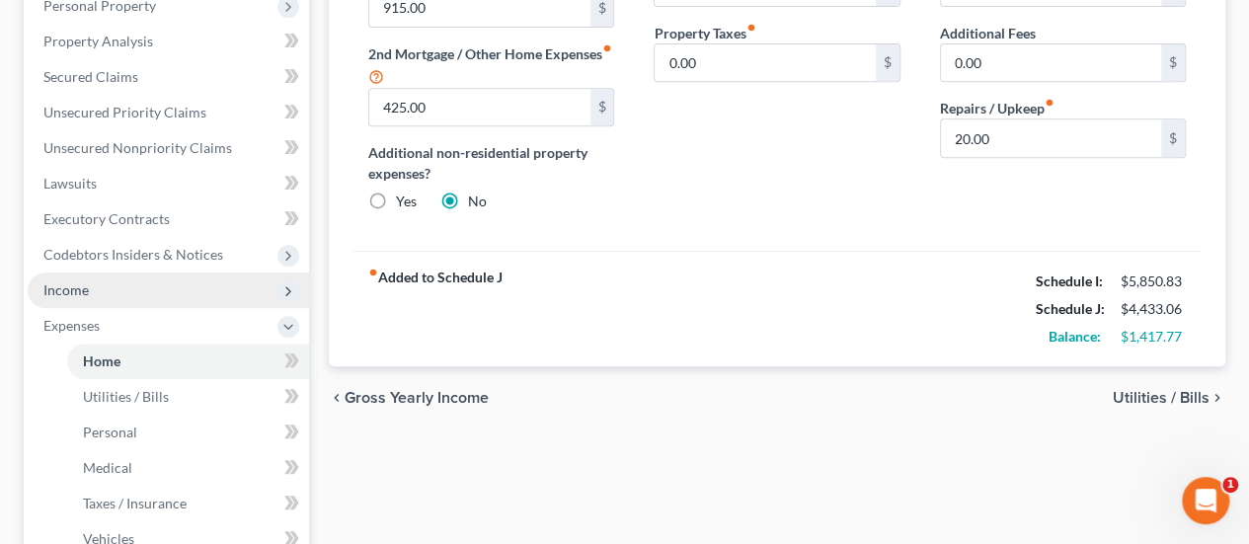
click at [109, 272] on span "Income" at bounding box center [168, 290] width 281 height 36
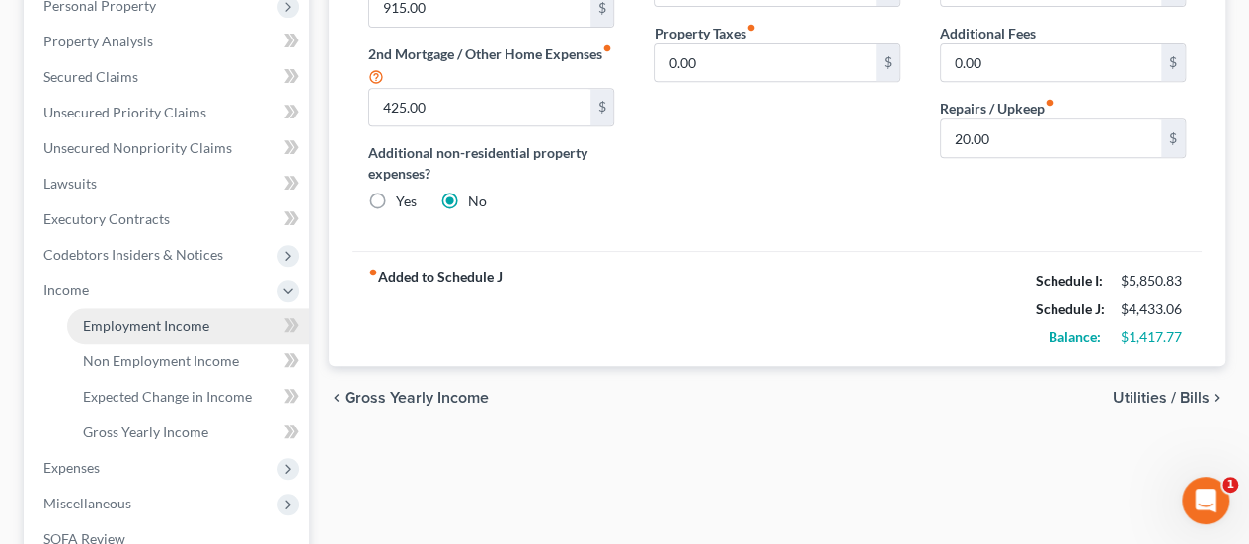
click at [182, 317] on span "Employment Income" at bounding box center [146, 325] width 126 height 17
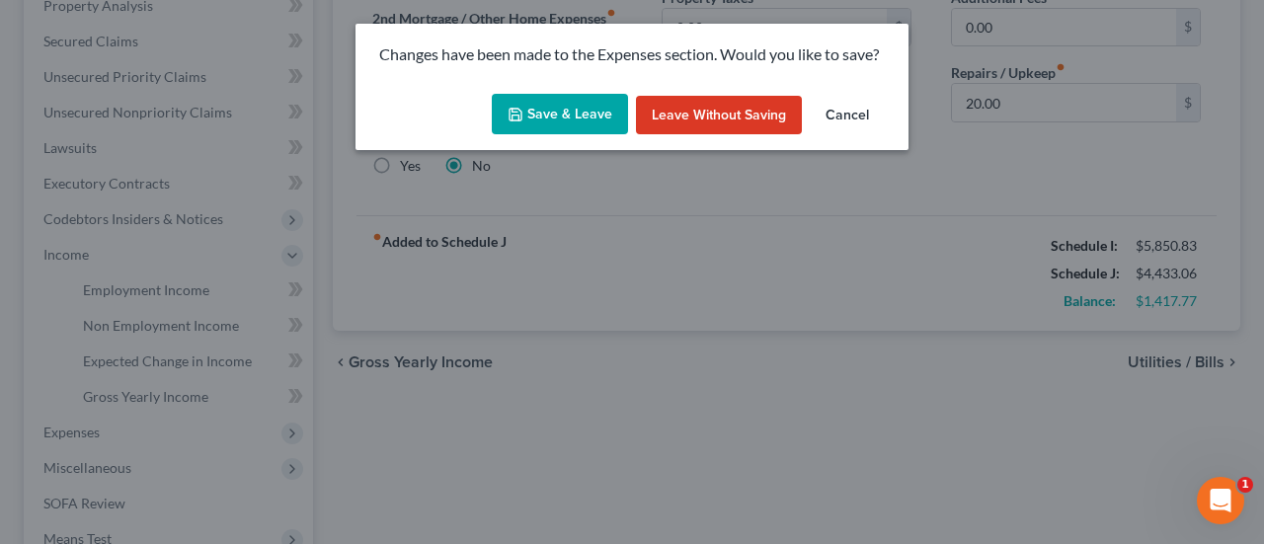
click at [596, 116] on button "Save & Leave" at bounding box center [560, 114] width 136 height 41
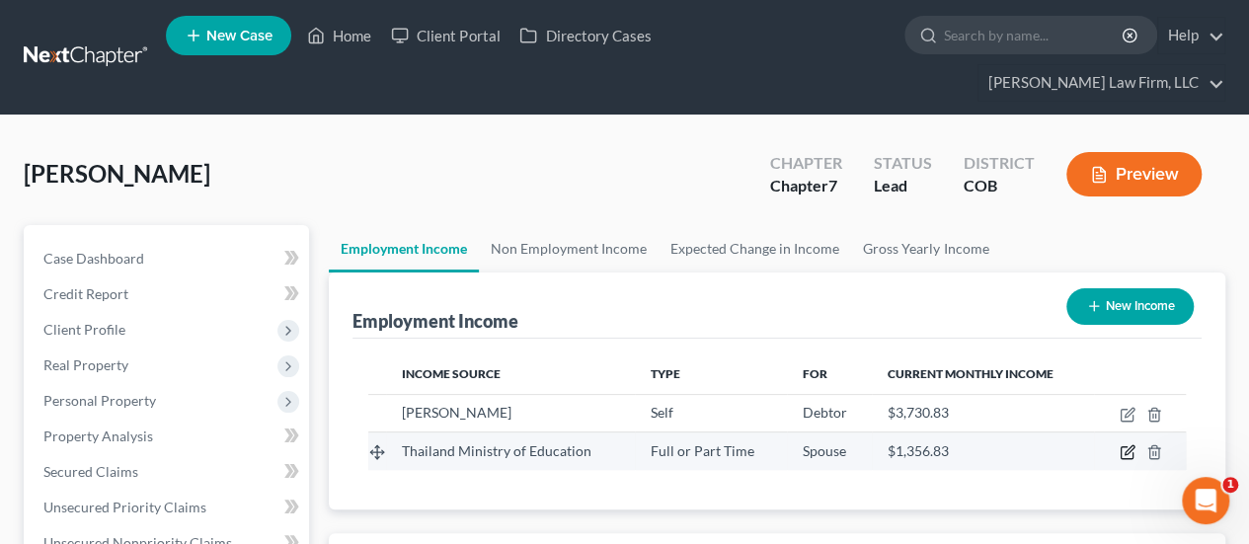
click at [1133, 444] on icon "button" at bounding box center [1127, 452] width 16 height 16
select select "0"
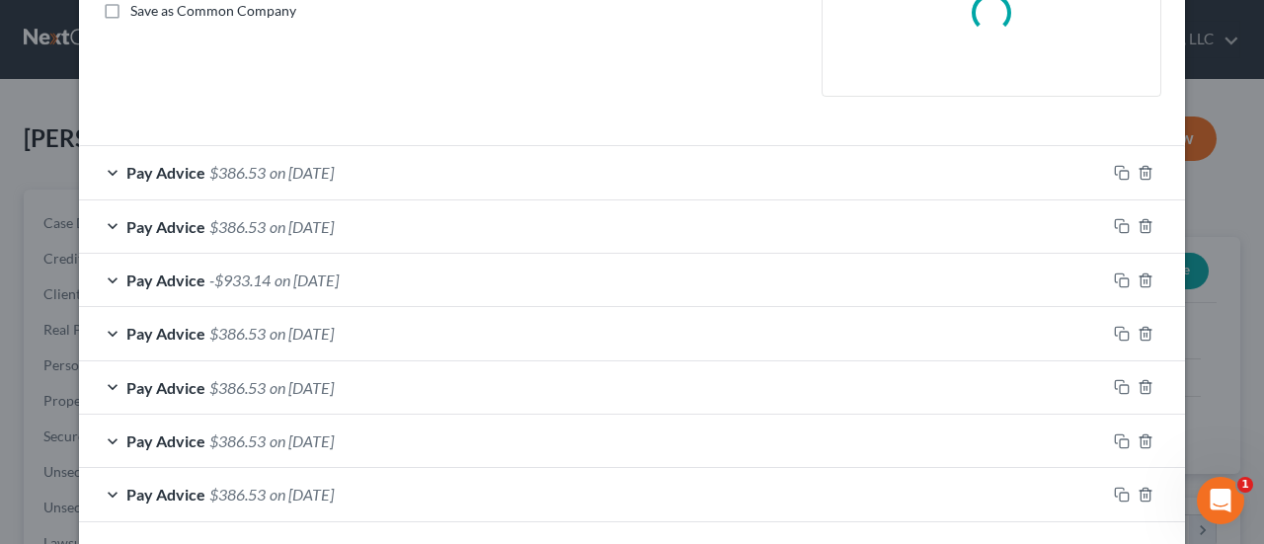
scroll to position [494, 0]
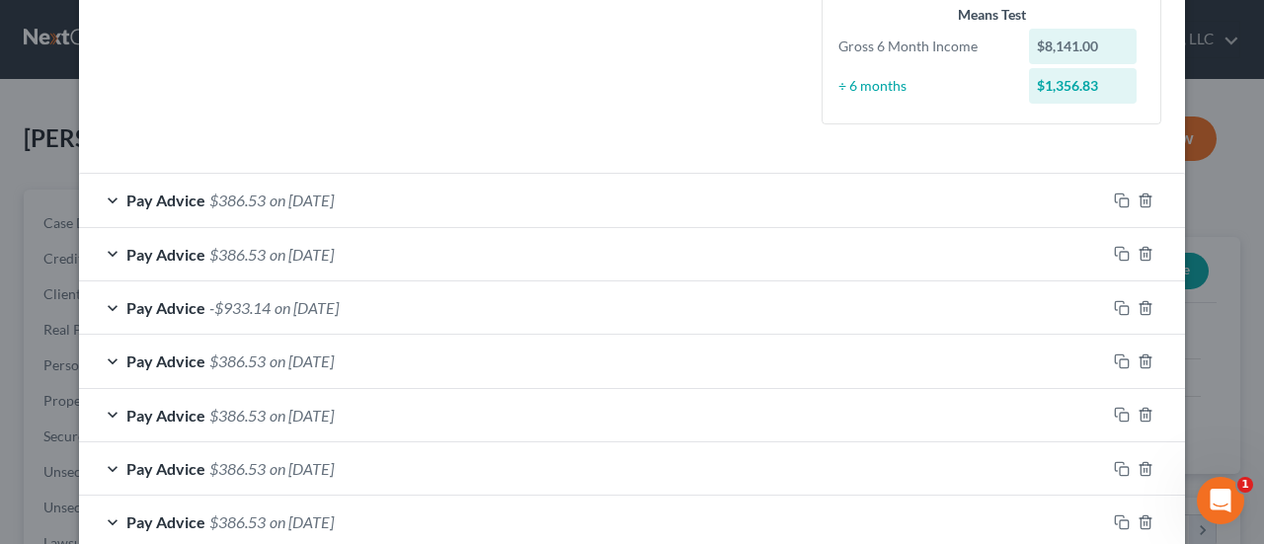
click at [393, 307] on div "Pay Advice -$933.14 on [DATE]" at bounding box center [592, 307] width 1027 height 52
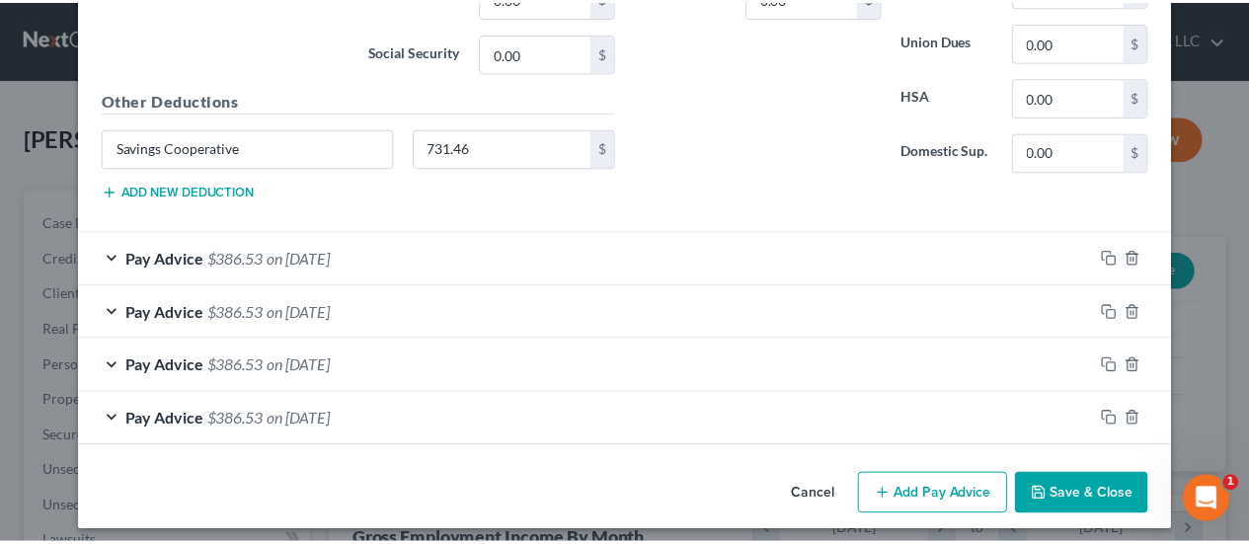
scroll to position [1157, 0]
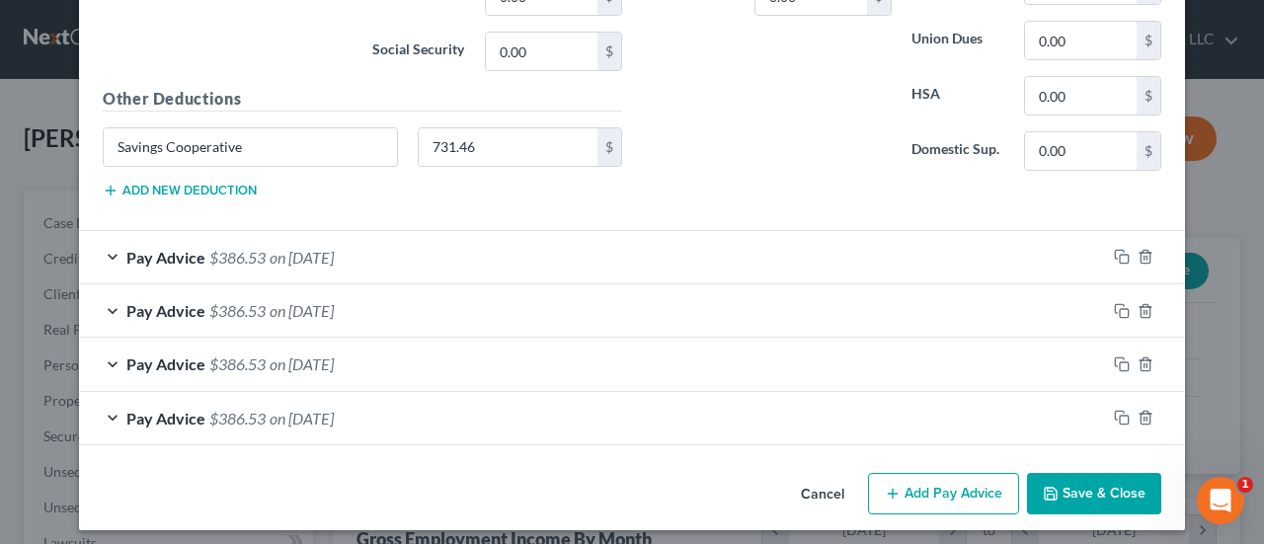
type input "13.33"
click at [1106, 488] on button "Save & Close" at bounding box center [1094, 493] width 134 height 41
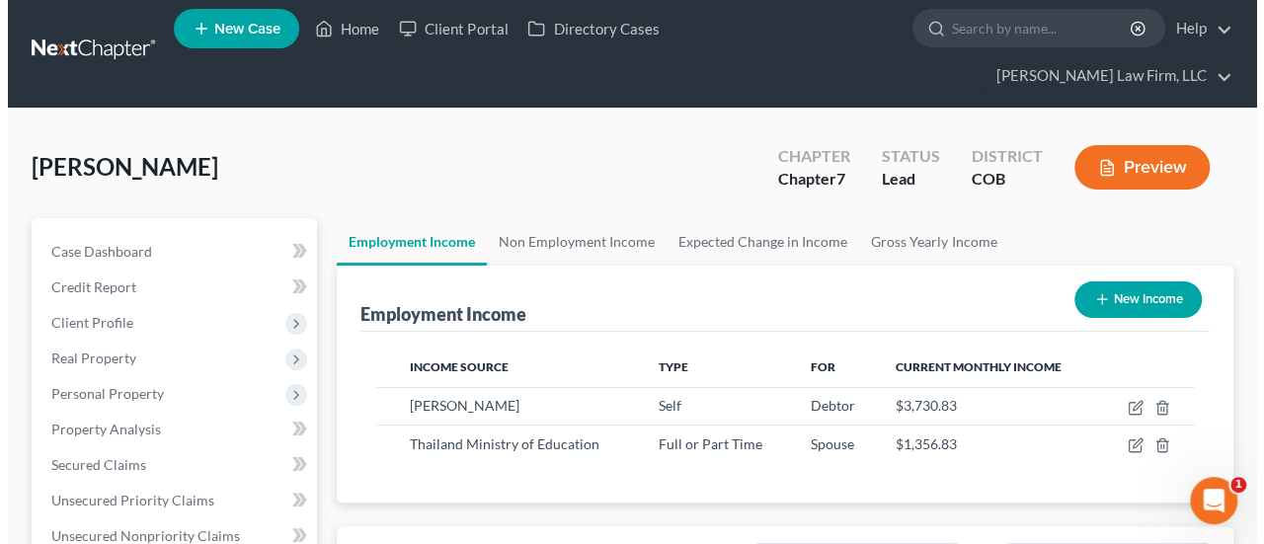
scroll to position [0, 0]
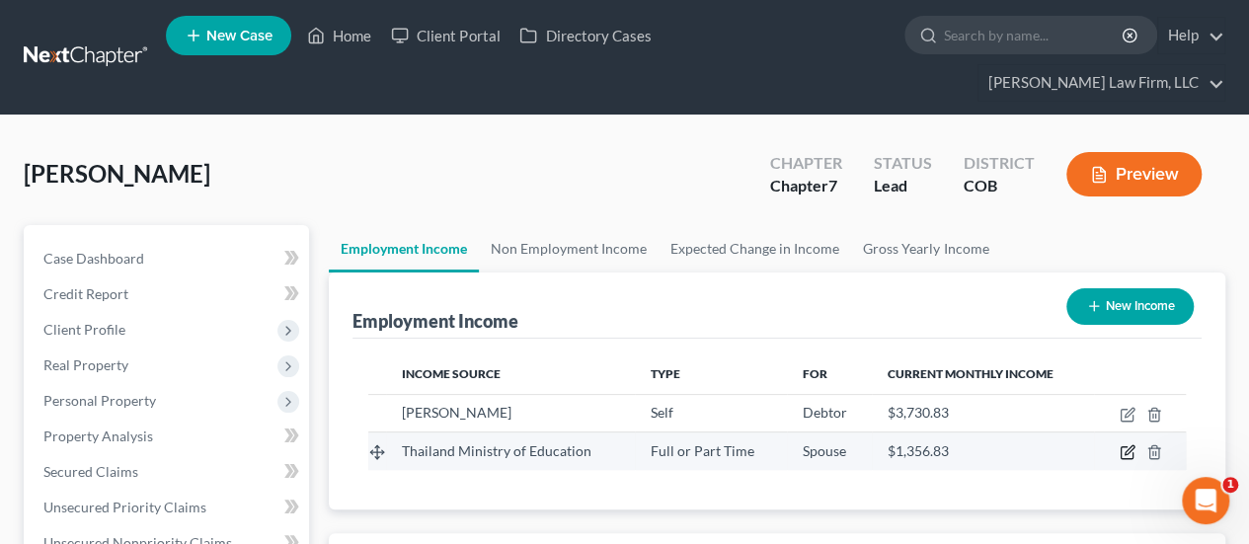
click at [1129, 446] on icon "button" at bounding box center [1128, 450] width 9 height 9
select select "0"
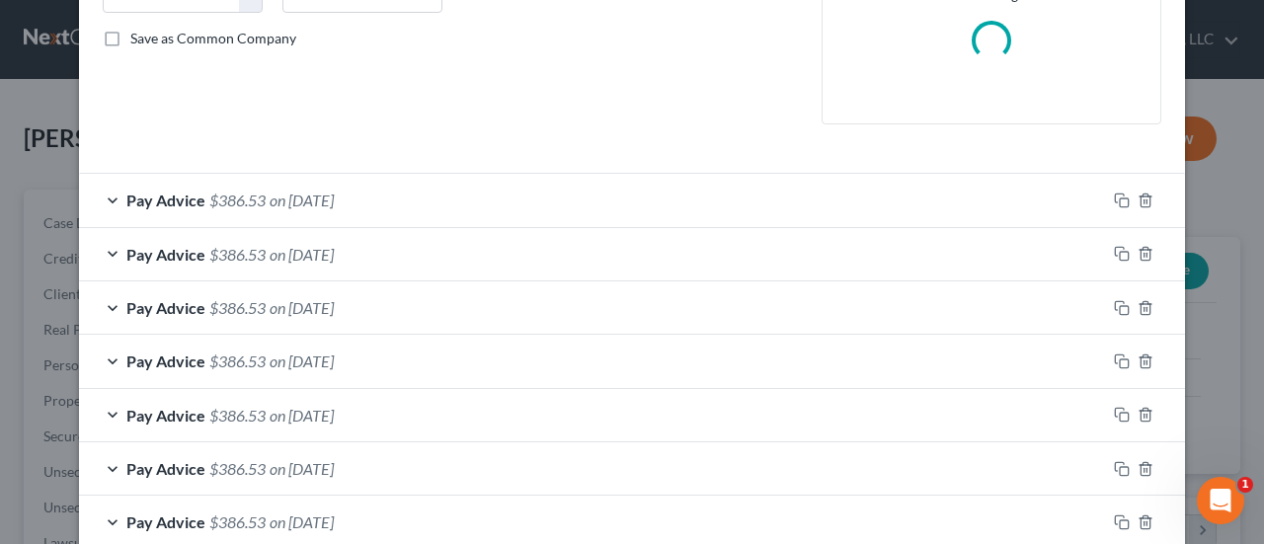
scroll to position [544, 0]
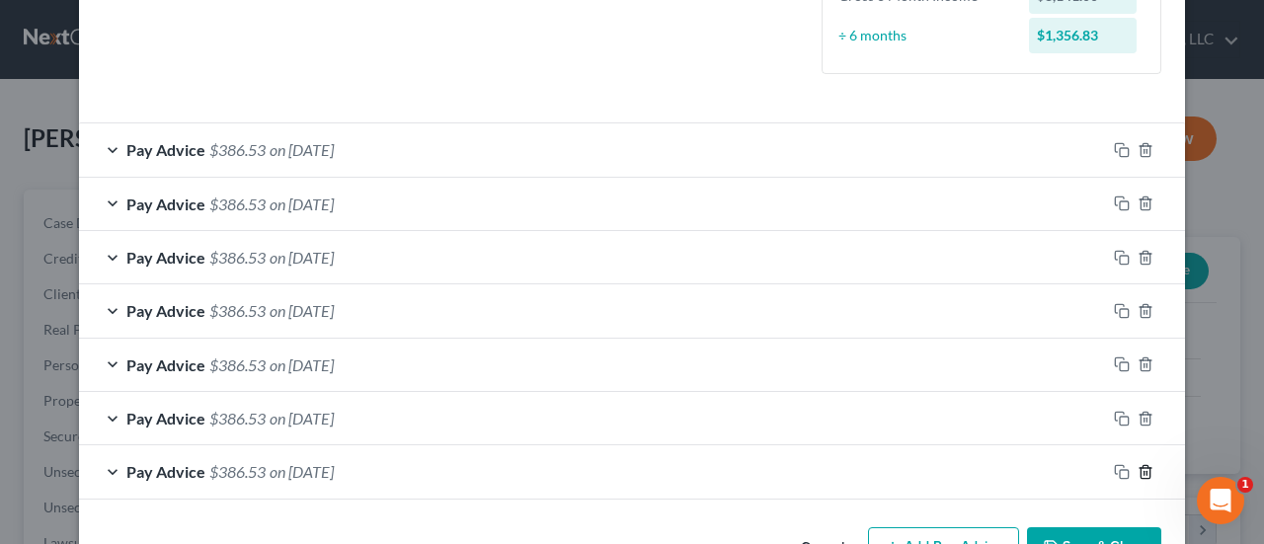
click at [1142, 467] on icon "button" at bounding box center [1144, 471] width 9 height 13
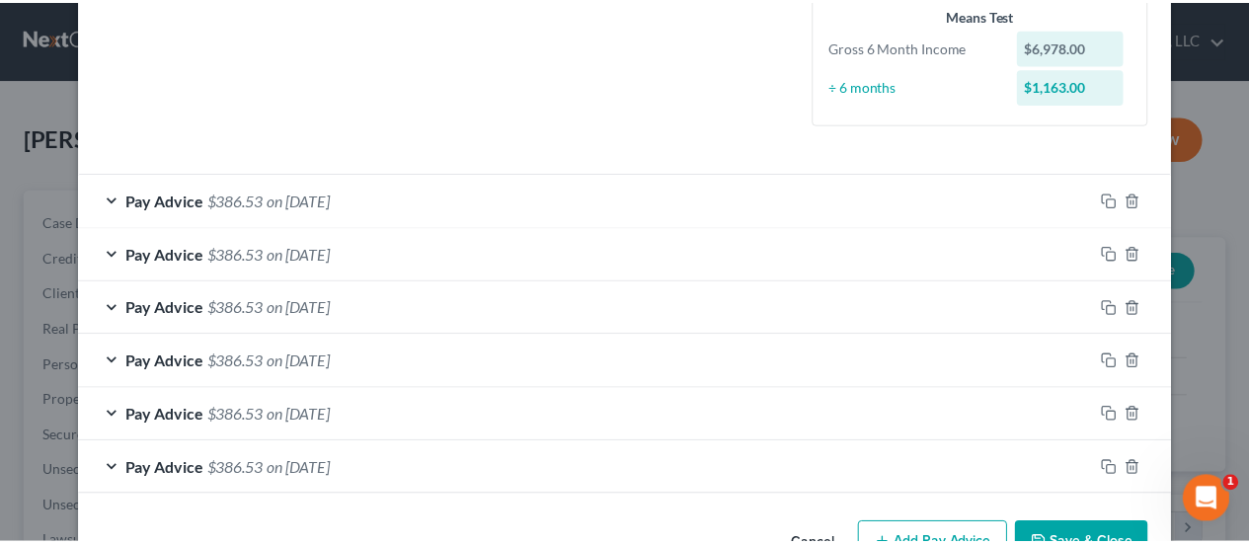
scroll to position [550, 0]
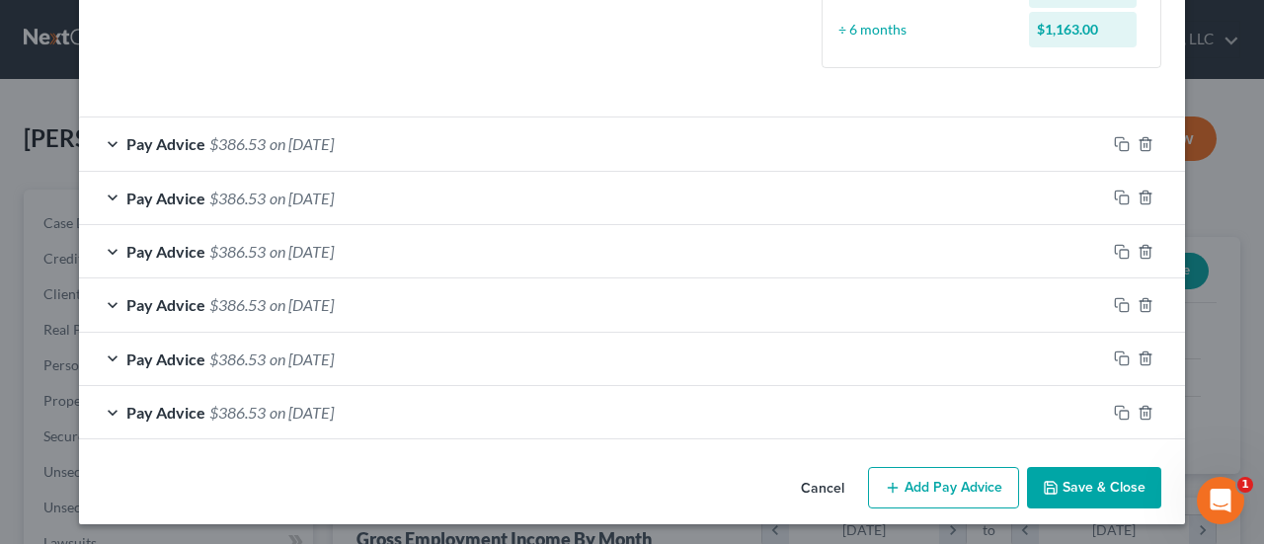
click at [1064, 481] on button "Save & Close" at bounding box center [1094, 487] width 134 height 41
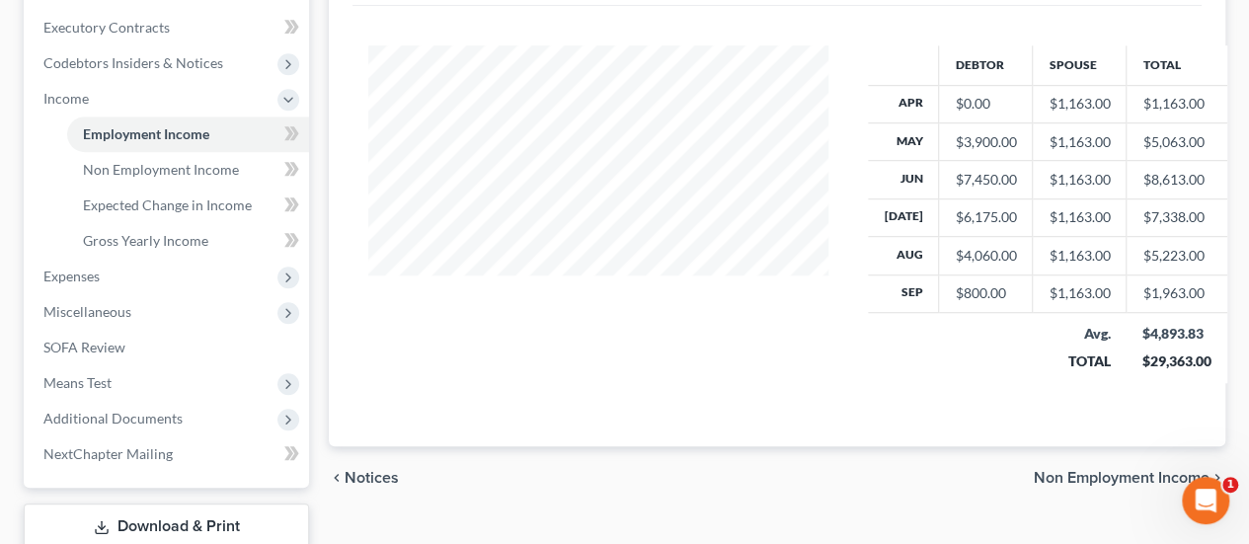
scroll to position [592, 0]
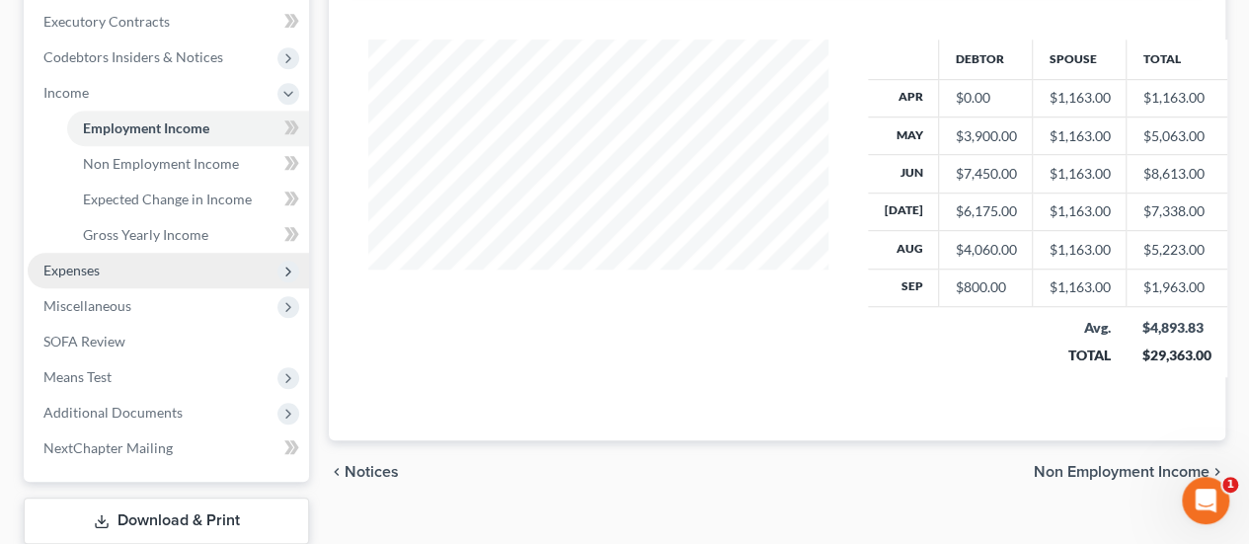
click at [107, 253] on span "Expenses" at bounding box center [168, 271] width 281 height 36
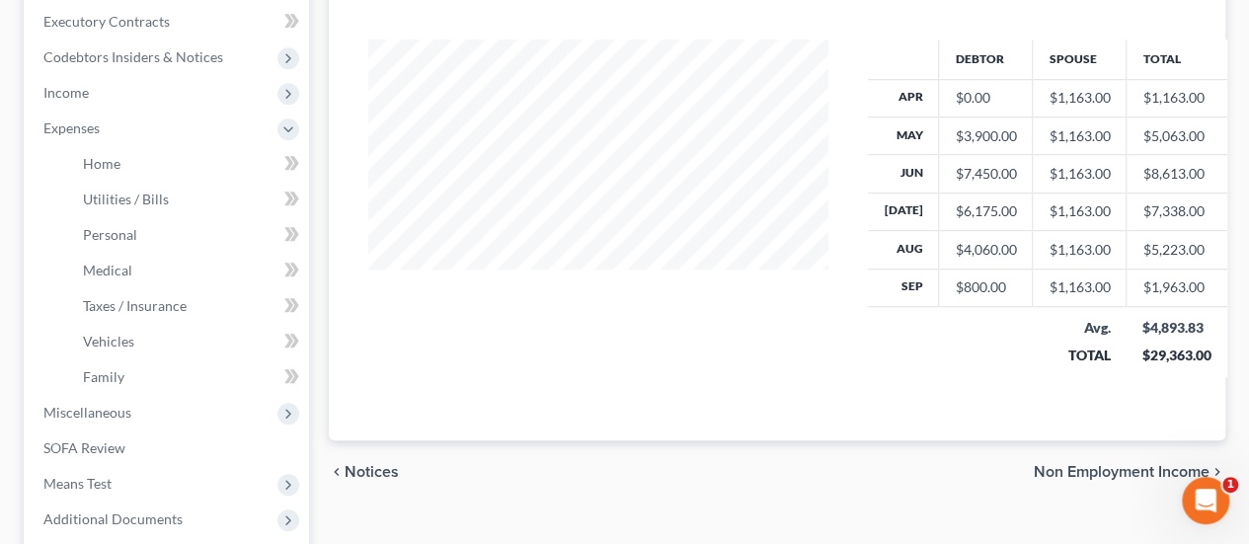
click at [589, 305] on div at bounding box center [598, 215] width 500 height 353
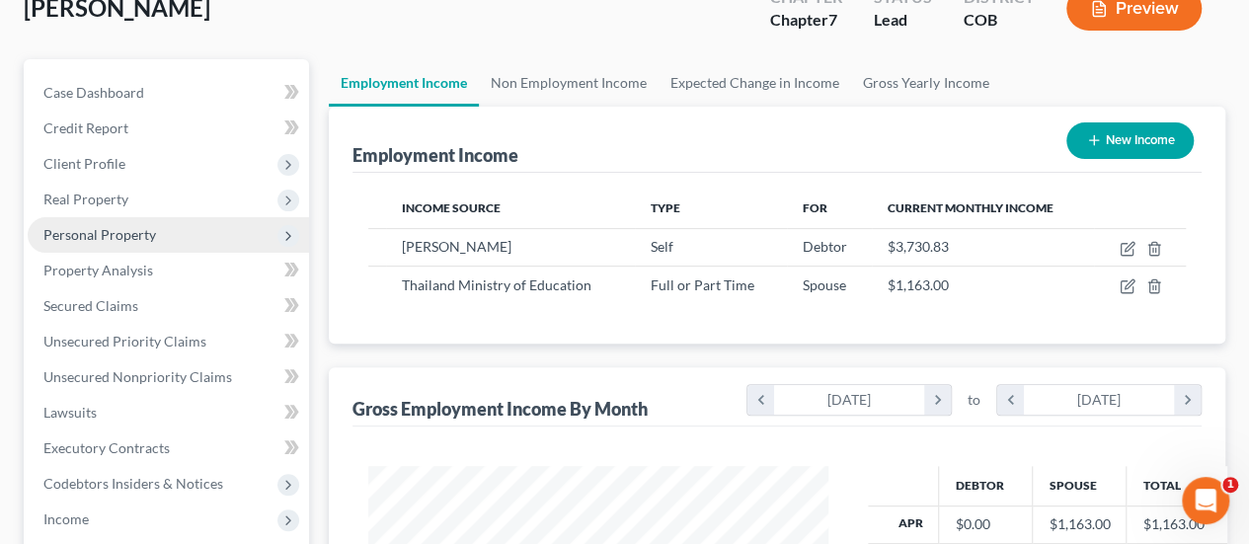
scroll to position [197, 0]
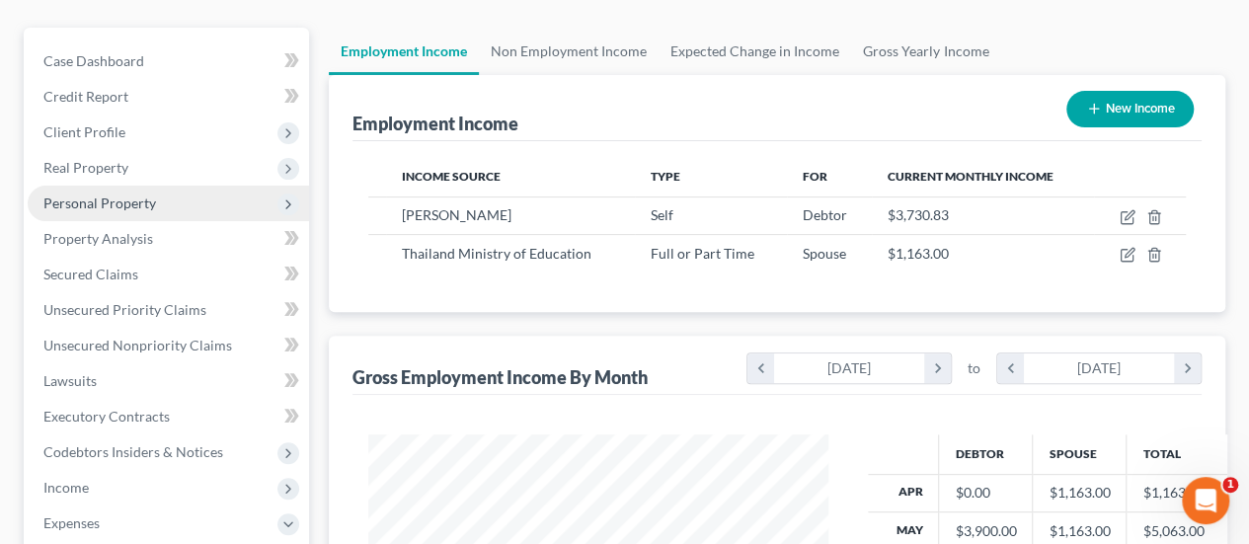
click at [140, 194] on span "Personal Property" at bounding box center [99, 202] width 113 height 17
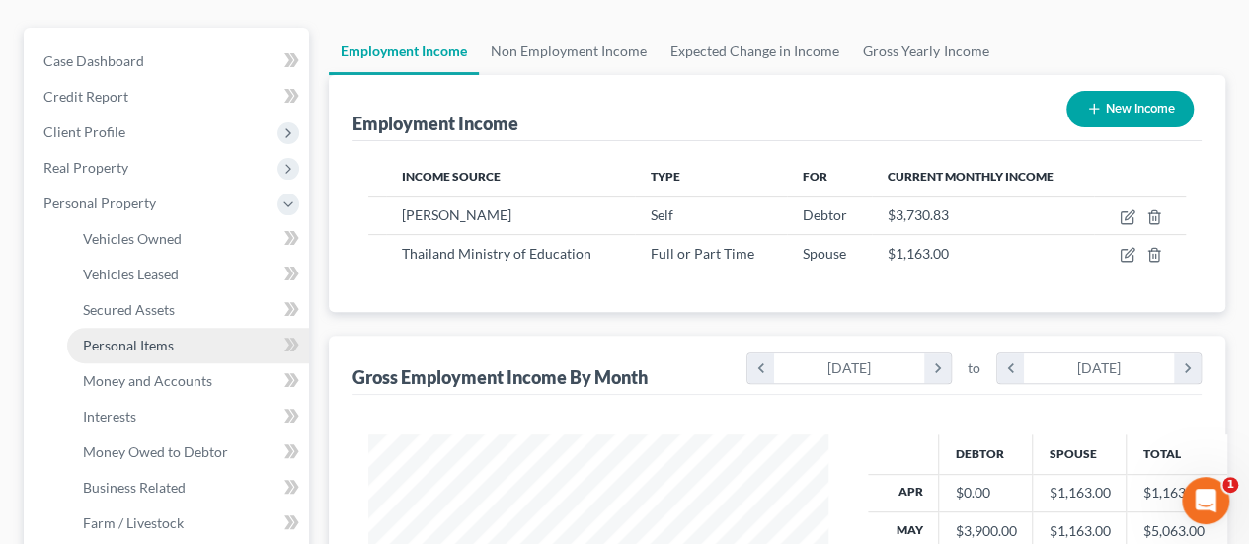
click at [154, 337] on span "Personal Items" at bounding box center [128, 345] width 91 height 17
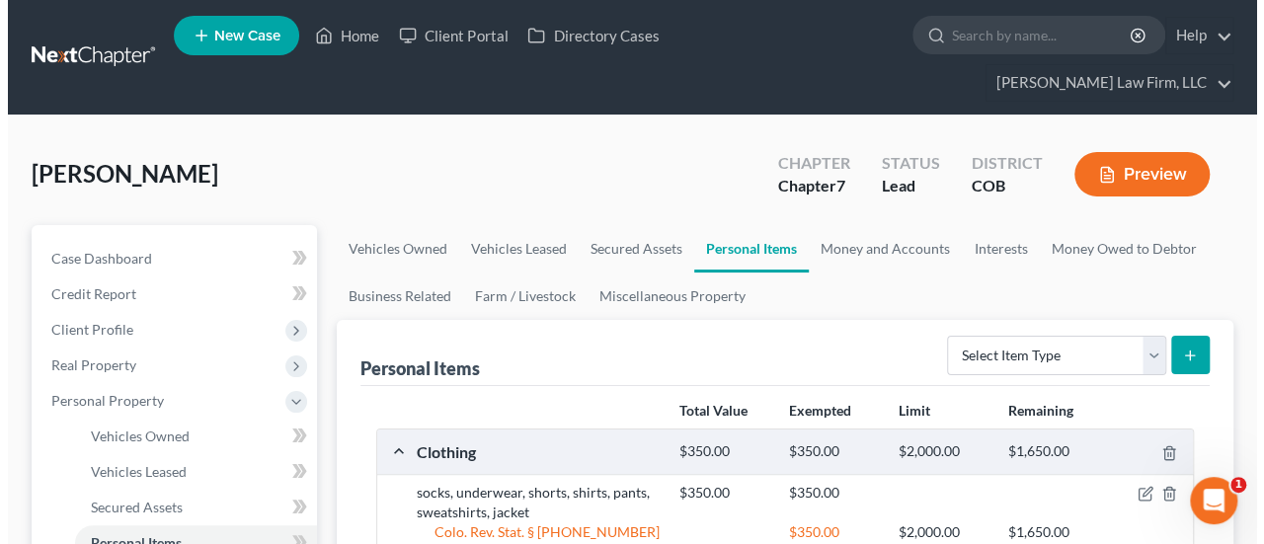
scroll to position [99, 0]
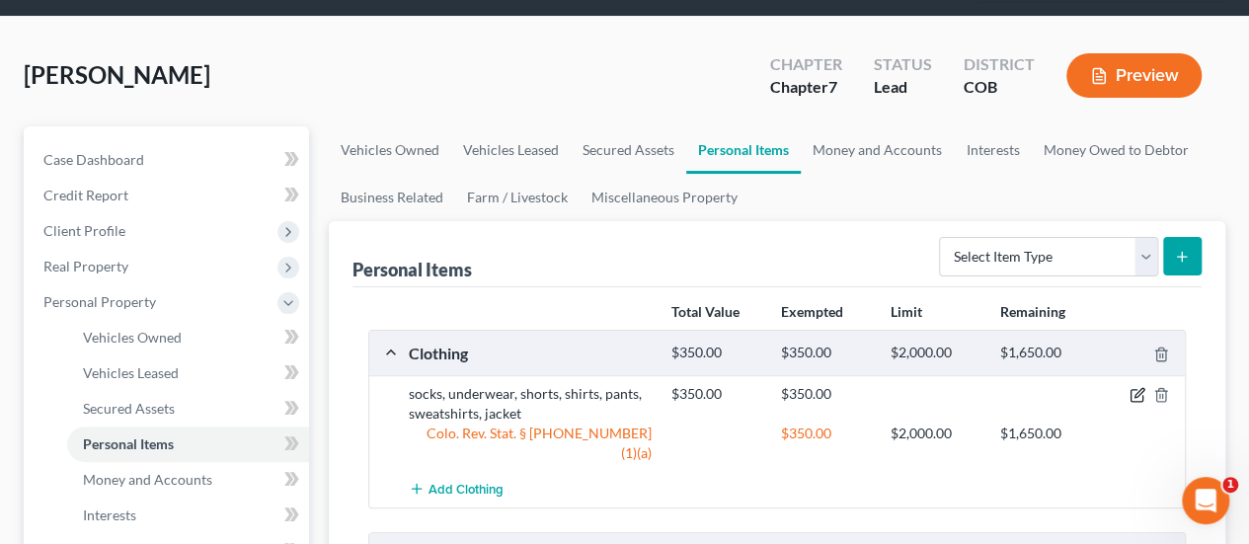
click at [1135, 387] on icon "button" at bounding box center [1137, 395] width 16 height 16
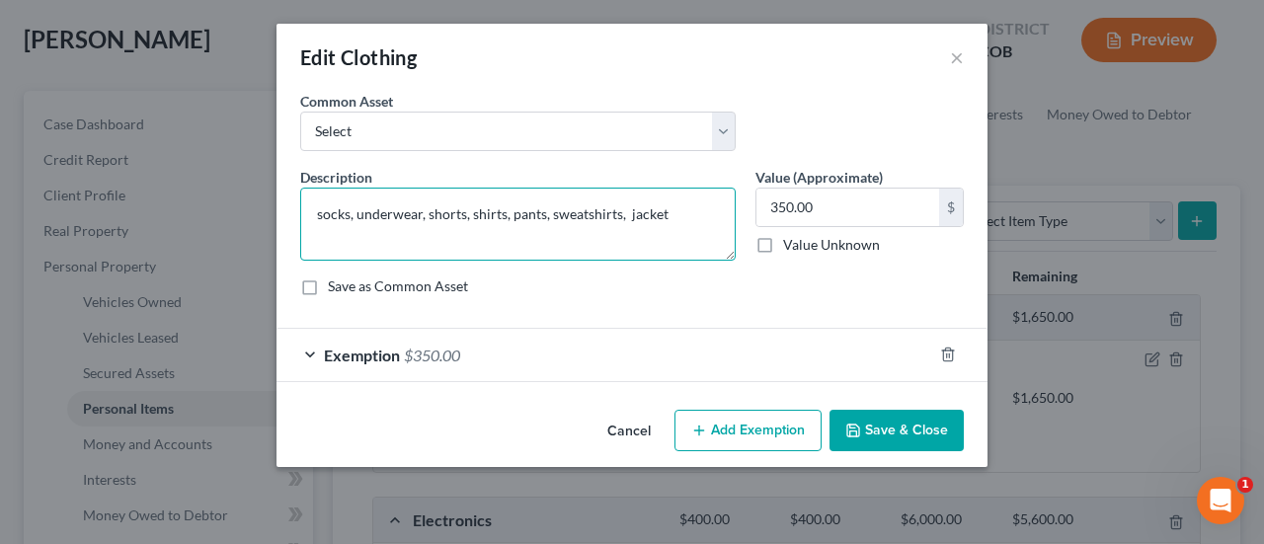
drag, startPoint x: 318, startPoint y: 212, endPoint x: 673, endPoint y: 219, distance: 355.4
click at [673, 219] on textarea "socks, underwear, shorts, shirts, pants, sweatshirts, jacket" at bounding box center [517, 224] width 435 height 73
click at [620, 211] on textarea "Clothing and accessories for two adults and one tenager" at bounding box center [517, 224] width 435 height 73
type textarea "Clothing and accessories for two adults and one teenager"
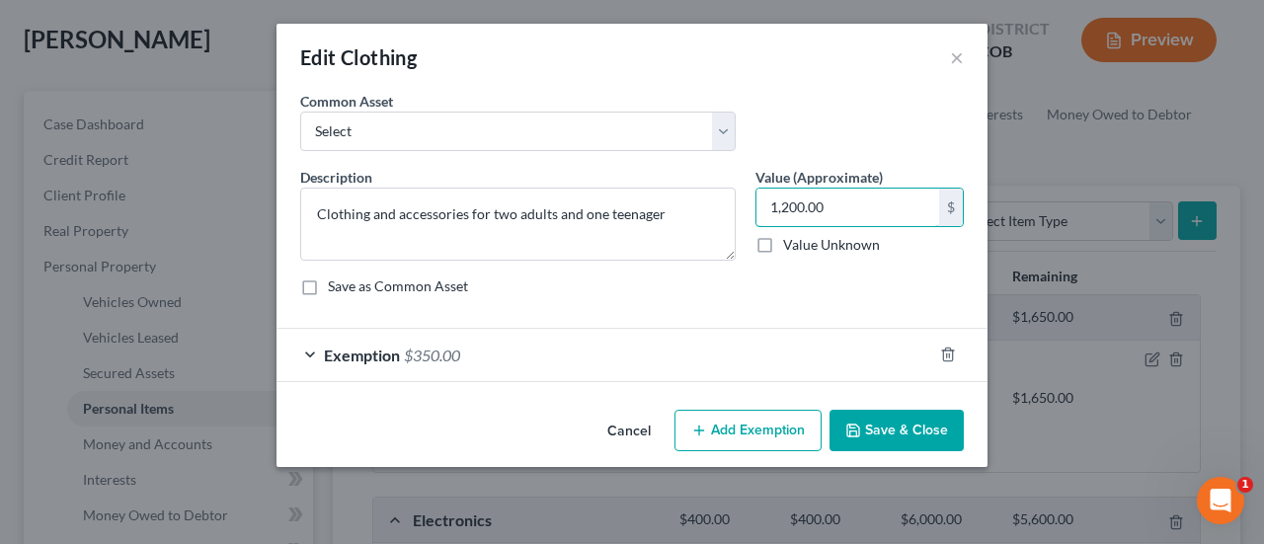
type input "1,200.00"
click at [768, 432] on button "Add Exemption" at bounding box center [747, 430] width 147 height 41
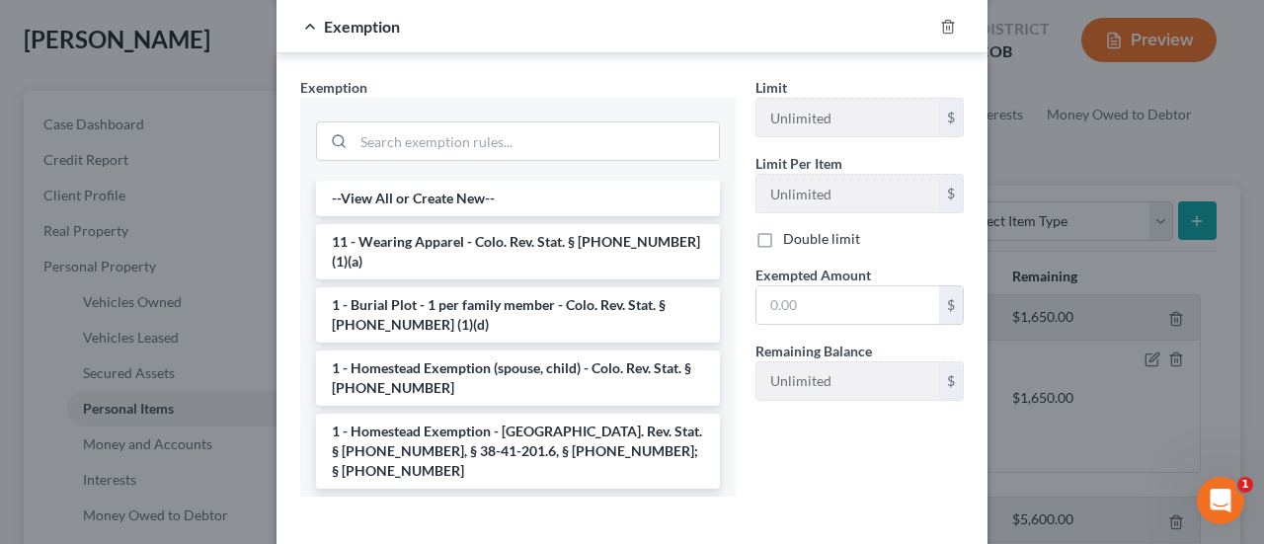
scroll to position [395, 0]
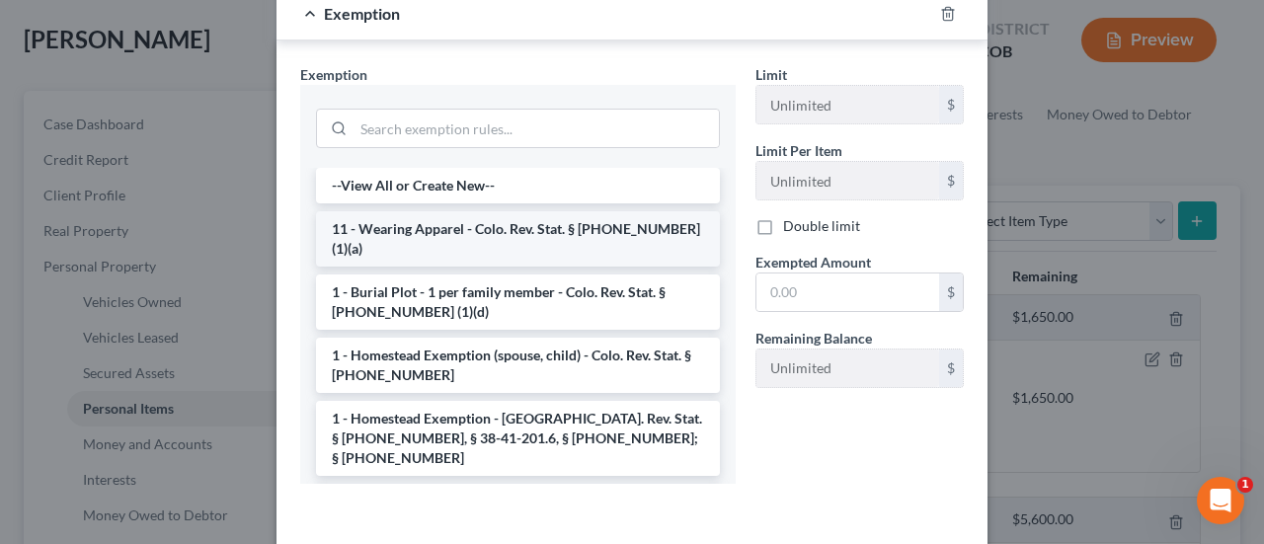
click at [511, 232] on li "11 - Wearing Apparel - Colo. Rev. Stat. § [PHONE_NUMBER] (1)(a)" at bounding box center [518, 238] width 404 height 55
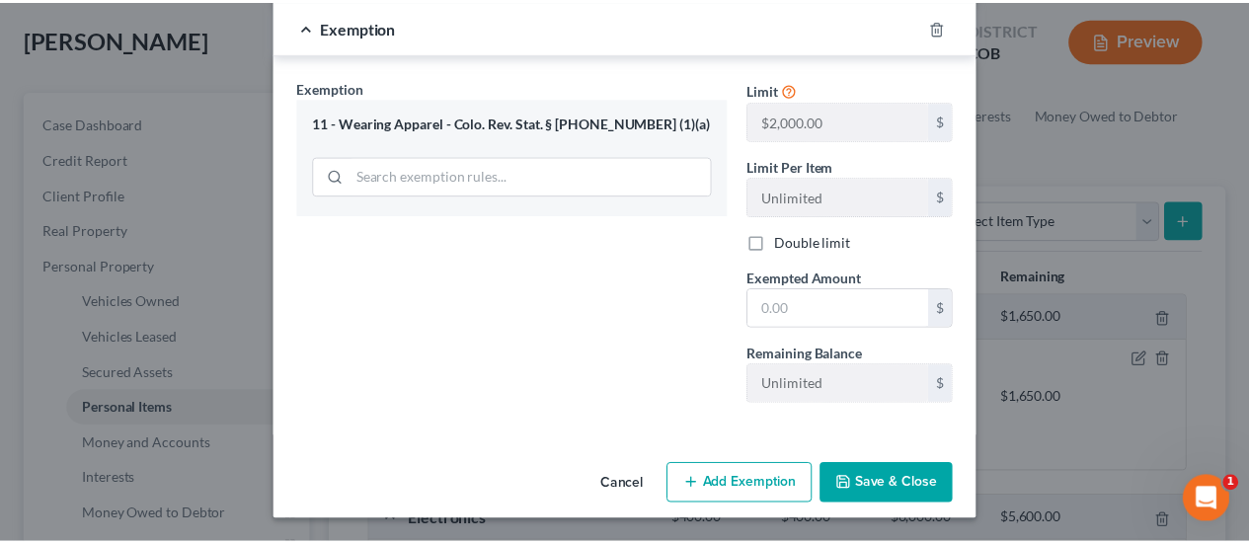
scroll to position [377, 0]
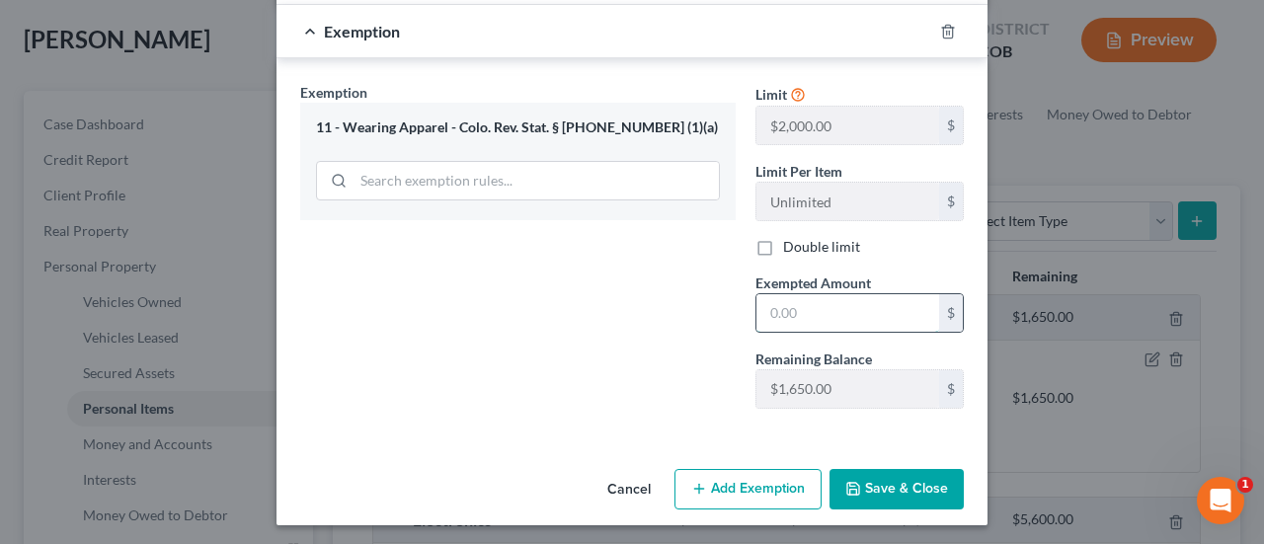
drag, startPoint x: 753, startPoint y: 302, endPoint x: 921, endPoint y: 311, distance: 168.1
click at [921, 311] on input "text" at bounding box center [847, 313] width 183 height 38
type input "1,200"
click at [886, 476] on button "Save & Close" at bounding box center [896, 489] width 134 height 41
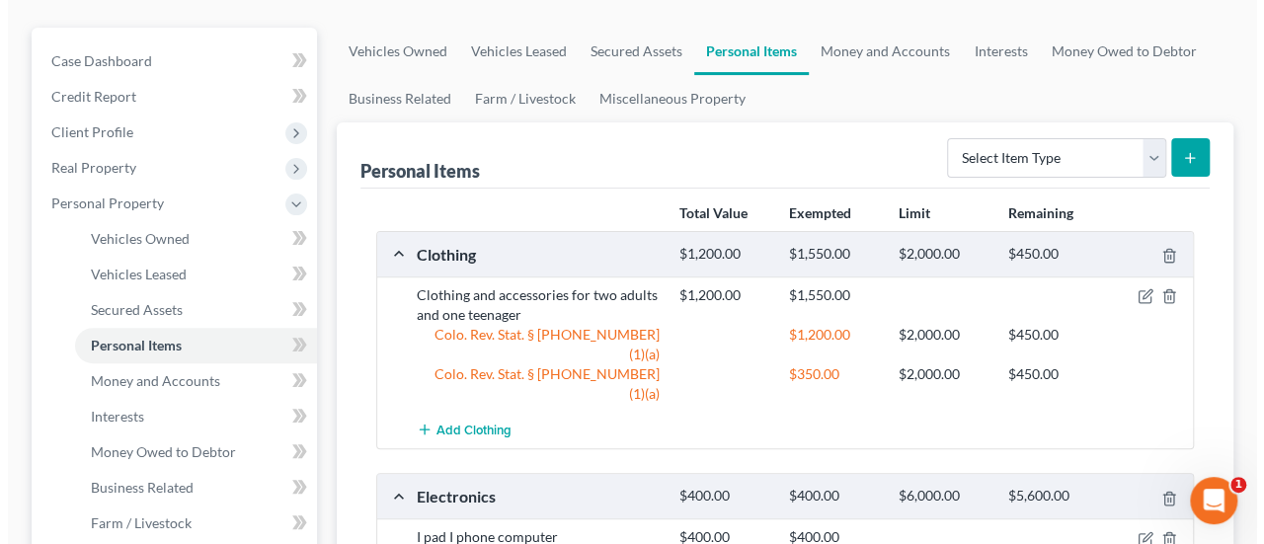
scroll to position [395, 0]
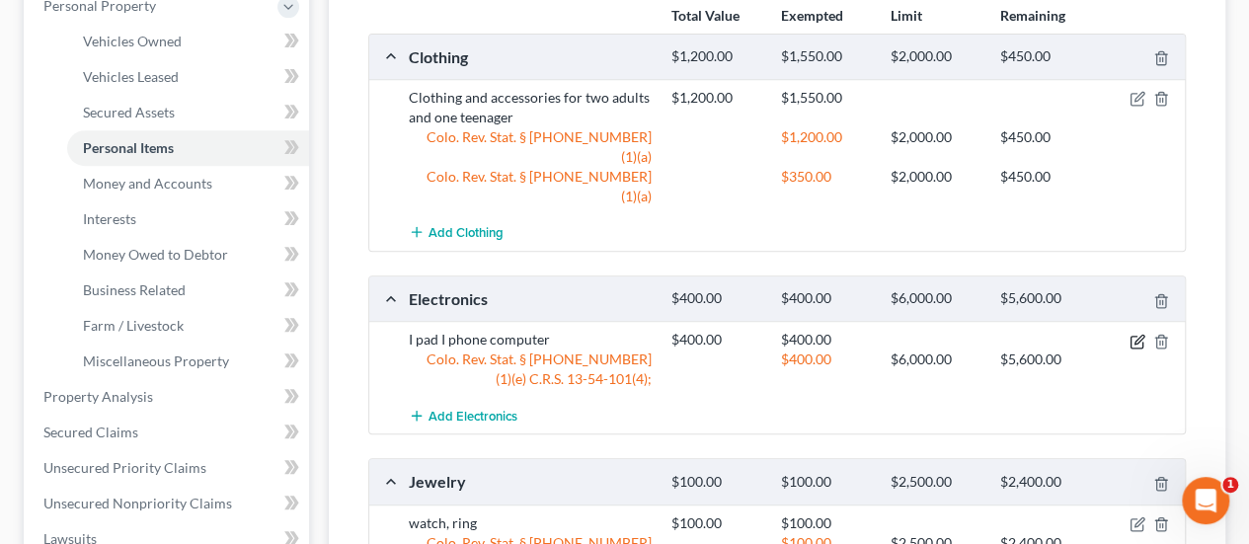
click at [1136, 336] on icon "button" at bounding box center [1136, 342] width 12 height 12
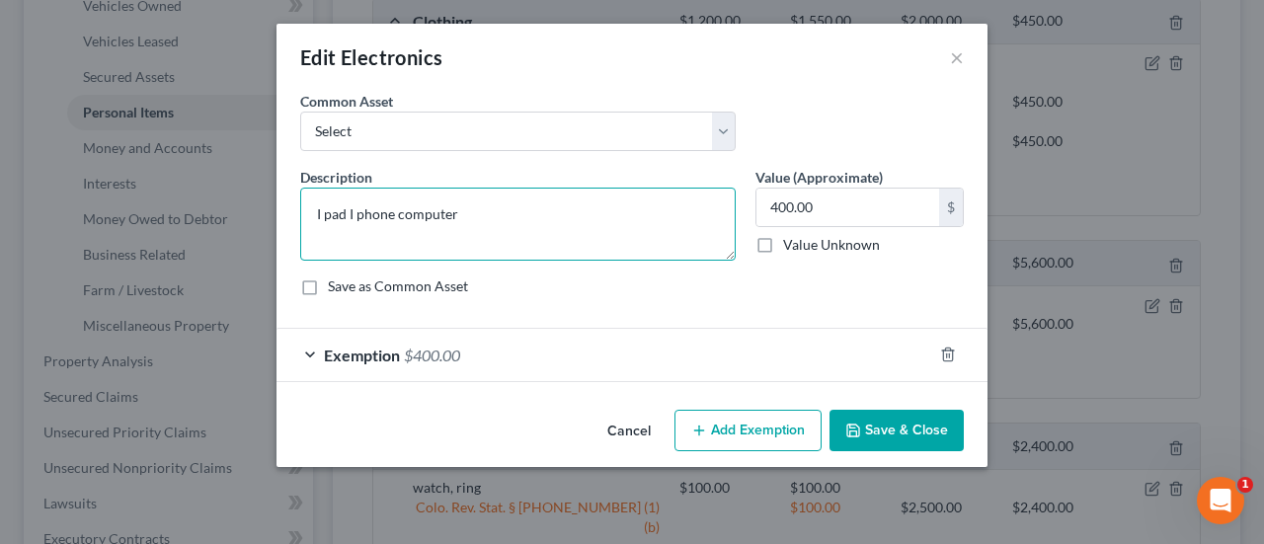
click at [310, 214] on textarea "I pad I phone computer" at bounding box center [517, 224] width 435 height 73
click at [497, 207] on textarea "2 TV's, refrigerator/freezer, Microwave oven,I pad I phone computer" at bounding box center [517, 224] width 435 height 73
click at [584, 210] on textarea "2 TV's, refrigerator/freezer, microwave oven,I pad I phone computer" at bounding box center [517, 224] width 435 height 73
click at [616, 212] on textarea "2 TV's, refrigerator/freezer, microwave oven, I pad I phone computer" at bounding box center [517, 224] width 435 height 73
click at [588, 207] on textarea "2 TV's, refrigerator/freezer, microwave oven, I pad, I phone computer" at bounding box center [517, 224] width 435 height 73
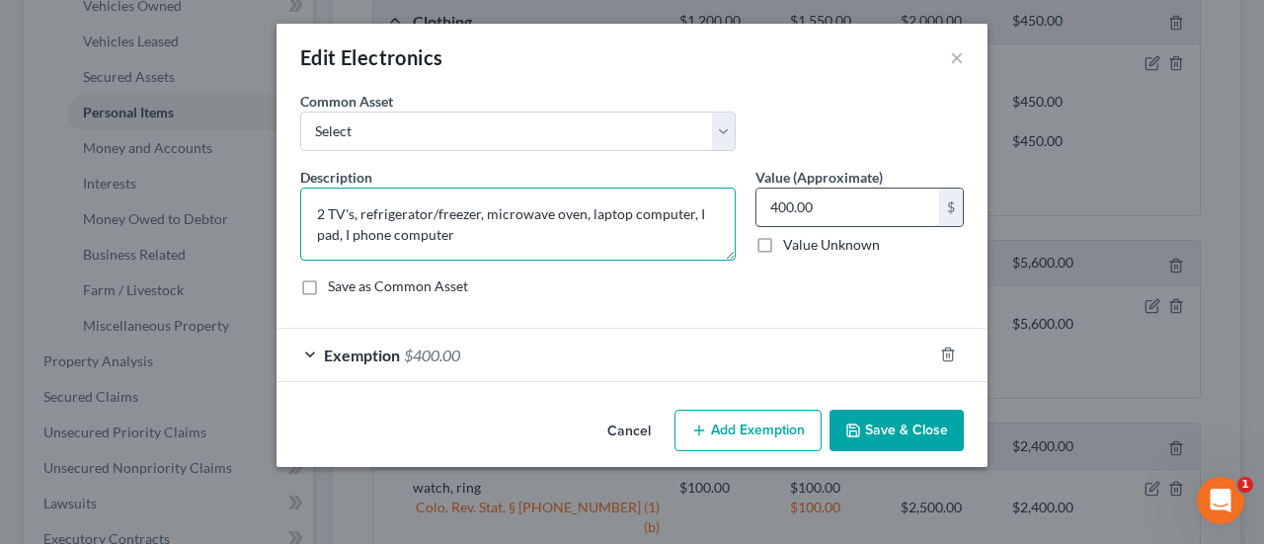
type textarea "2 TV's, refrigerator/freezer, microwave oven, laptop computer, I pad, I phone c…"
click at [770, 206] on input "400.00" at bounding box center [847, 208] width 183 height 38
type input "1,100"
click at [565, 358] on div "Exemption $400.00" at bounding box center [603, 355] width 655 height 52
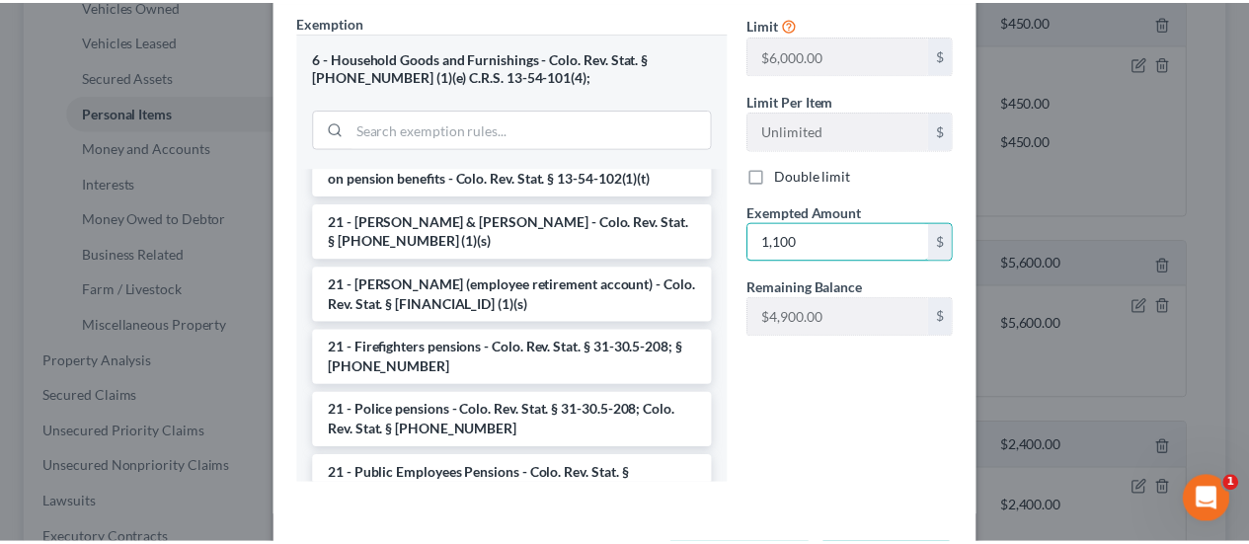
scroll to position [472, 0]
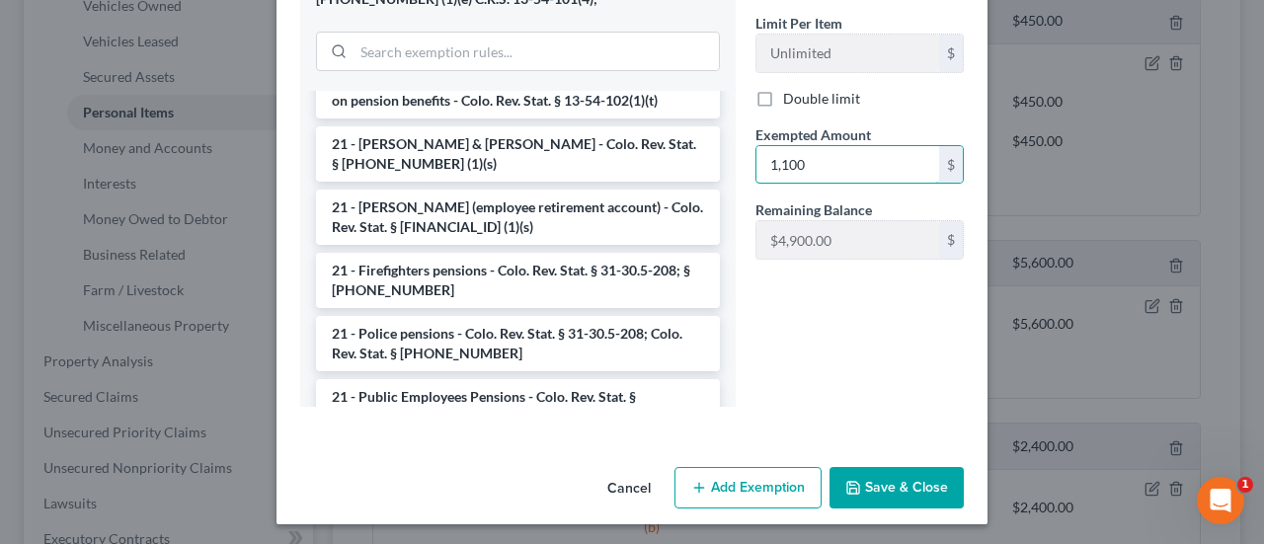
type input "1,100"
click at [914, 478] on button "Save & Close" at bounding box center [896, 487] width 134 height 41
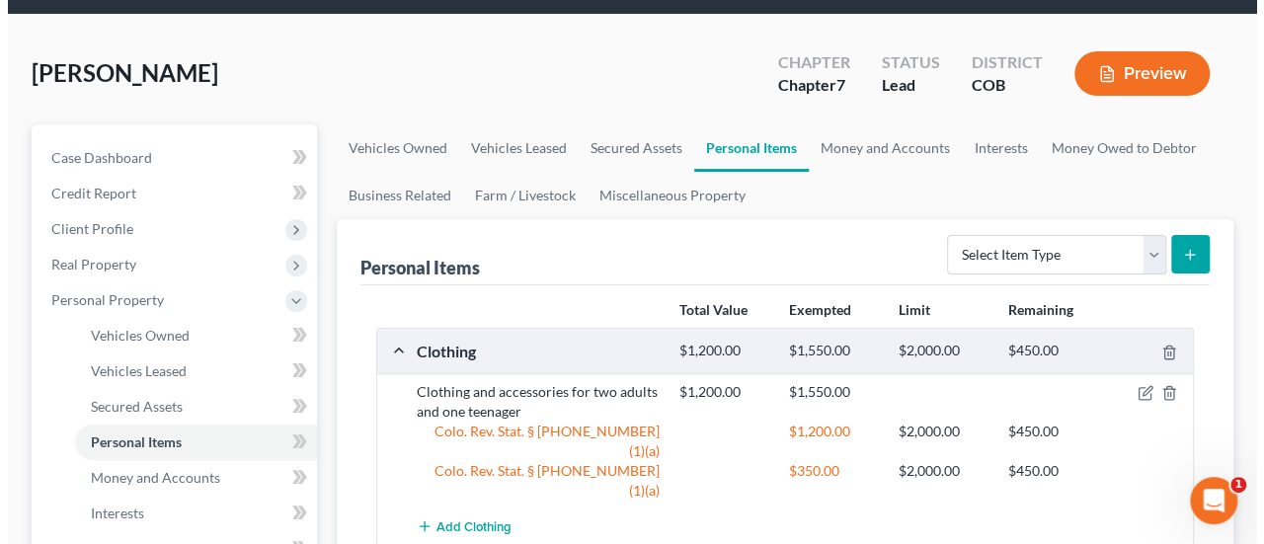
scroll to position [99, 0]
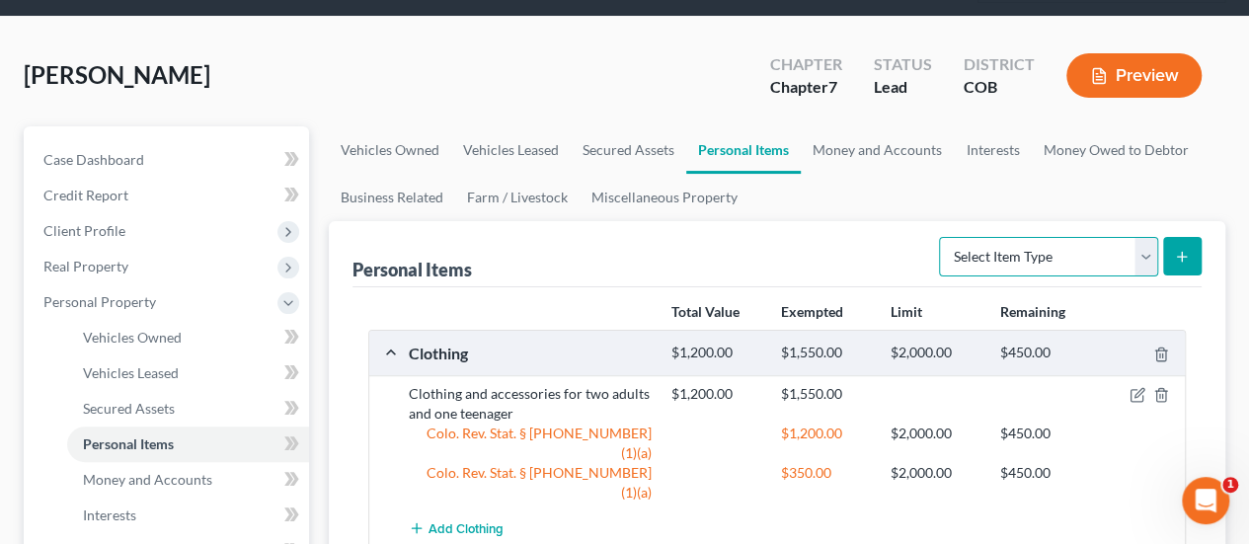
click at [1147, 237] on select "Select Item Type Clothing Collectibles Of Value Electronics Firearms Household …" at bounding box center [1048, 256] width 219 height 39
select select "household_goods"
click at [942, 237] on select "Select Item Type Clothing Collectibles Of Value Electronics Firearms Household …" at bounding box center [1048, 256] width 219 height 39
click at [1184, 249] on icon "submit" at bounding box center [1182, 257] width 16 height 16
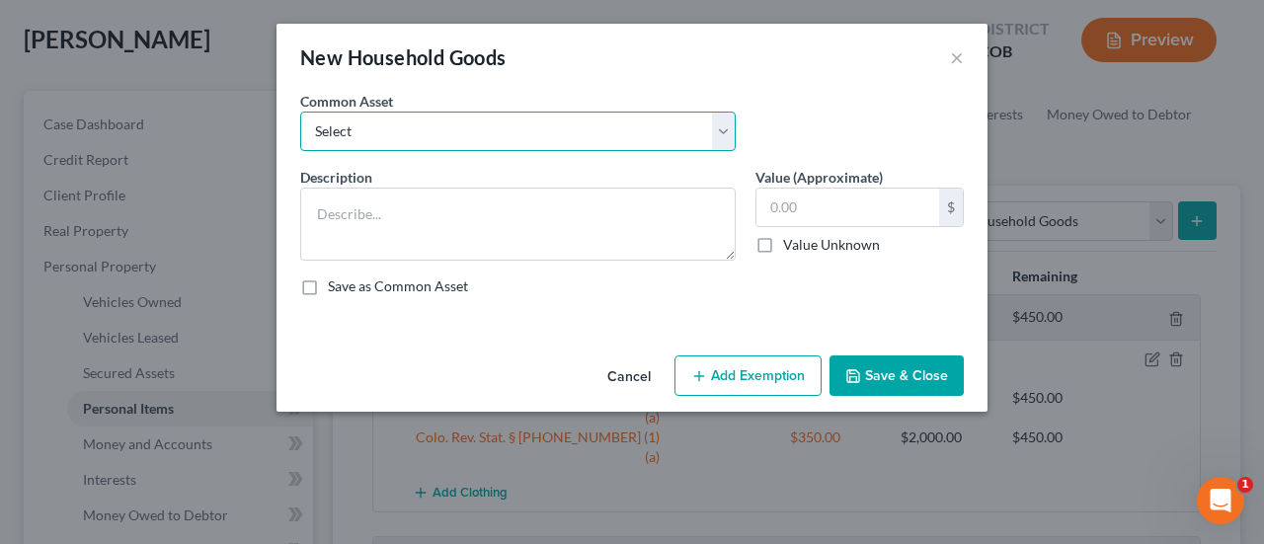
click at [727, 121] on select "Select NEED" at bounding box center [517, 131] width 435 height 39
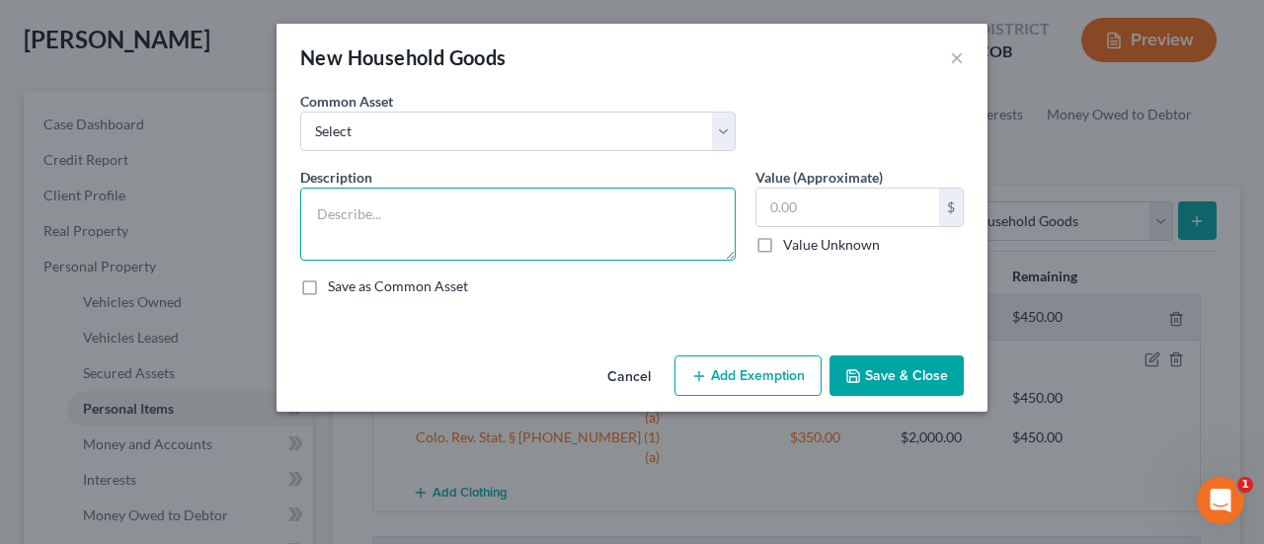
click at [546, 205] on textarea at bounding box center [517, 224] width 435 height 73
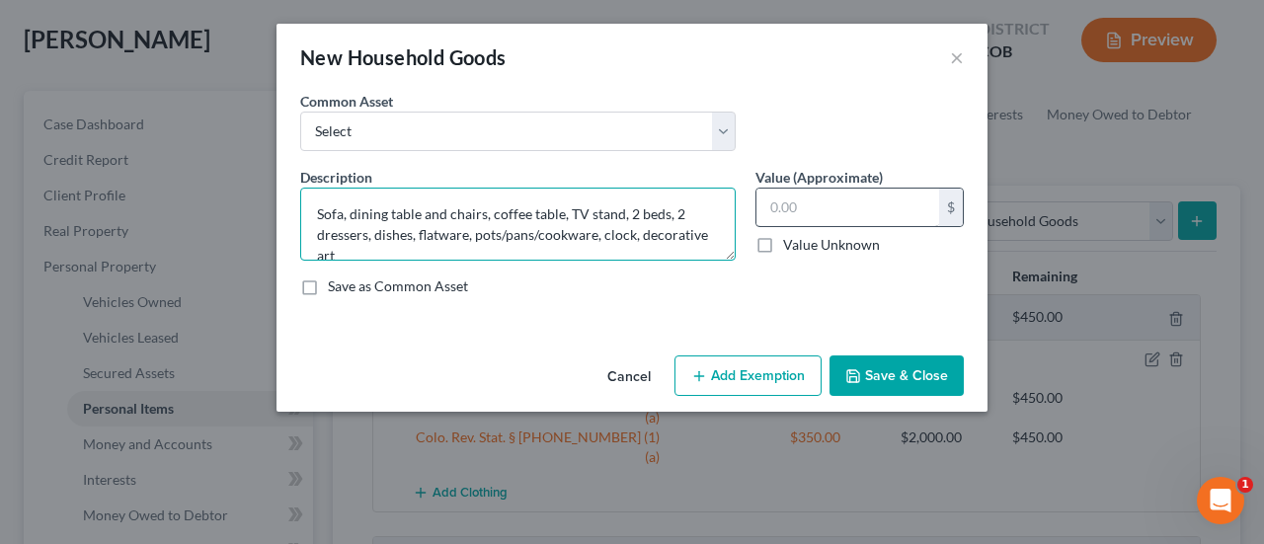
scroll to position [4, 0]
type textarea "Sofa, dining table and chairs, coffee table, TV stand, 2 beds, 2 dressers, dish…"
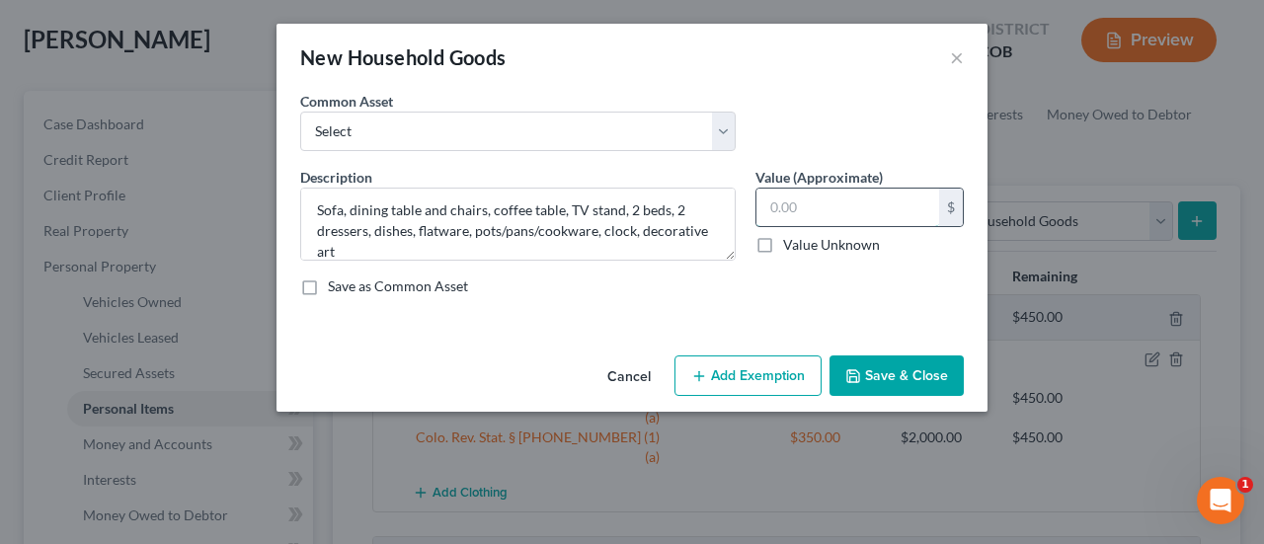
click at [773, 210] on input "text" at bounding box center [847, 208] width 183 height 38
drag, startPoint x: 768, startPoint y: 205, endPoint x: 829, endPoint y: 206, distance: 61.2
click at [829, 206] on input "text" at bounding box center [847, 208] width 183 height 38
type input "2,000"
click at [755, 368] on button "Add Exemption" at bounding box center [747, 375] width 147 height 41
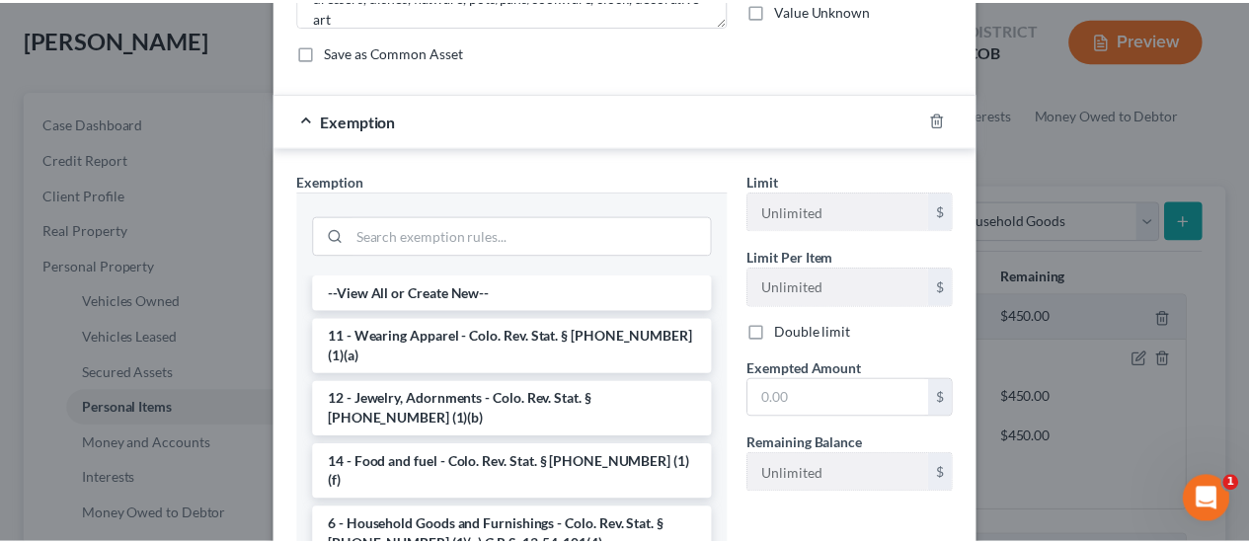
scroll to position [296, 0]
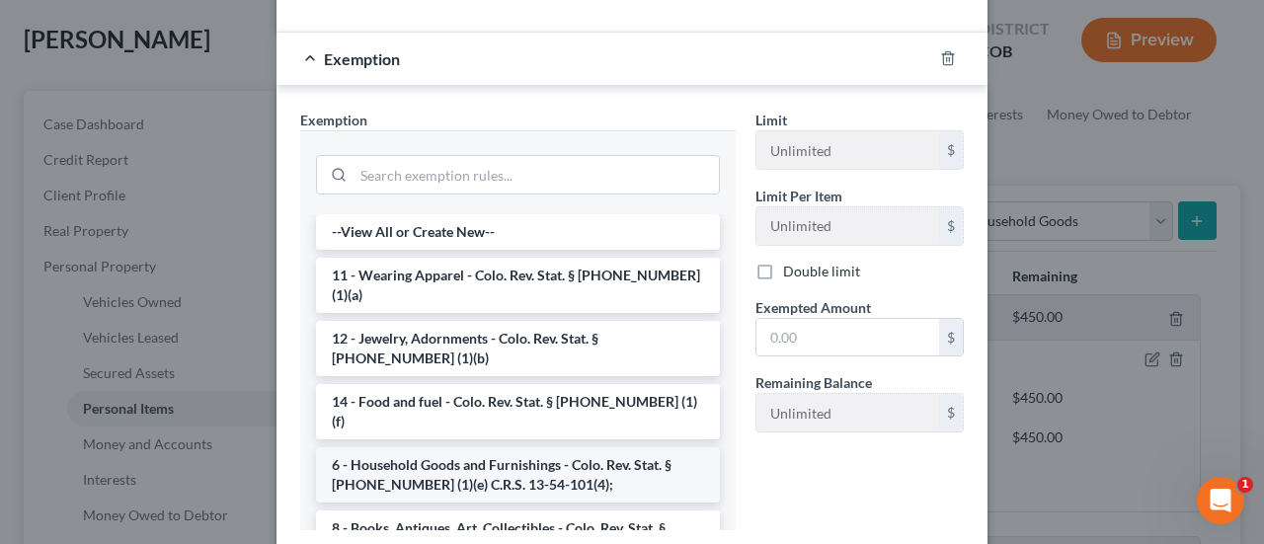
click at [523, 447] on li "6 - Household Goods and Furnishings - Colo. Rev. Stat. § [PHONE_NUMBER] (1)(e) …" at bounding box center [518, 474] width 404 height 55
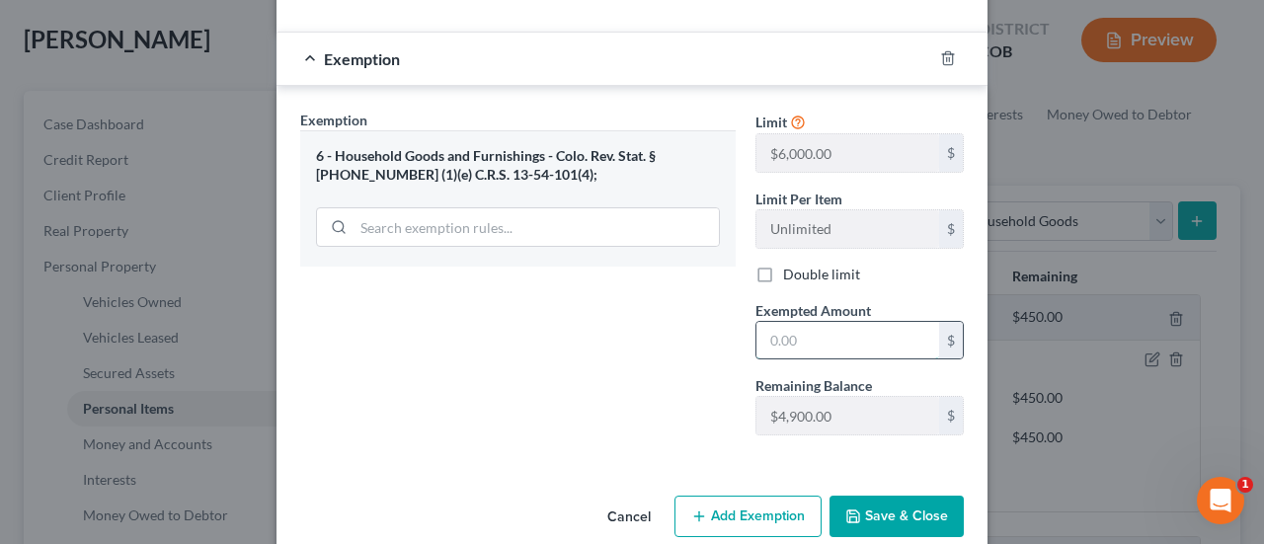
click at [764, 336] on input "text" at bounding box center [847, 341] width 183 height 38
type input "2,000"
click at [896, 510] on button "Save & Close" at bounding box center [896, 516] width 134 height 41
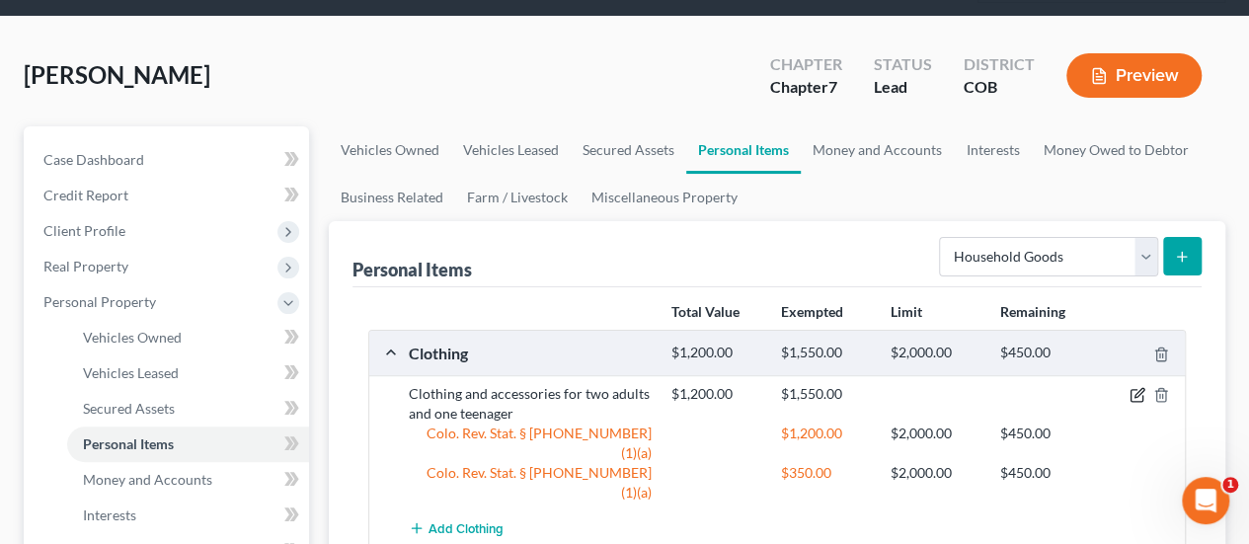
click at [1137, 389] on icon "button" at bounding box center [1138, 393] width 9 height 9
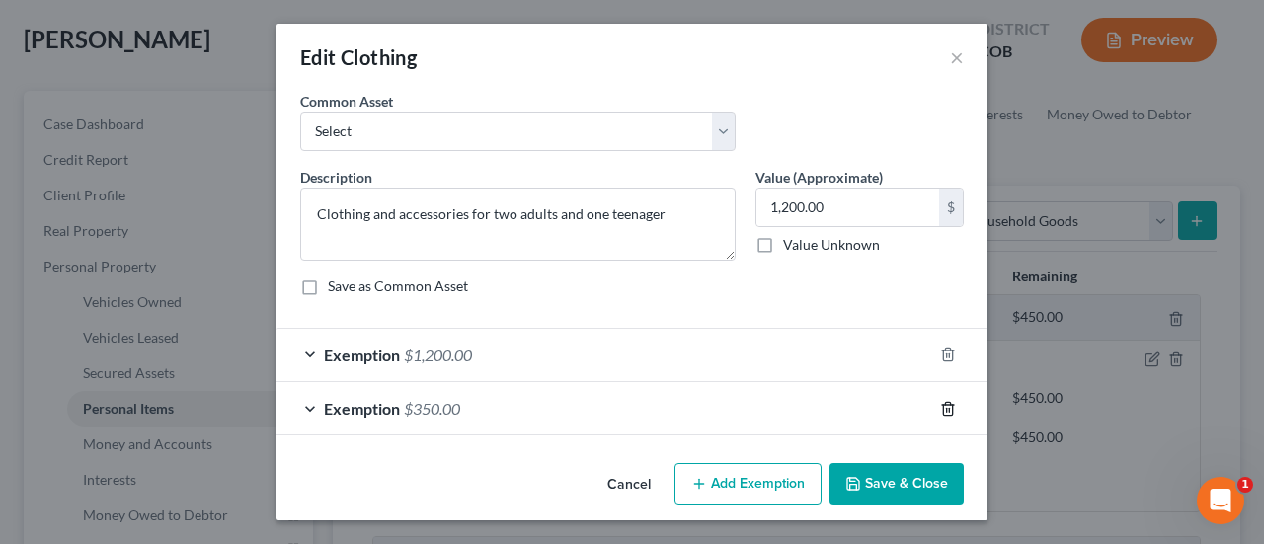
click at [947, 408] on line "button" at bounding box center [947, 410] width 0 height 4
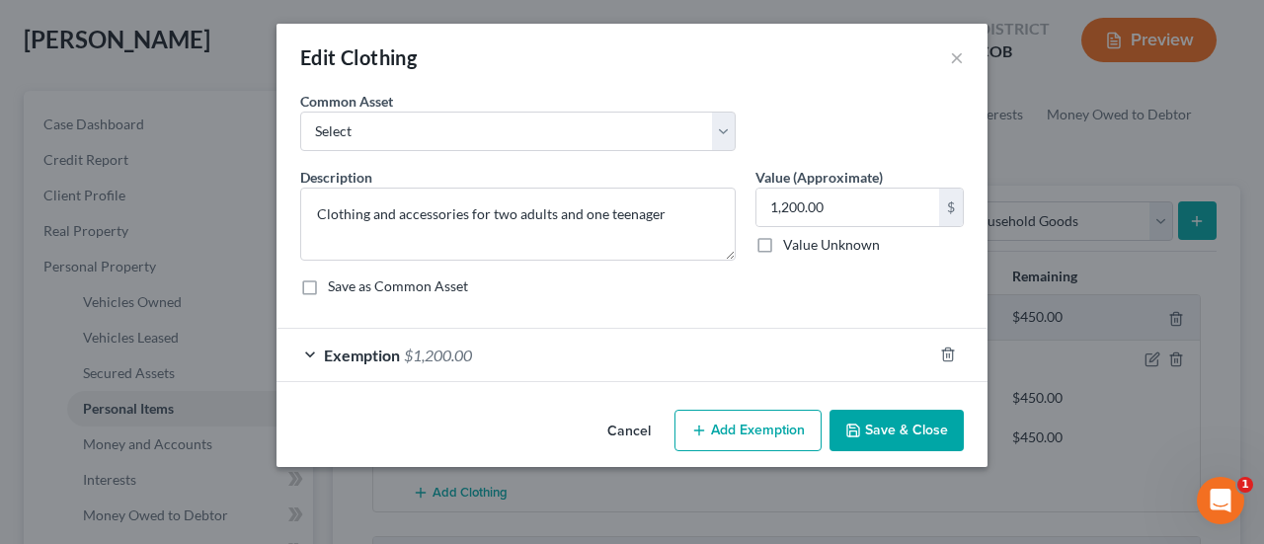
click at [894, 429] on button "Save & Close" at bounding box center [896, 430] width 134 height 41
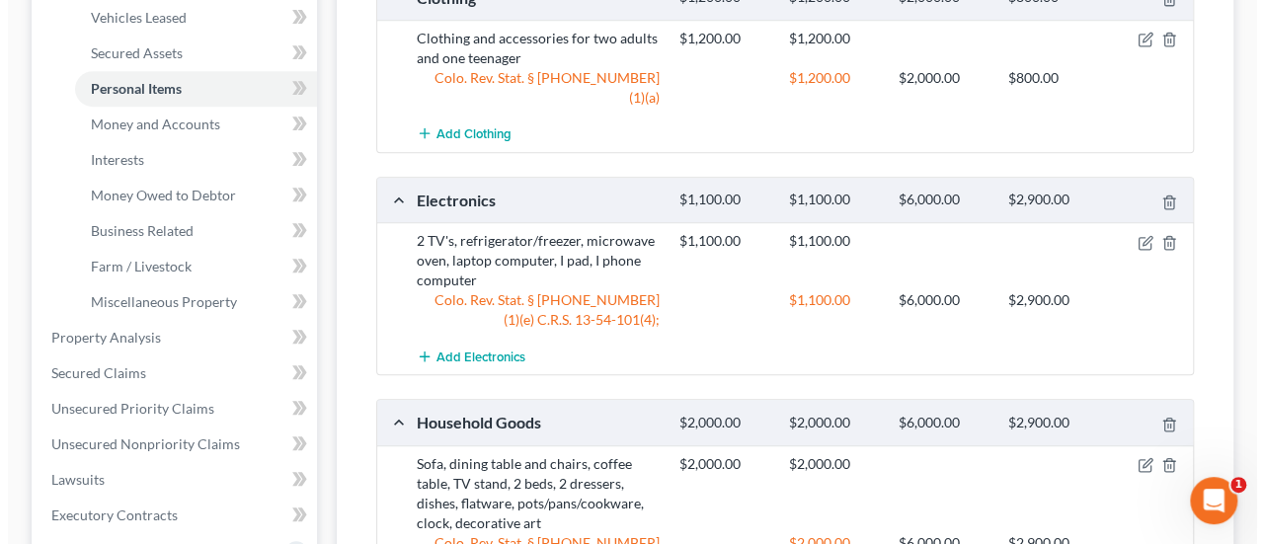
scroll to position [691, 0]
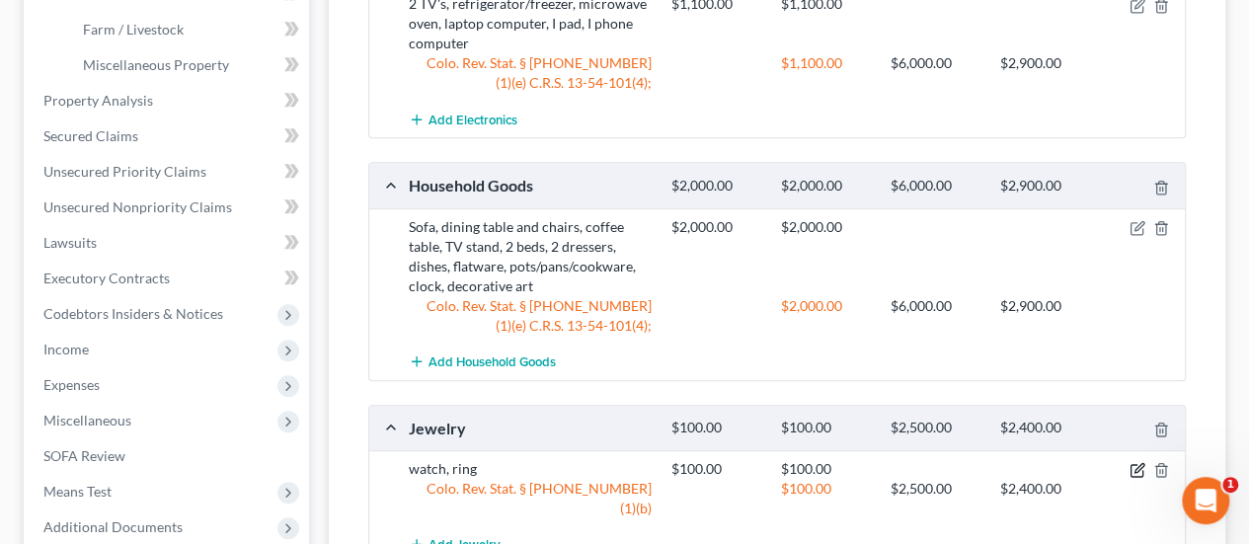
click at [1137, 464] on icon "button" at bounding box center [1138, 468] width 9 height 9
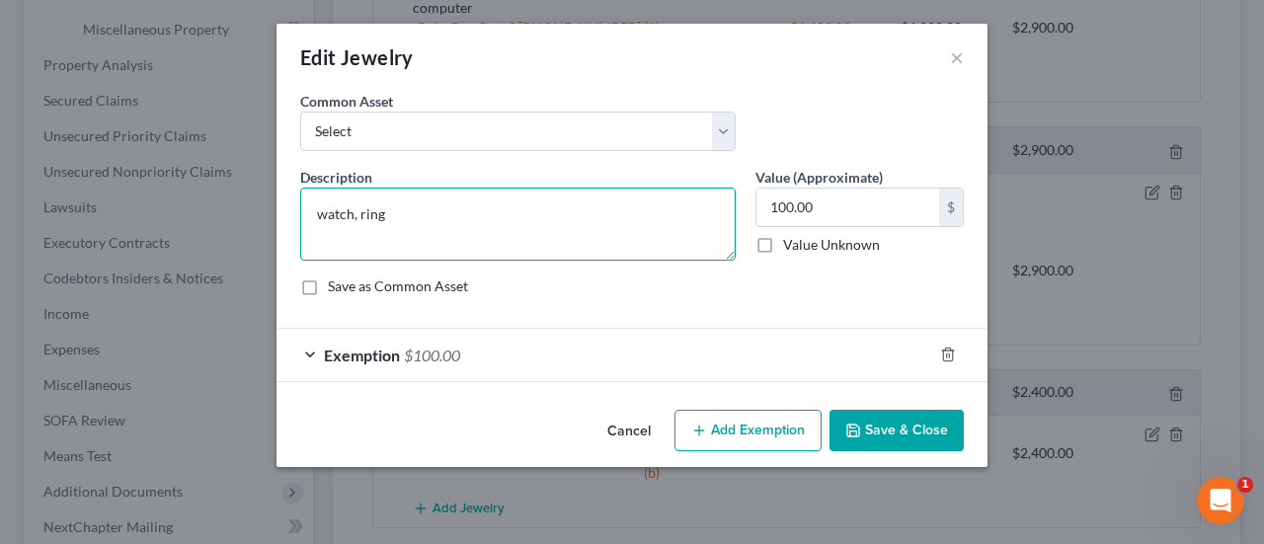
click at [357, 204] on textarea "watch, ring" at bounding box center [517, 224] width 435 height 73
click at [315, 206] on textarea "watch, necklace, ring" at bounding box center [517, 224] width 435 height 73
click at [525, 208] on textarea "costume jewelry, watch, necklace, ring" at bounding box center [517, 224] width 435 height 73
click at [519, 214] on textarea "costume jewelry, watch, necklace, rwedding" at bounding box center [517, 224] width 435 height 73
click at [582, 217] on textarea "costume jewelry, watch, necklace, wedding" at bounding box center [517, 224] width 435 height 73
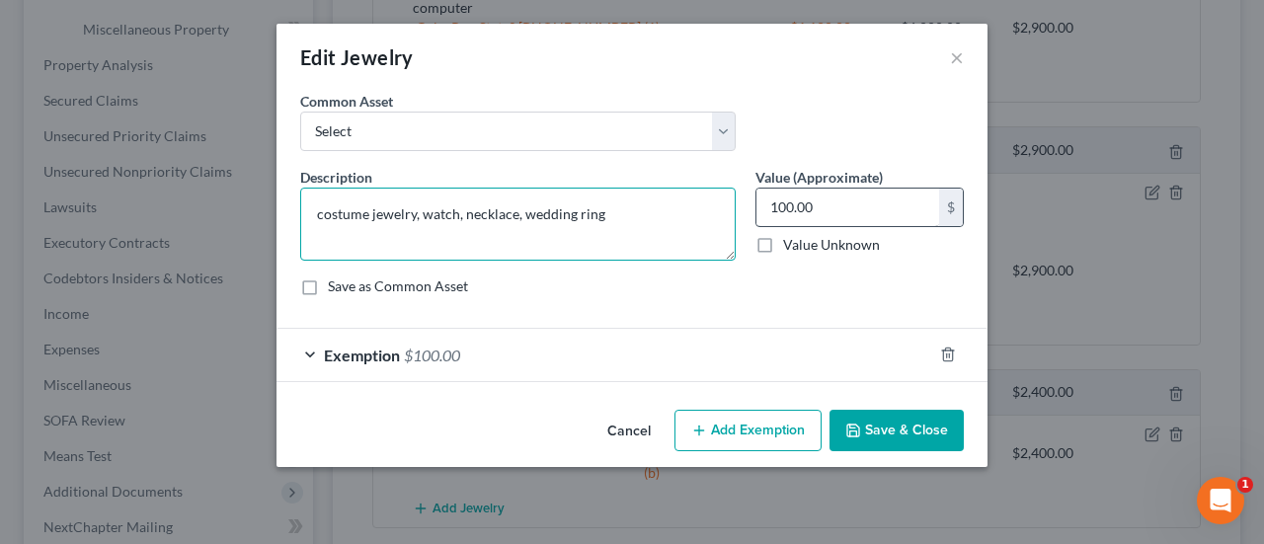
type textarea "costume jewelry, watch, necklace, wedding ring"
type input "250.00"
click at [946, 350] on polyline "button" at bounding box center [948, 350] width 12 height 0
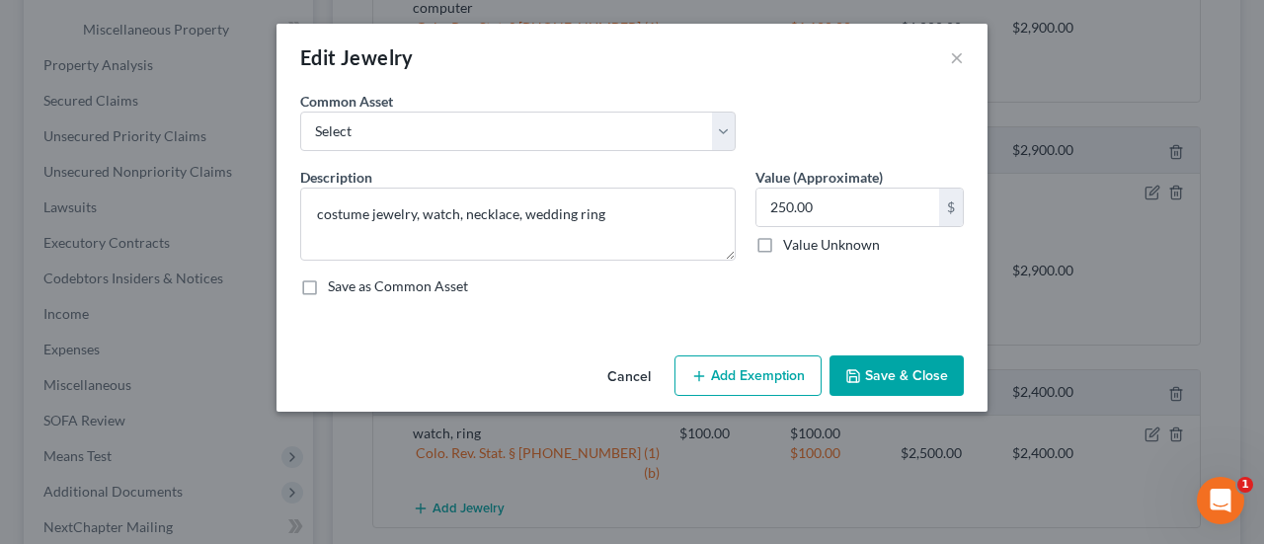
click at [785, 364] on button "Add Exemption" at bounding box center [747, 375] width 147 height 41
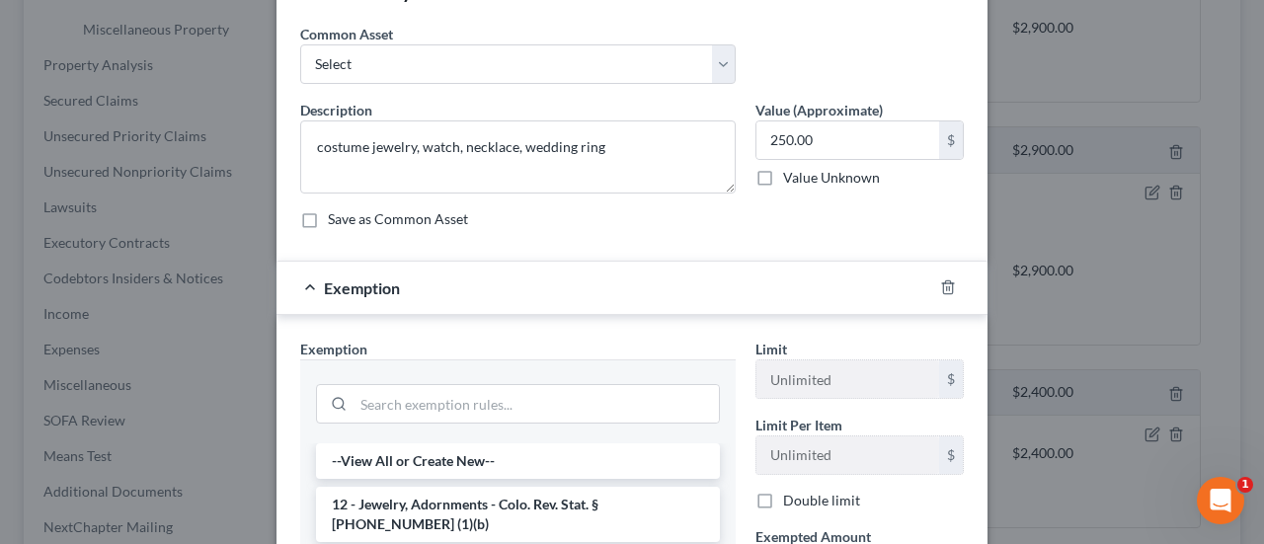
scroll to position [99, 0]
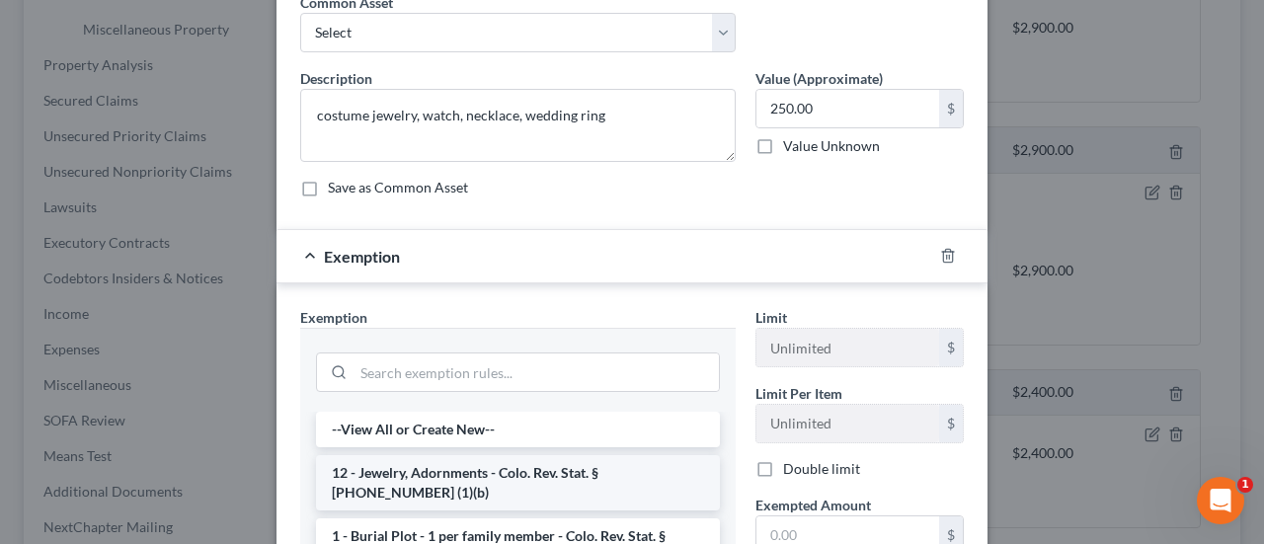
click at [612, 465] on li "12 - Jewelry, Adornments - Colo. Rev. Stat. § [PHONE_NUMBER] (1)(b)" at bounding box center [518, 482] width 404 height 55
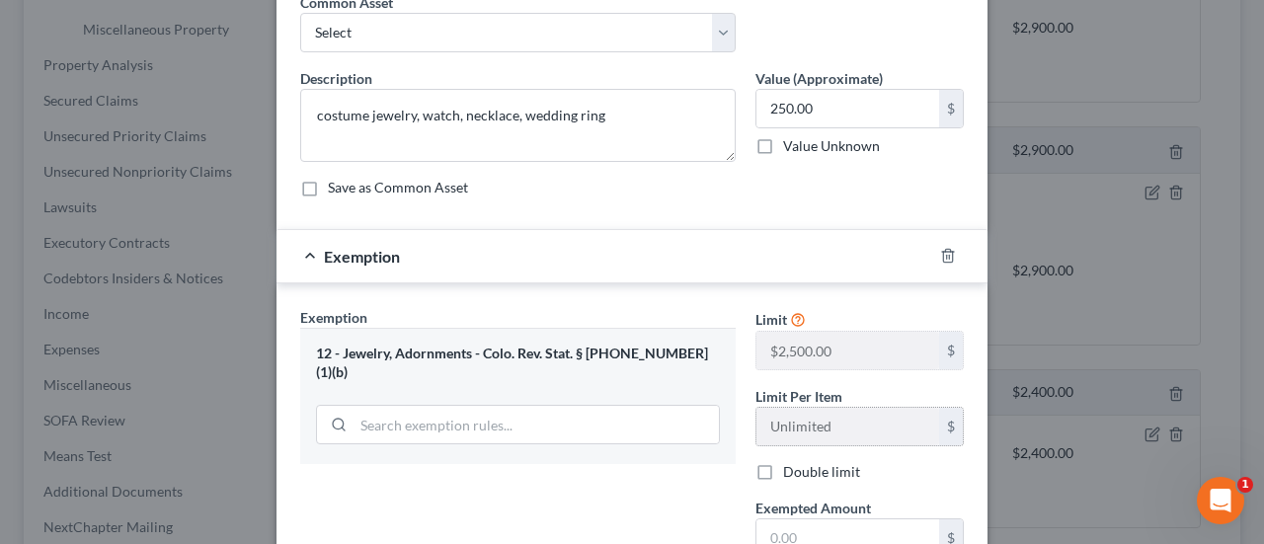
scroll to position [197, 0]
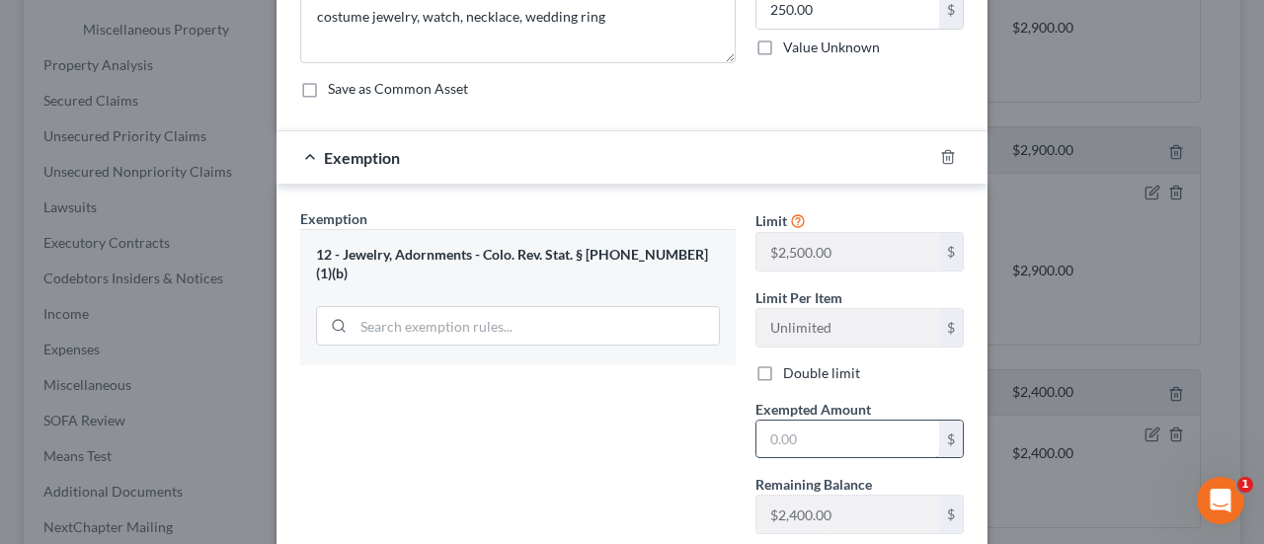
click at [850, 431] on input "text" at bounding box center [847, 440] width 183 height 38
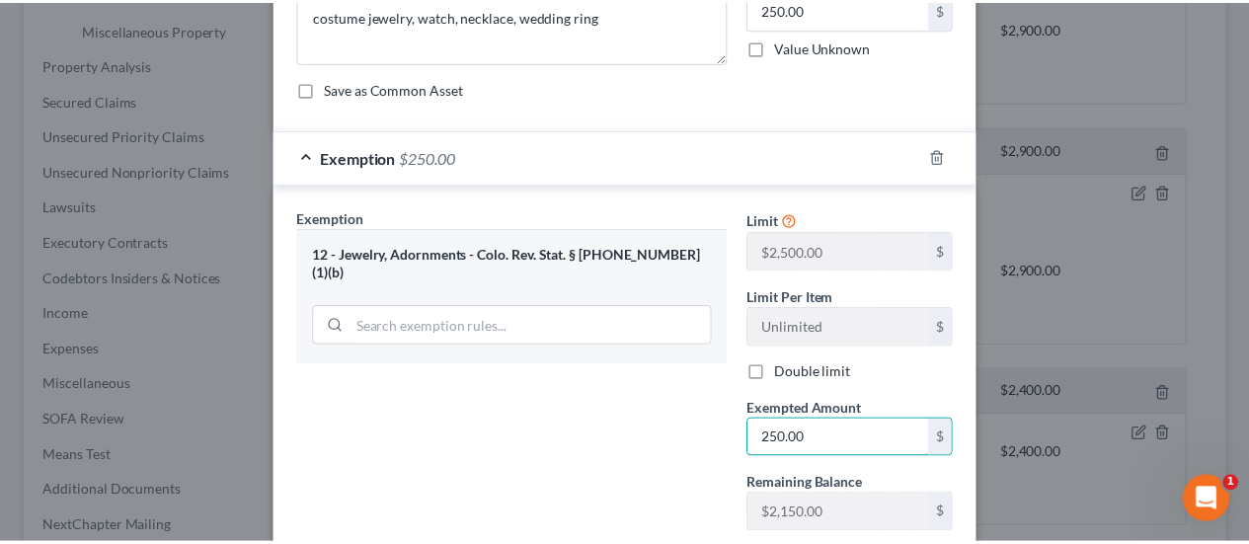
scroll to position [324, 0]
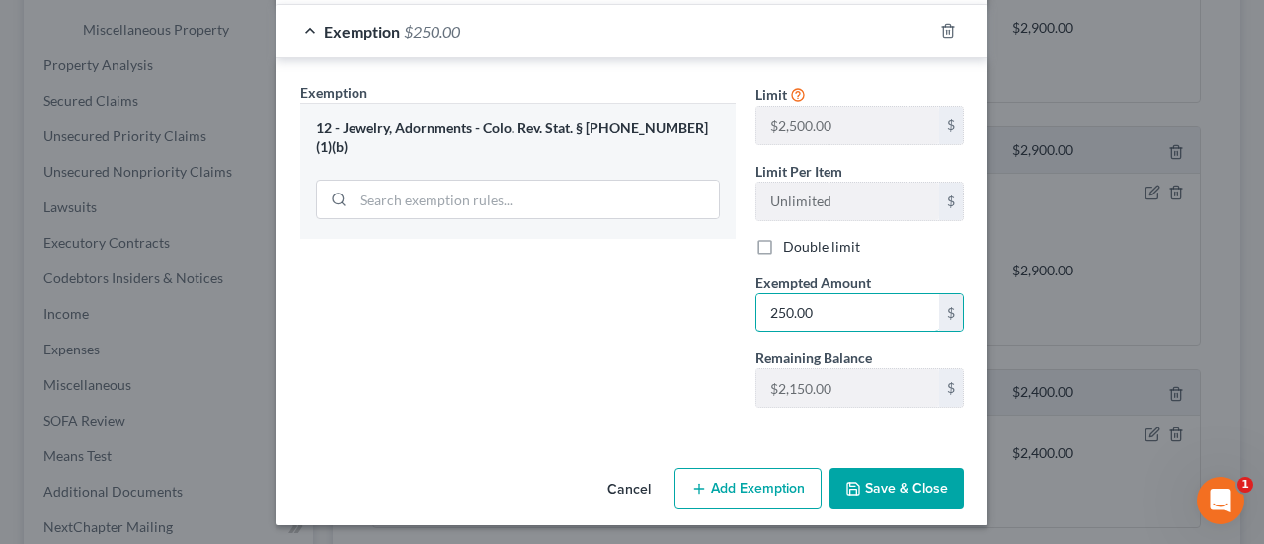
type input "250.00"
click at [868, 493] on button "Save & Close" at bounding box center [896, 488] width 134 height 41
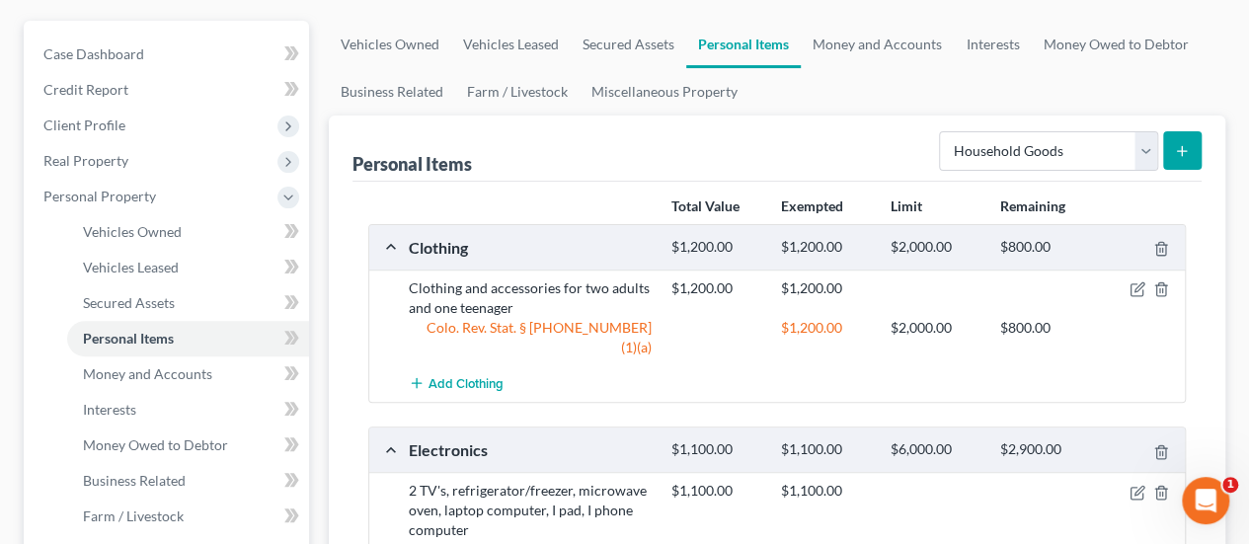
scroll to position [197, 0]
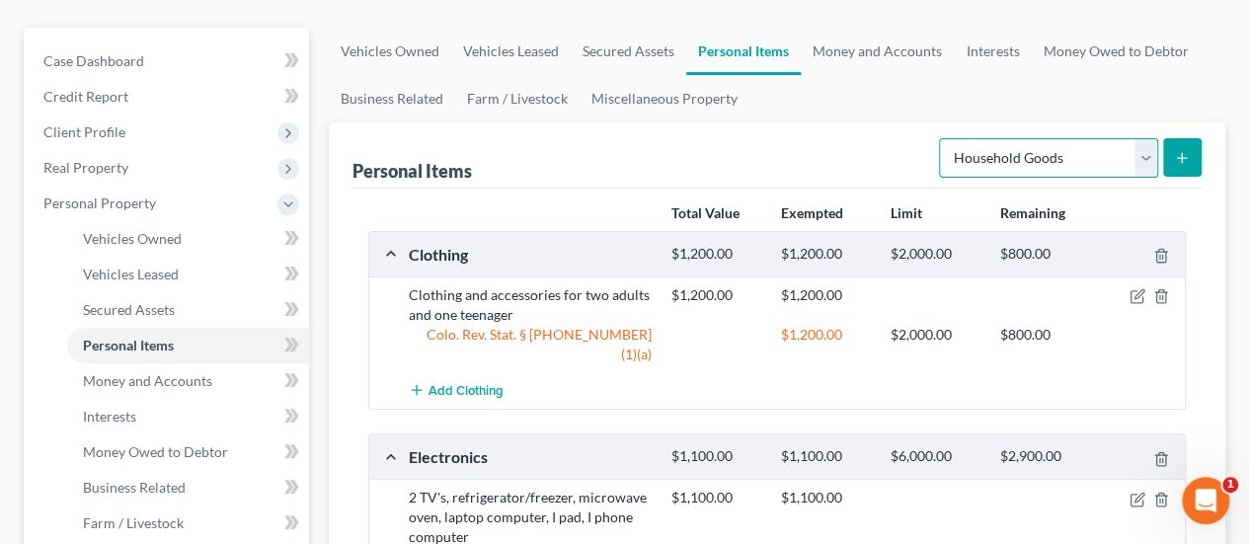
click at [1143, 138] on select "Select Item Type Clothing Collectibles Of Value Electronics Firearms Household …" at bounding box center [1048, 157] width 219 height 39
click at [885, 125] on div "Personal Items Select Item Type Clothing Collectibles Of Value Electronics Fire…" at bounding box center [776, 155] width 849 height 66
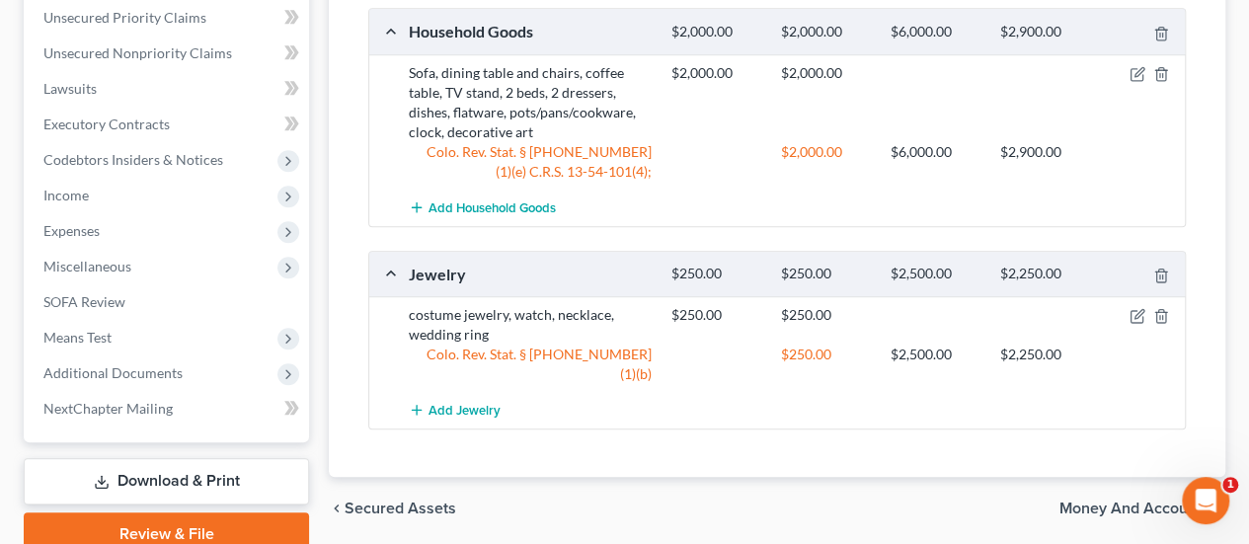
scroll to position [893, 0]
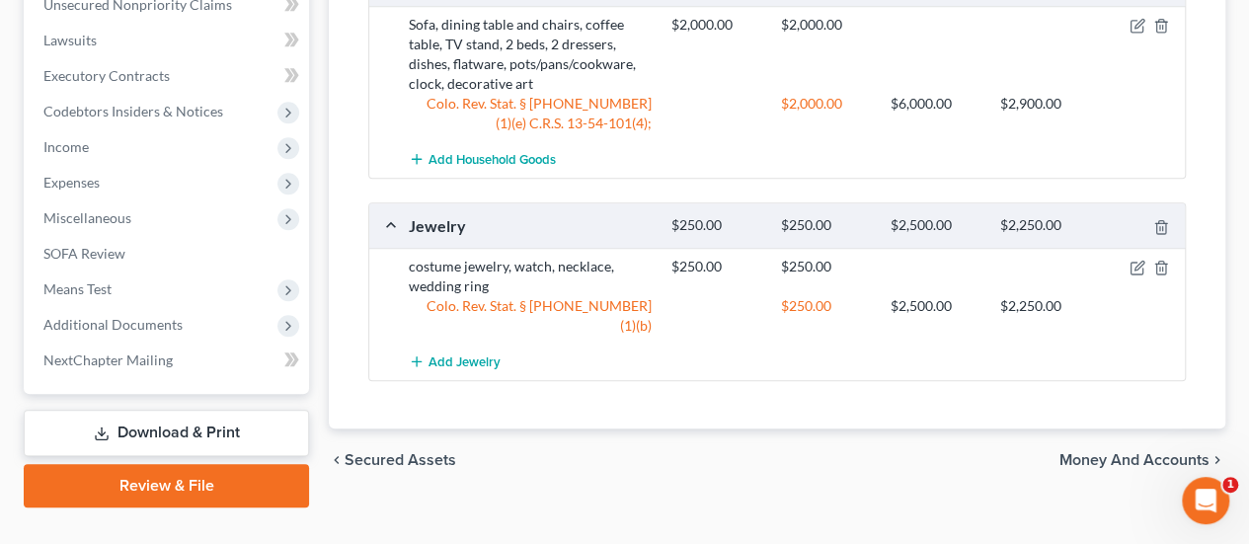
click at [1086, 452] on span "Money and Accounts" at bounding box center [1134, 460] width 150 height 16
